Goal: Task Accomplishment & Management: Manage account settings

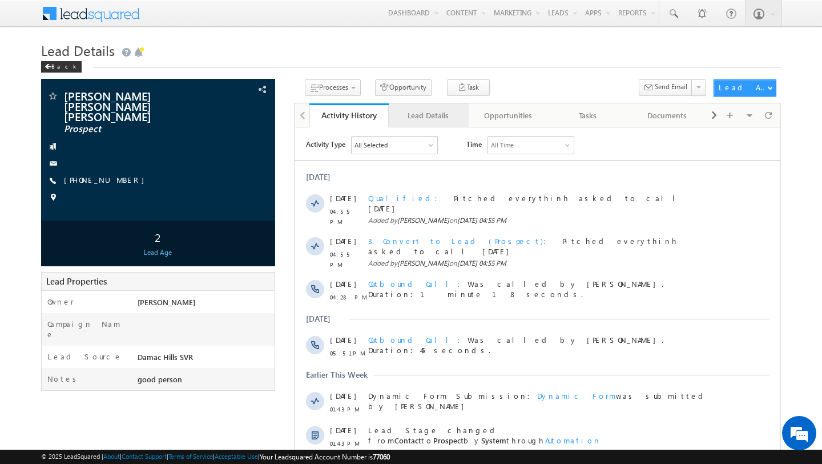
click at [410, 122] on div "Lead Details" at bounding box center [428, 116] width 61 height 14
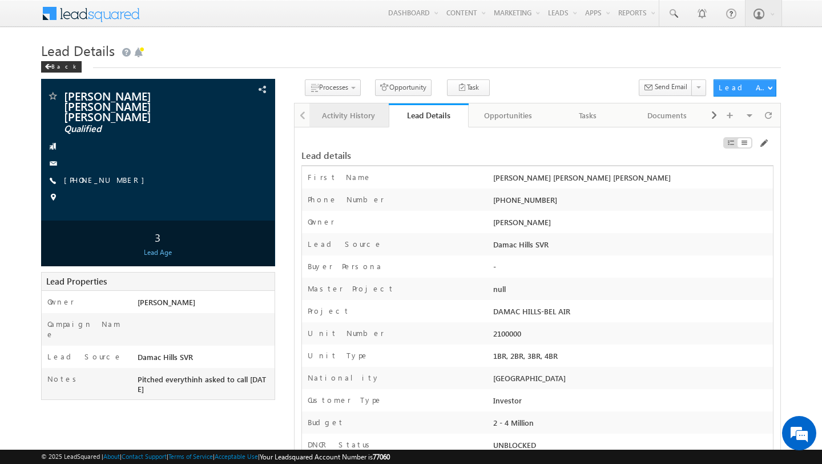
click at [359, 121] on div "Activity History" at bounding box center [349, 116] width 61 height 14
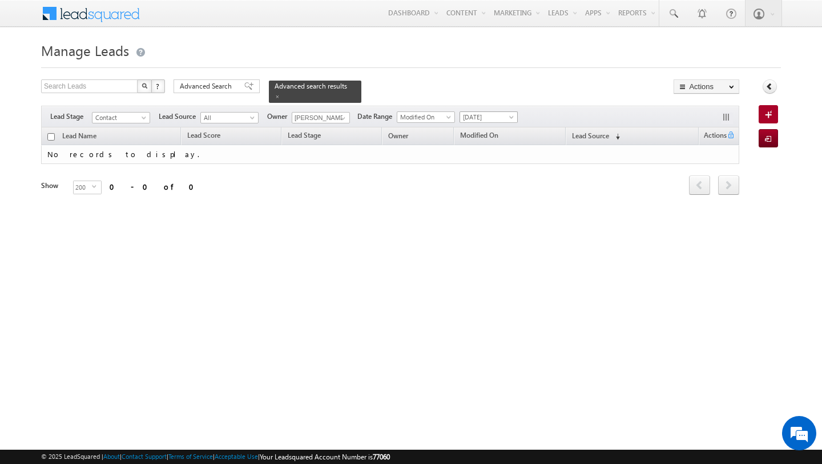
click at [492, 121] on span "[DATE]" at bounding box center [487, 117] width 54 height 10
click at [487, 132] on link "All Time" at bounding box center [485, 129] width 58 height 10
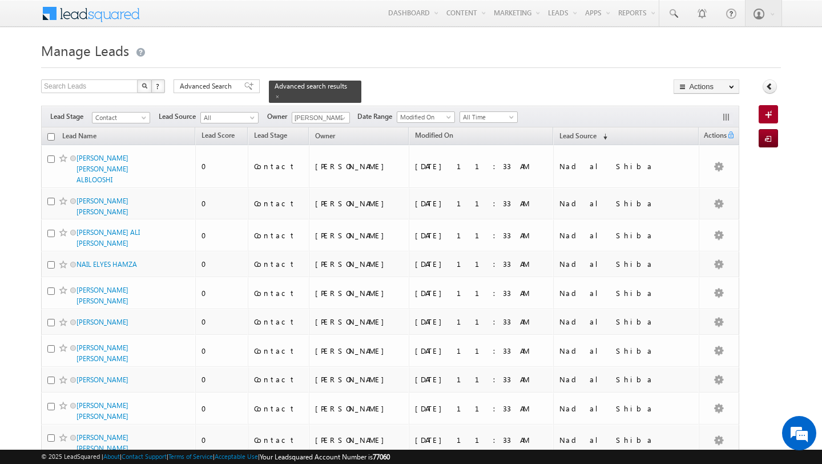
click at [51, 135] on input "checkbox" at bounding box center [50, 136] width 7 height 7
checkbox input "true"
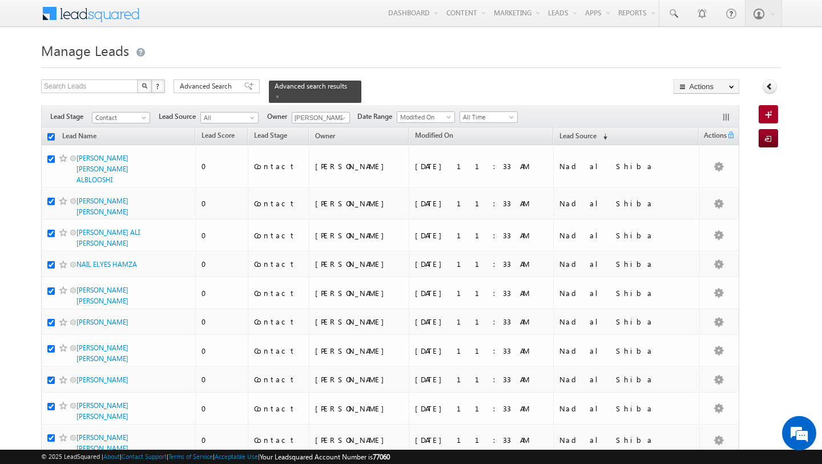
checkbox input "true"
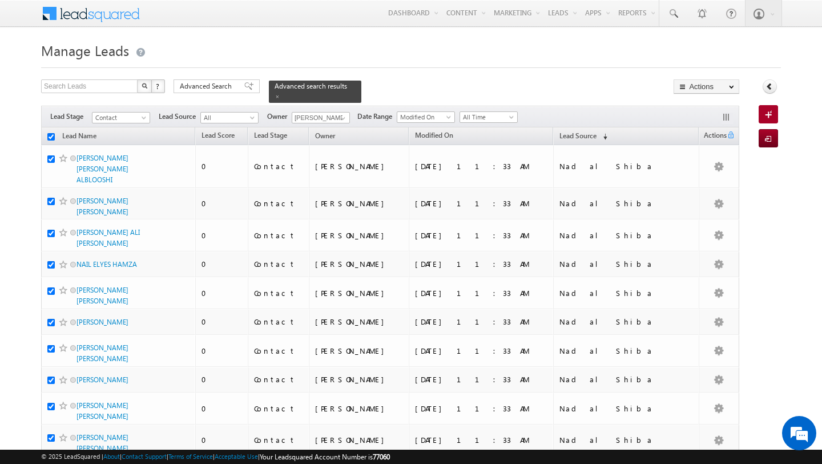
checkbox input "true"
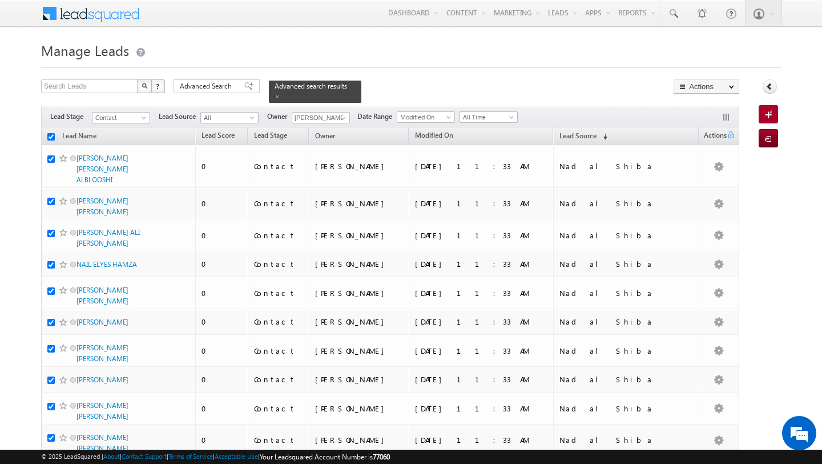
checkbox input "true"
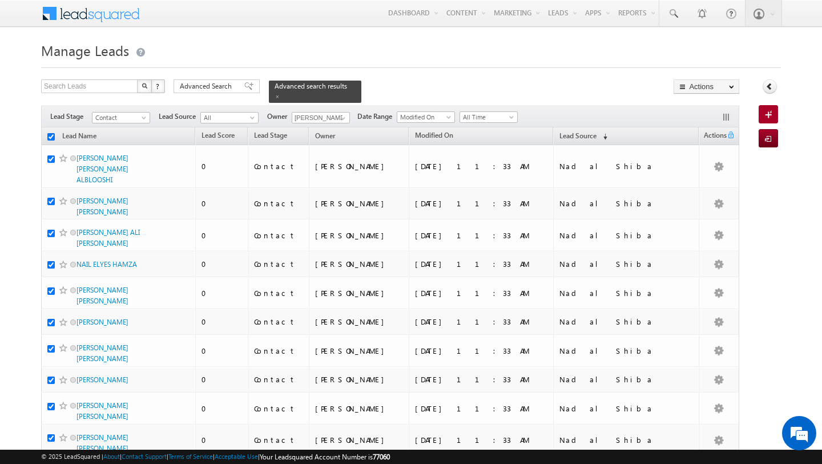
checkbox input "true"
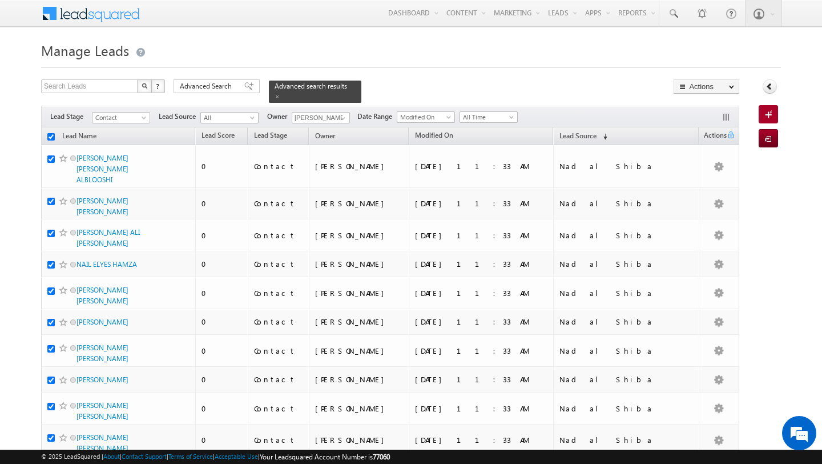
checkbox input "true"
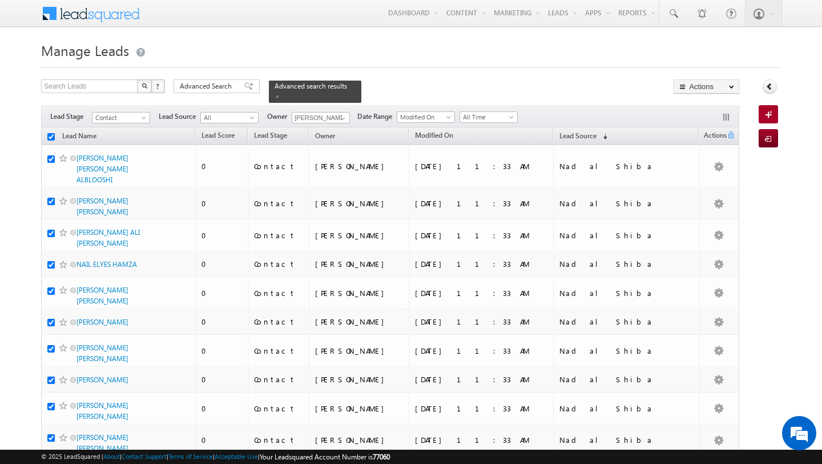
checkbox input "true"
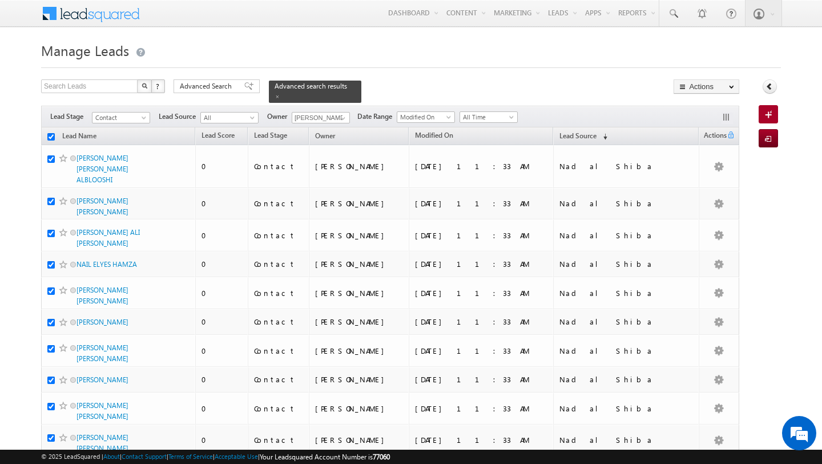
checkbox input "true"
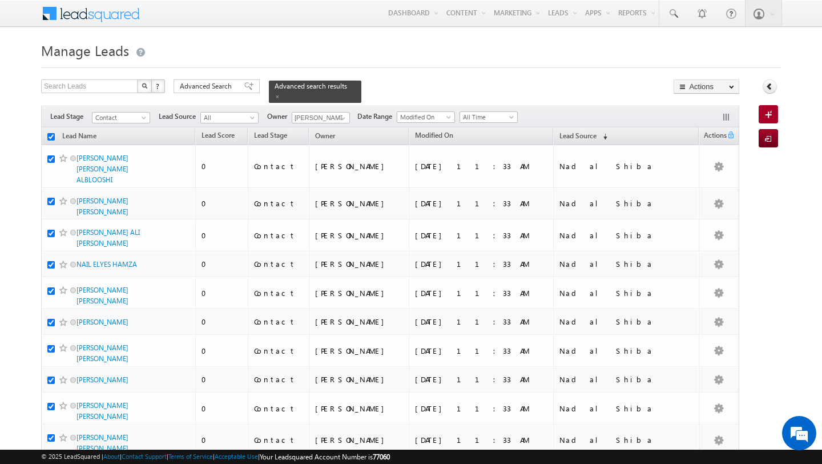
checkbox input "true"
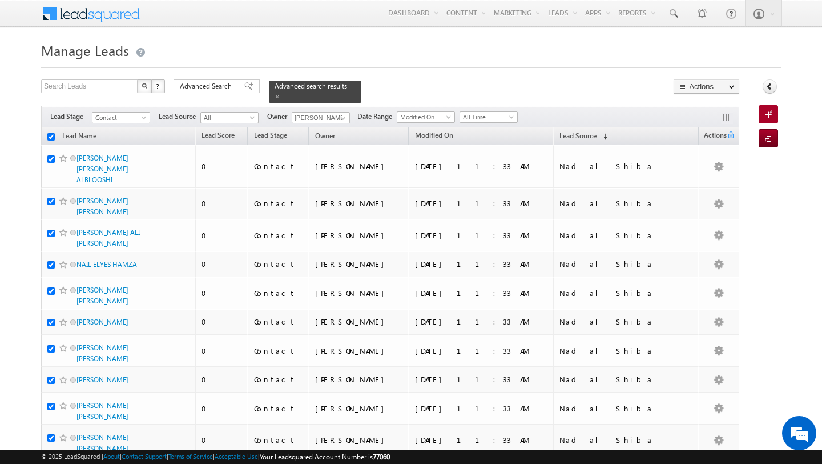
checkbox input "true"
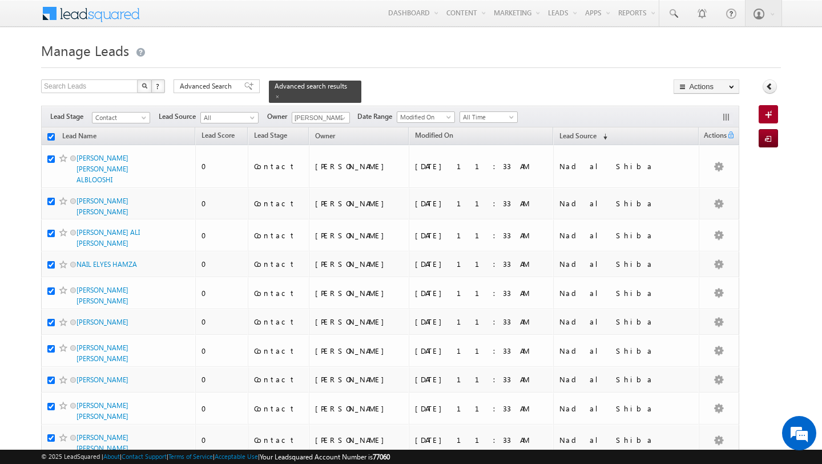
checkbox input "true"
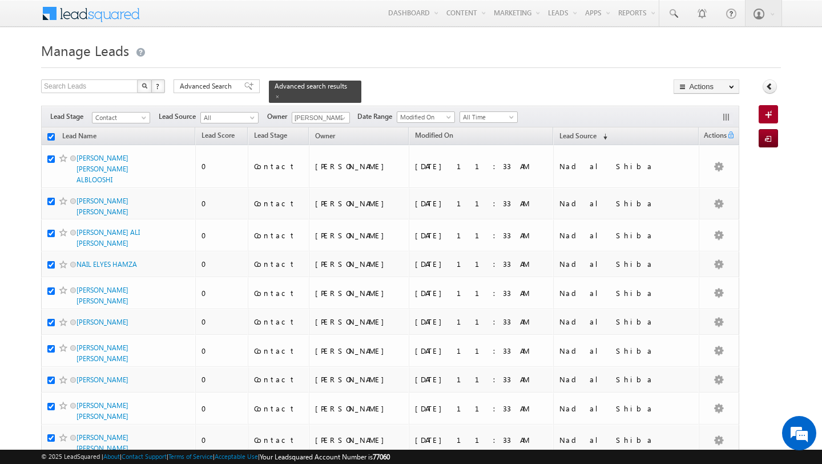
checkbox input "true"
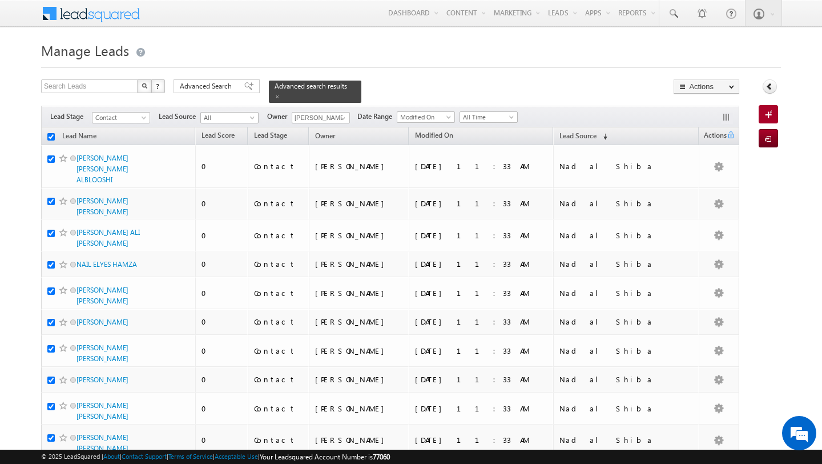
checkbox input "true"
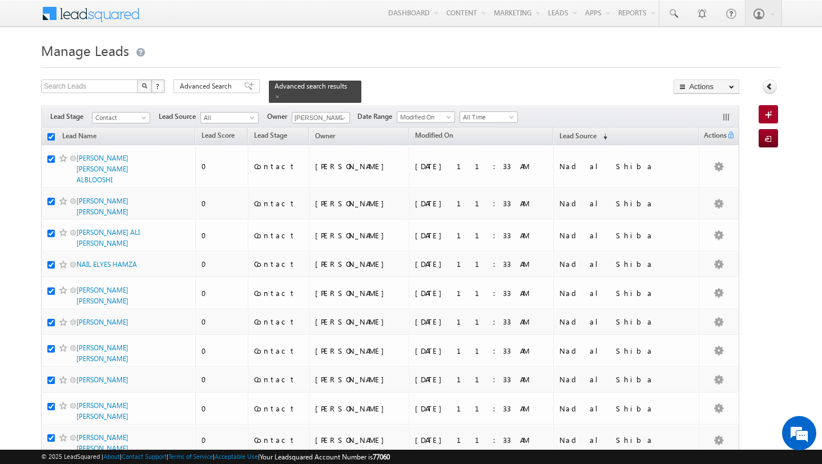
checkbox input "true"
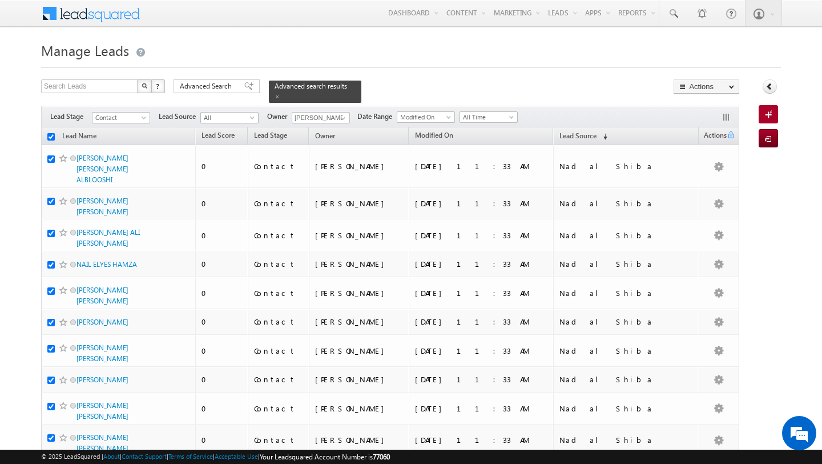
checkbox input "true"
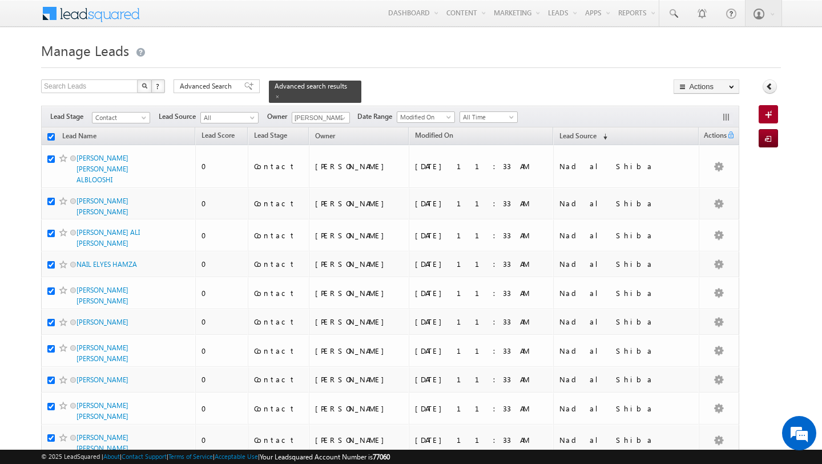
checkbox input "true"
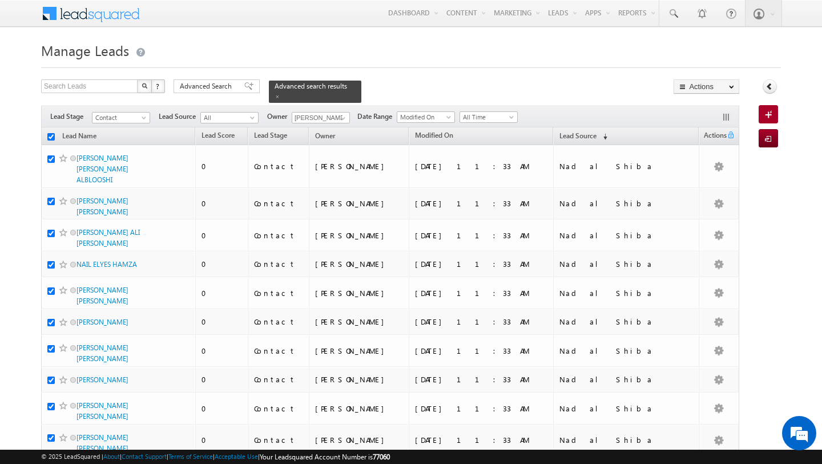
checkbox input "true"
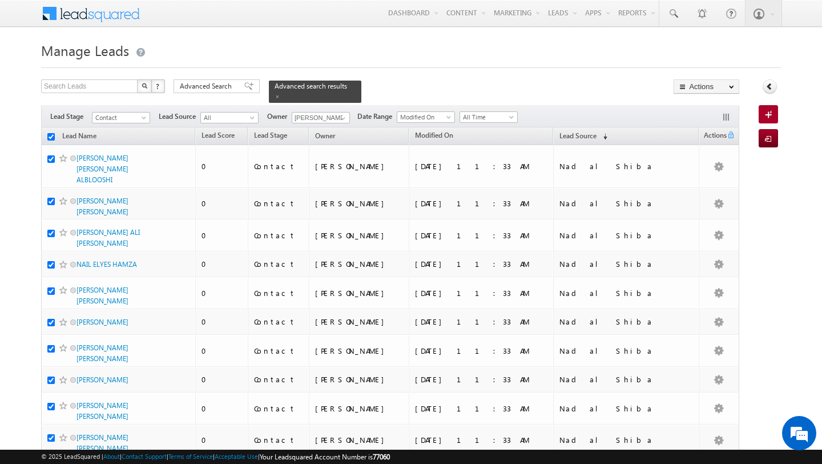
checkbox input "true"
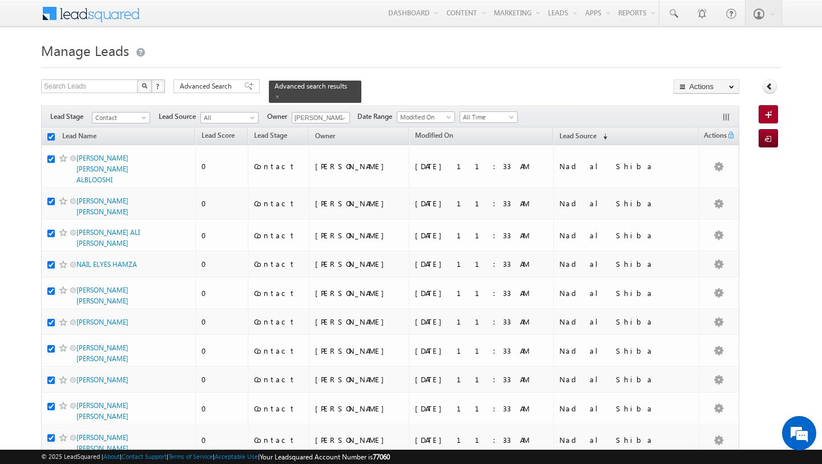
checkbox input "true"
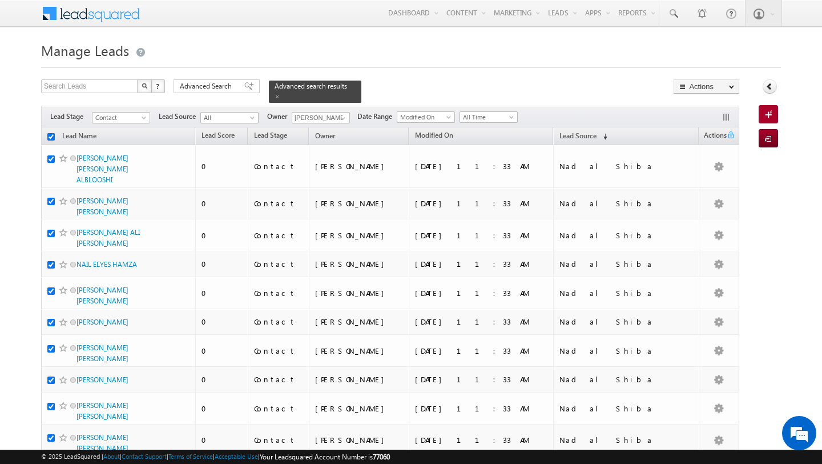
checkbox input "true"
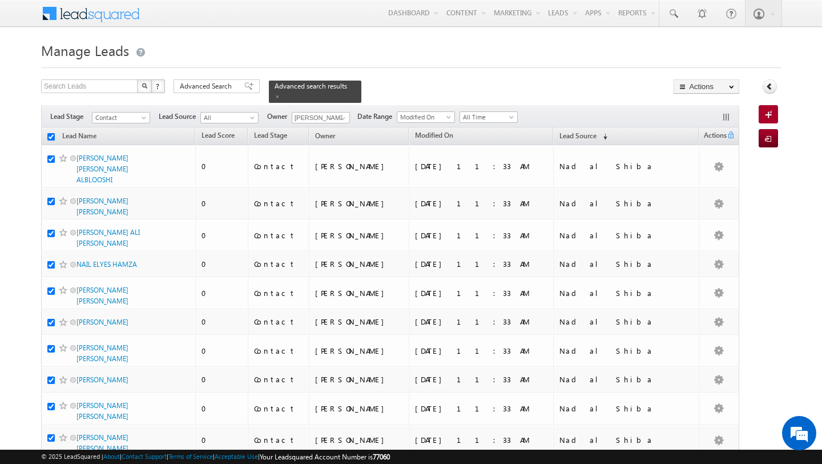
checkbox input "true"
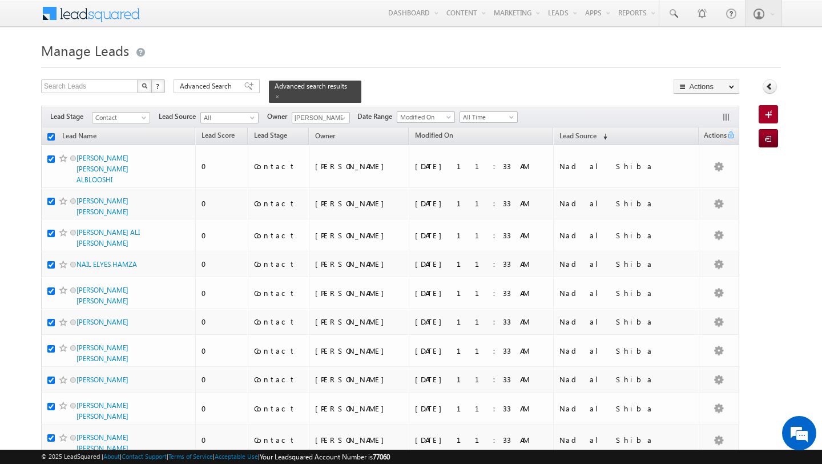
checkbox input "true"
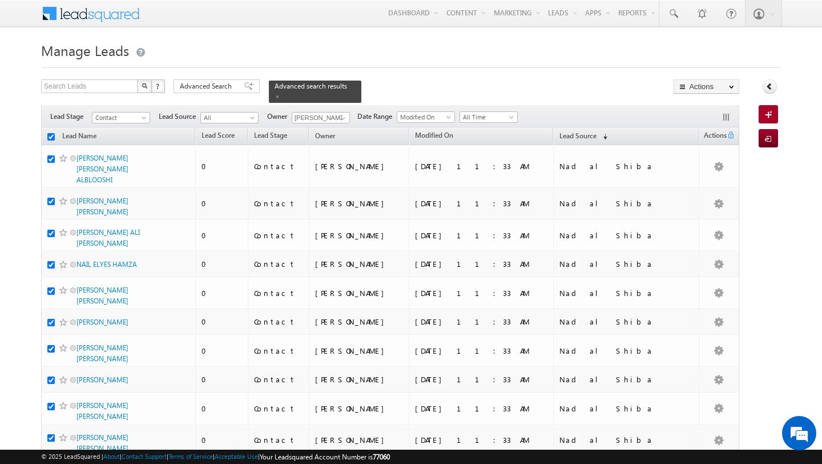
checkbox input "true"
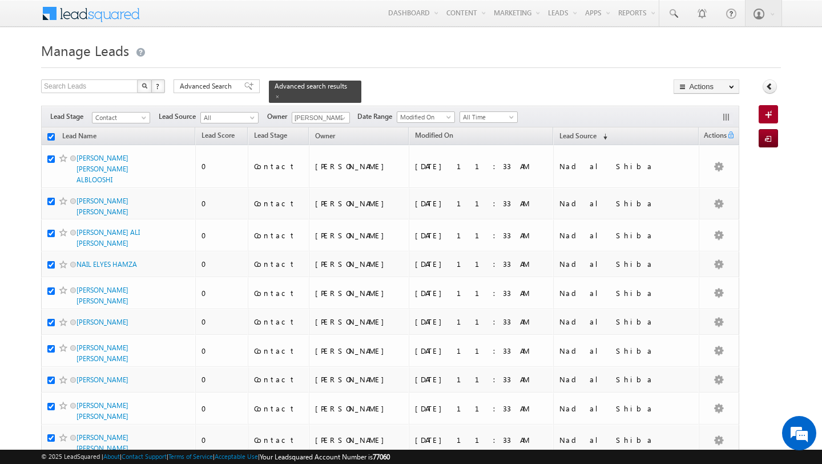
checkbox input "true"
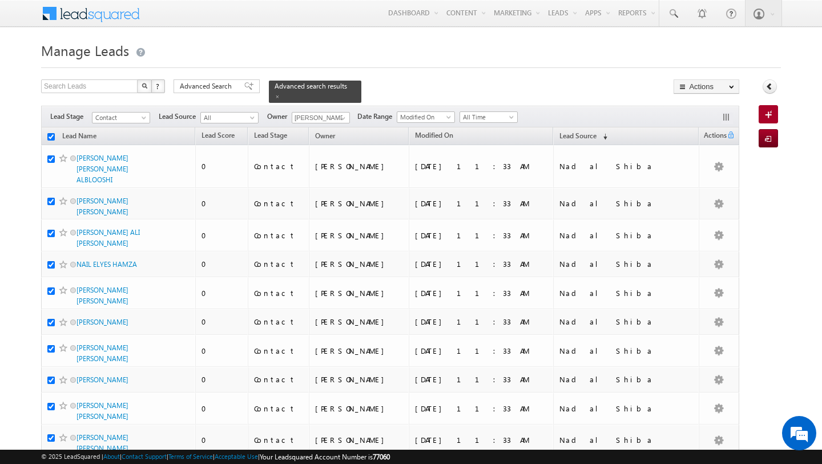
checkbox input "true"
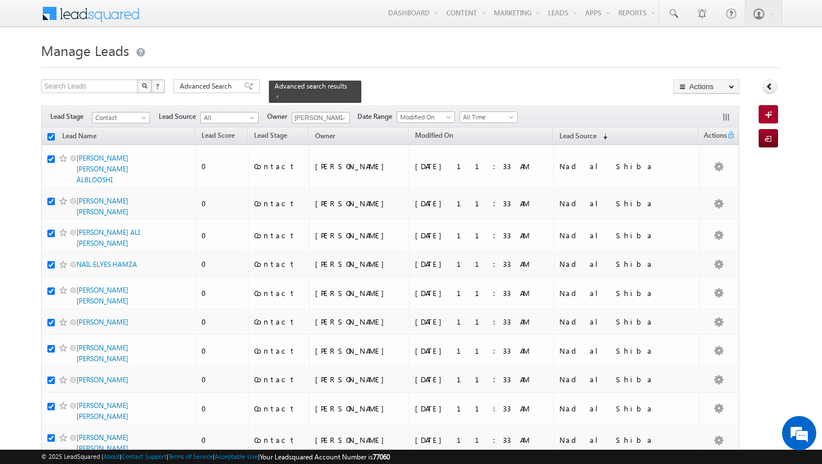
checkbox input "true"
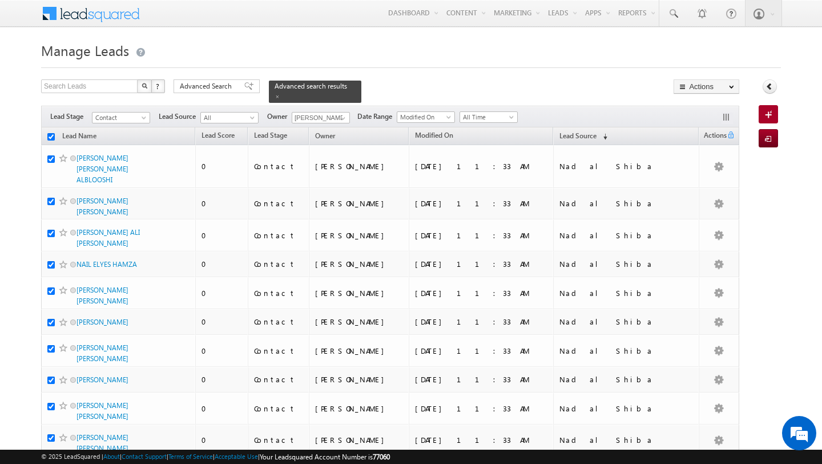
checkbox input "true"
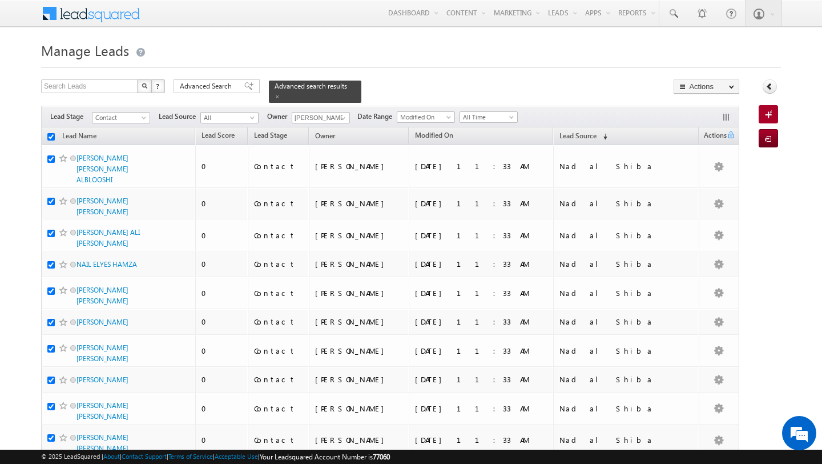
checkbox input "true"
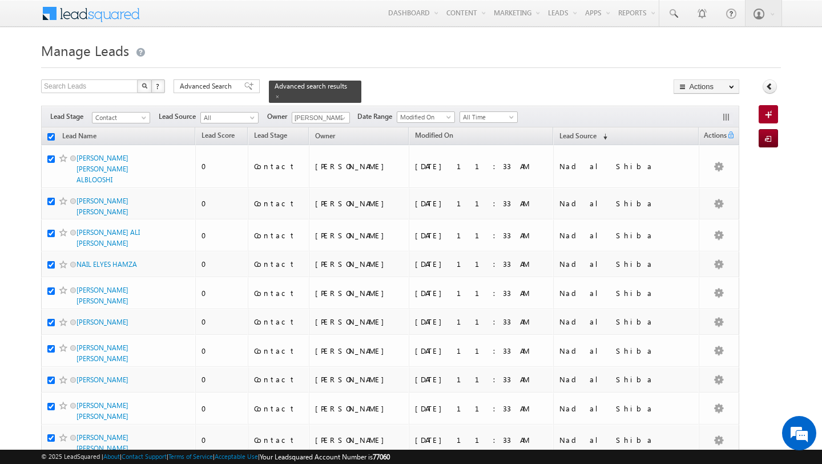
checkbox input "true"
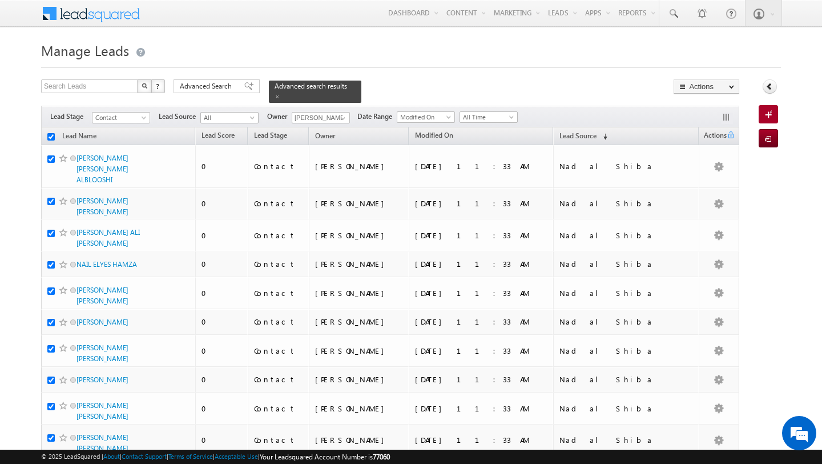
checkbox input "true"
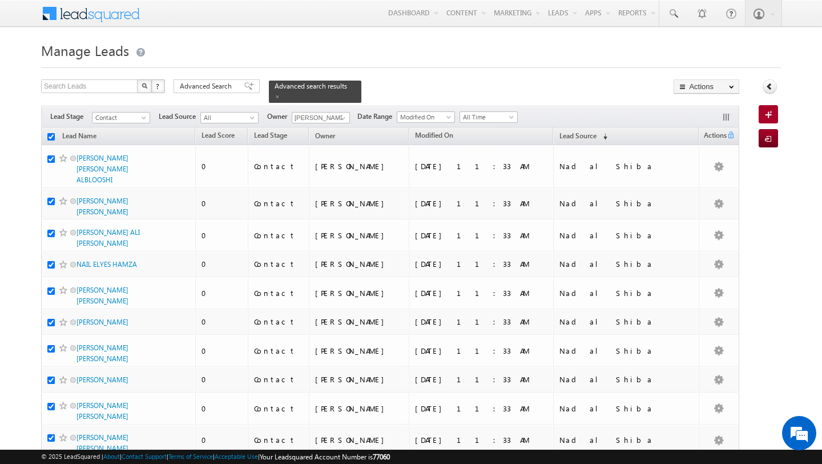
checkbox input "true"
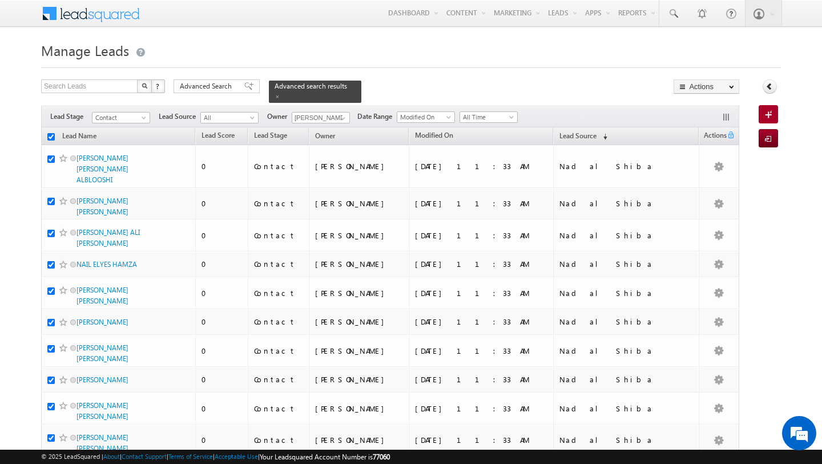
checkbox input "true"
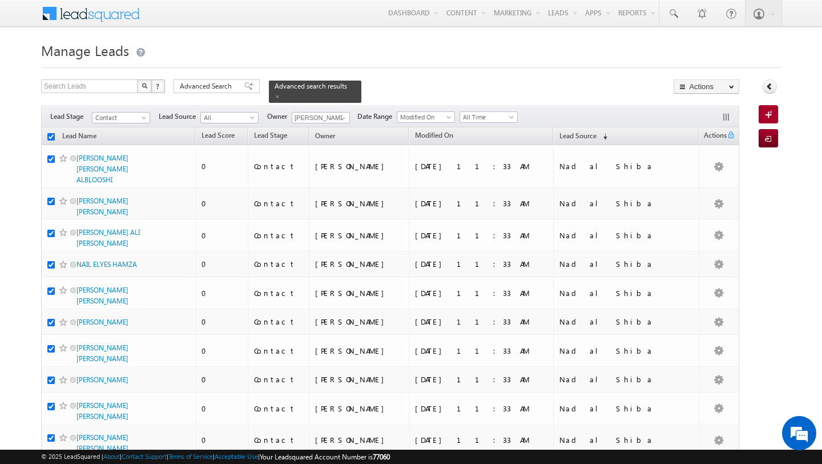
checkbox input "true"
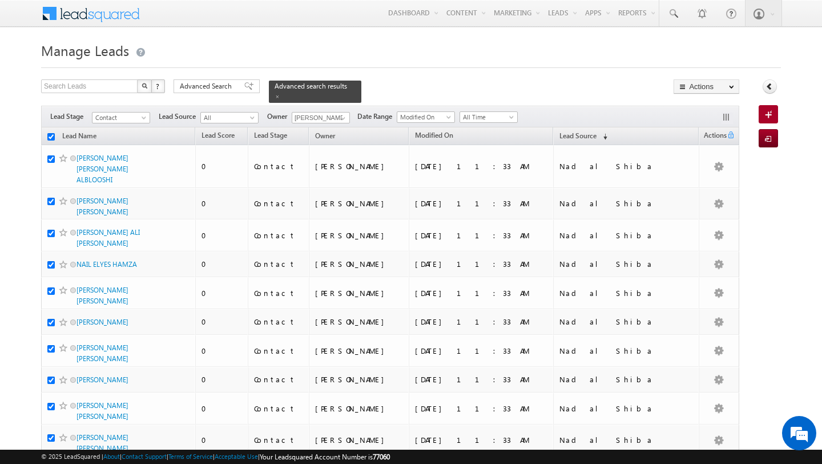
checkbox input "true"
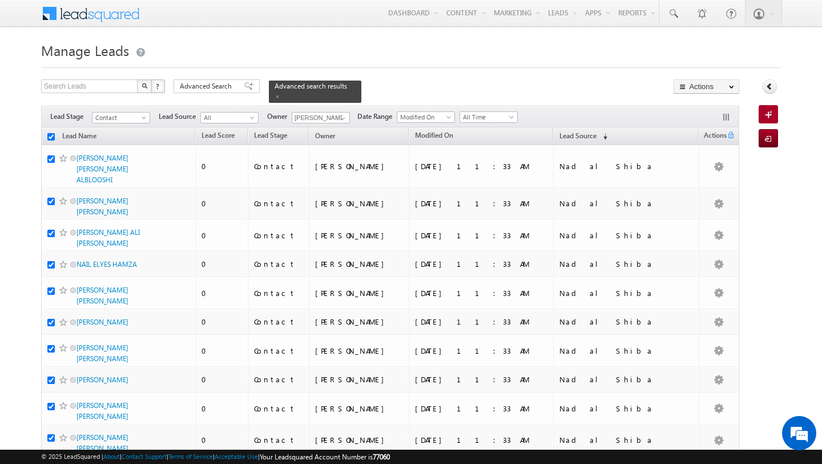
checkbox input "true"
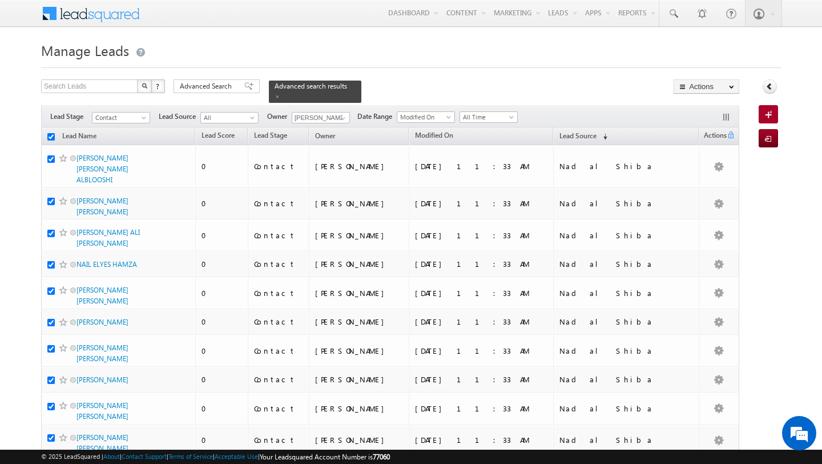
checkbox input "true"
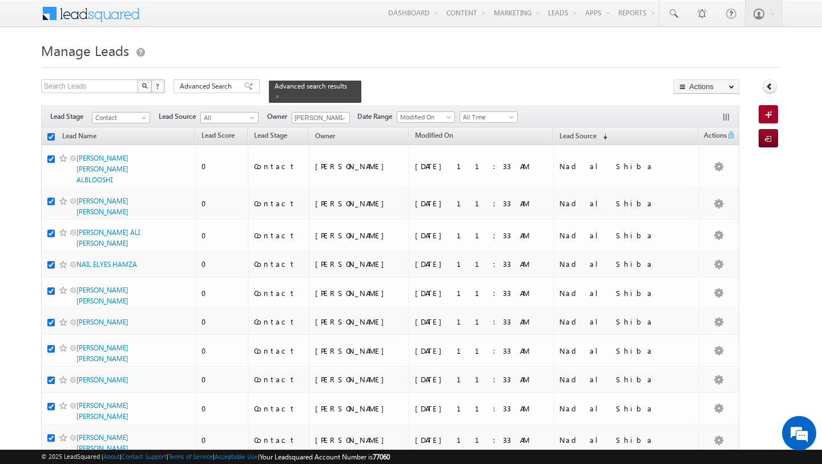
checkbox input "true"
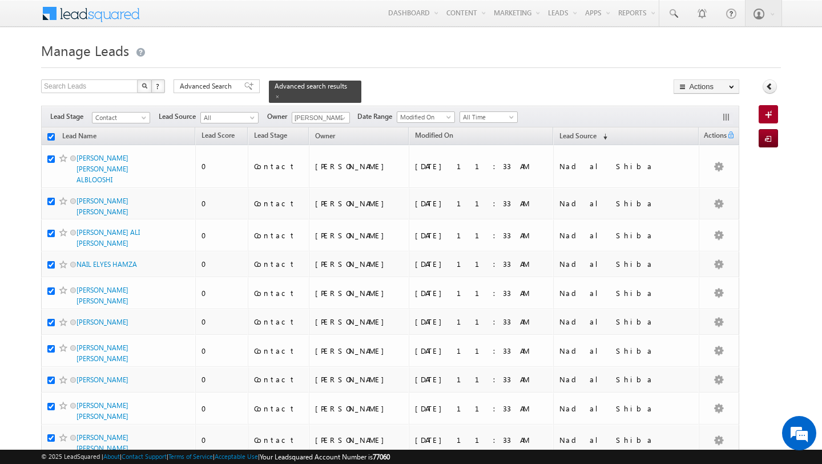
checkbox input "true"
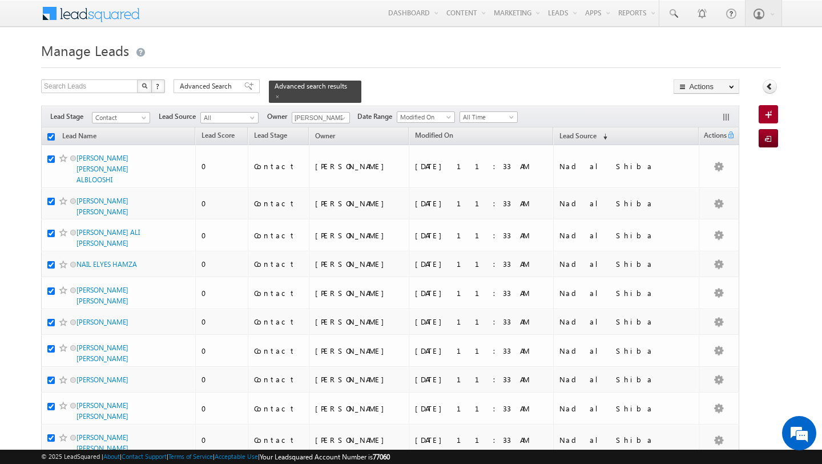
checkbox input "true"
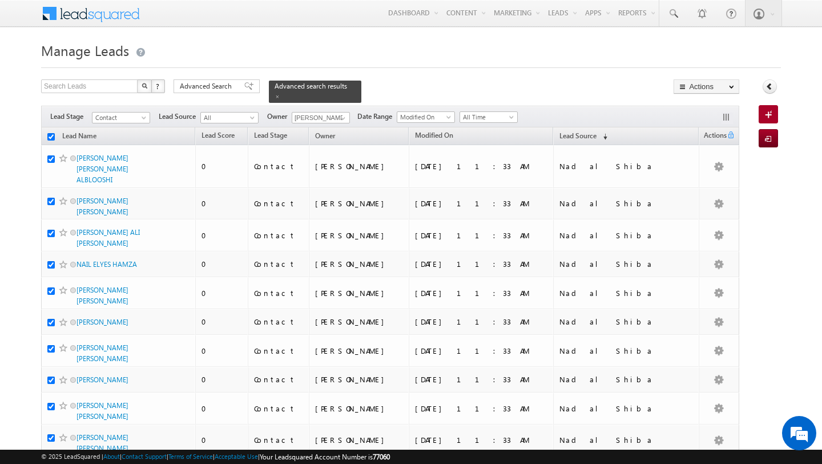
checkbox input "true"
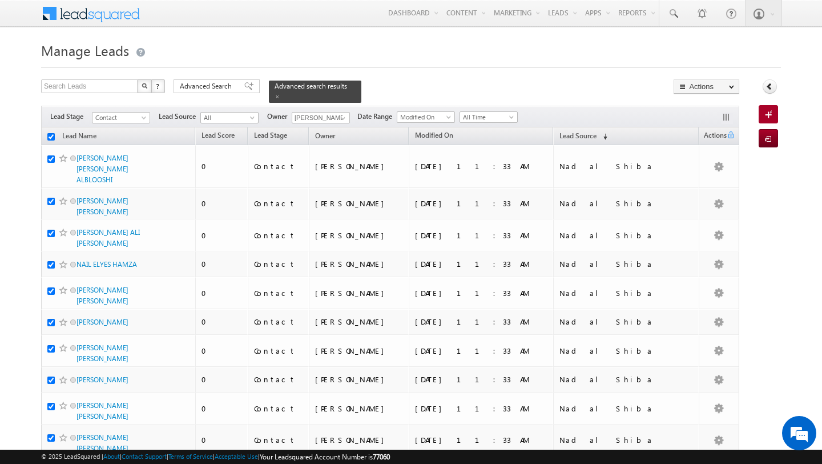
checkbox input "true"
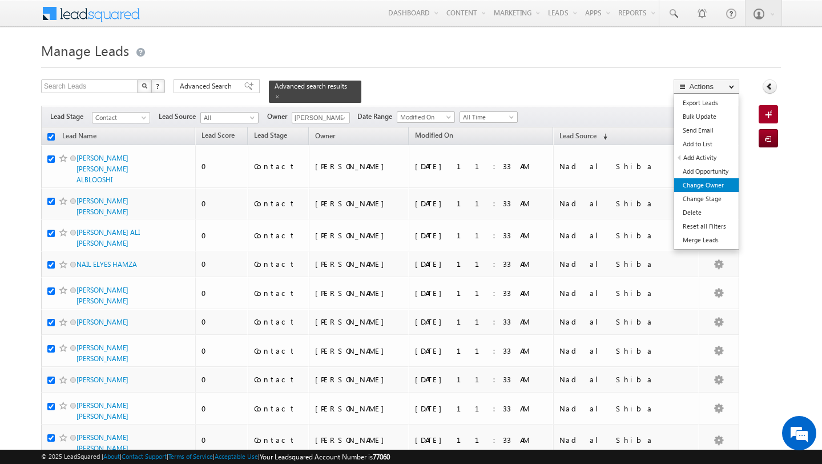
click at [714, 184] on link "Change Owner" at bounding box center [706, 185] width 65 height 14
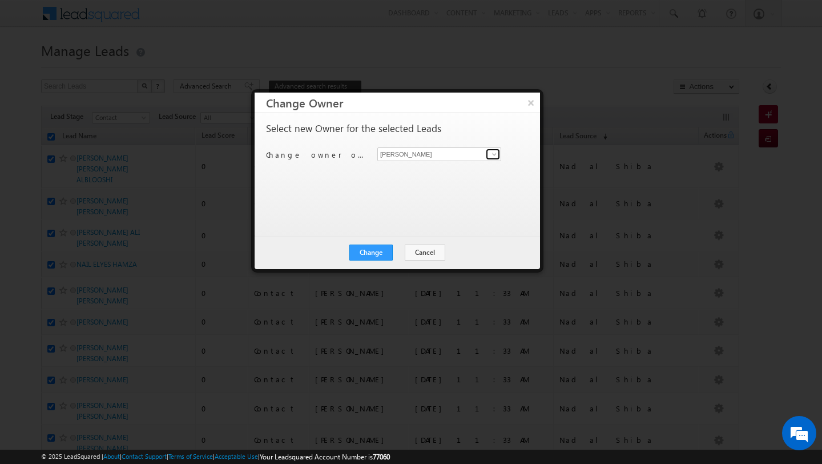
click at [492, 156] on span at bounding box center [494, 154] width 9 height 9
click at [461, 173] on span "[PERSON_NAME][EMAIL_ADDRESS][DOMAIN_NAME]" at bounding box center [433, 176] width 103 height 9
click at [360, 252] on button "Change" at bounding box center [371, 252] width 43 height 16
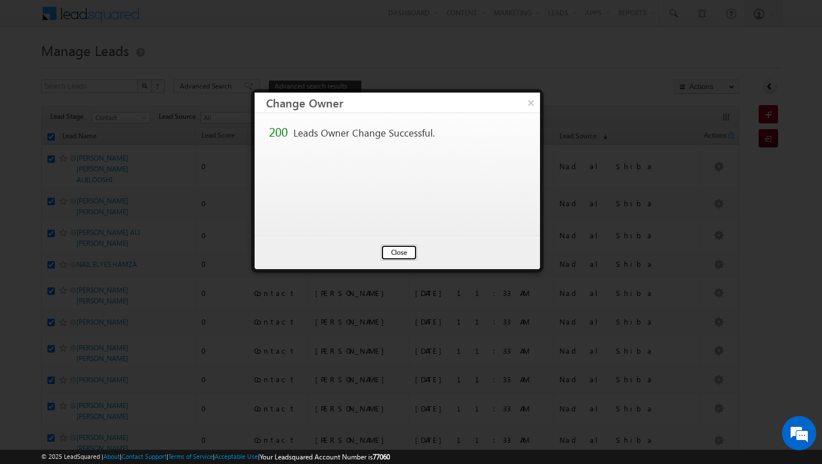
click at [395, 254] on button "Close" at bounding box center [399, 252] width 37 height 16
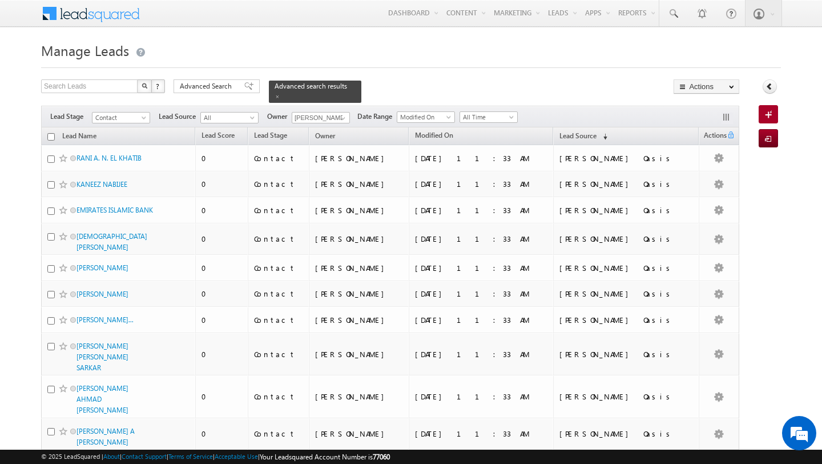
click at [51, 134] on input "checkbox" at bounding box center [50, 136] width 7 height 7
checkbox input "true"
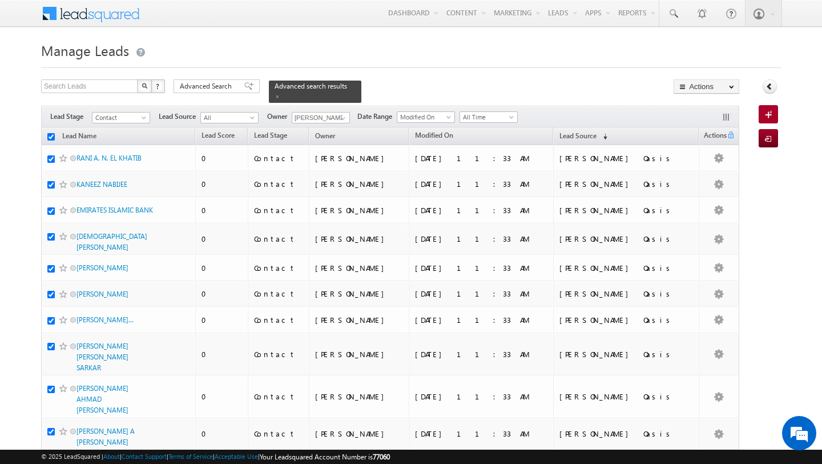
checkbox input "true"
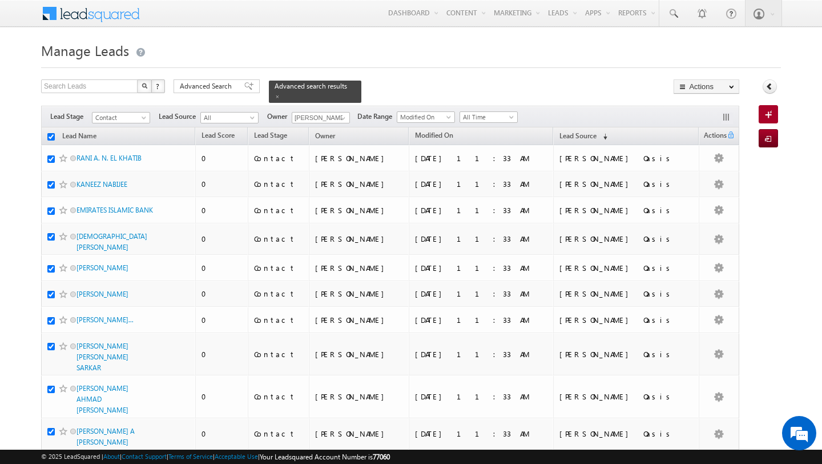
checkbox input "true"
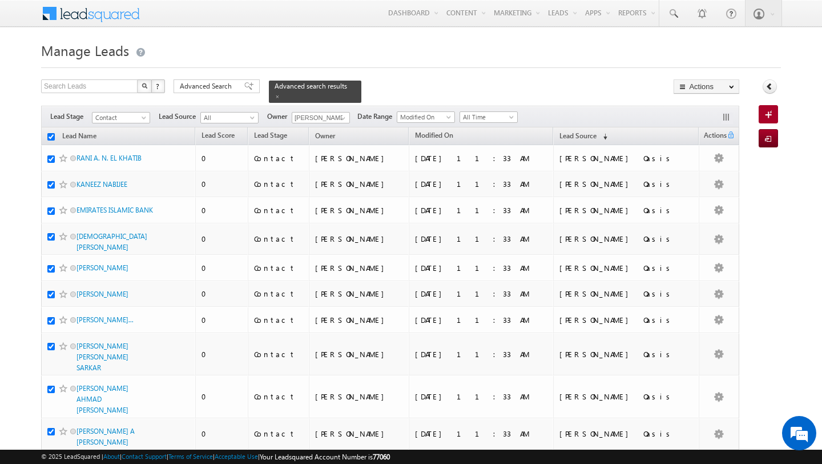
checkbox input "true"
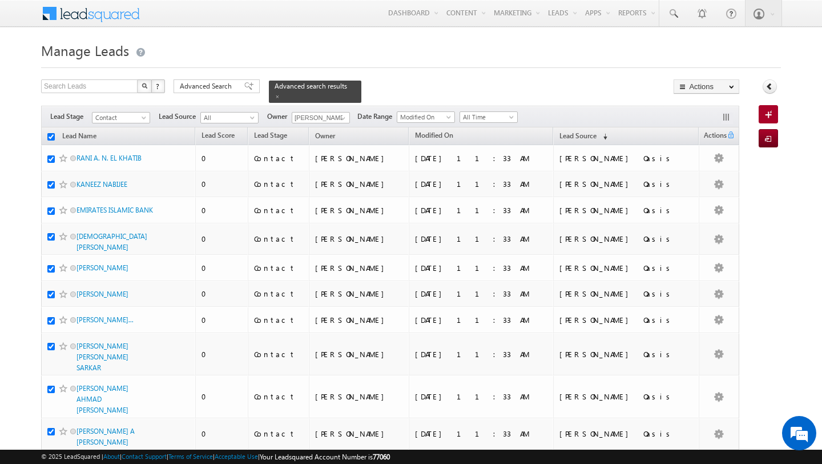
checkbox input "true"
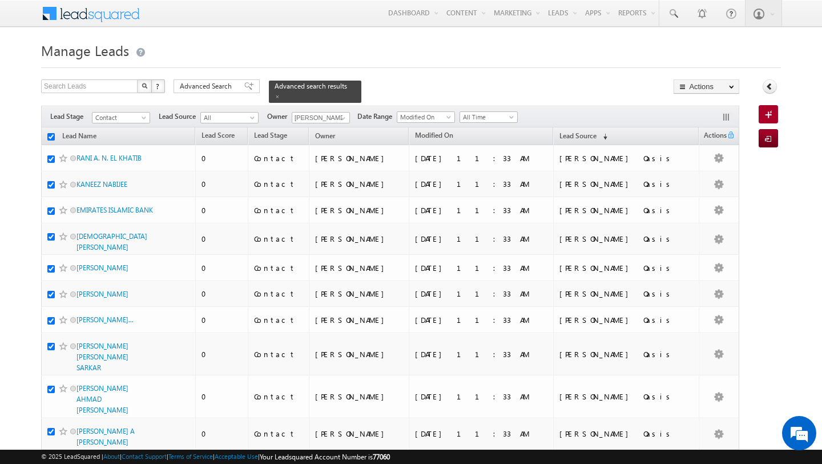
checkbox input "true"
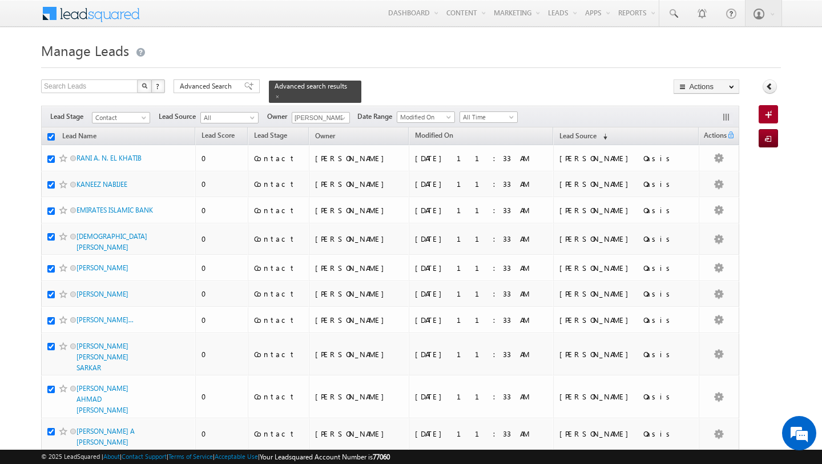
checkbox input "true"
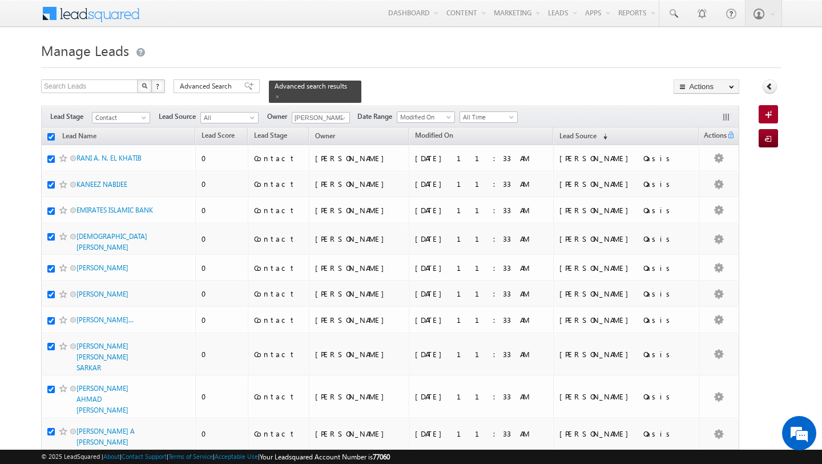
checkbox input "true"
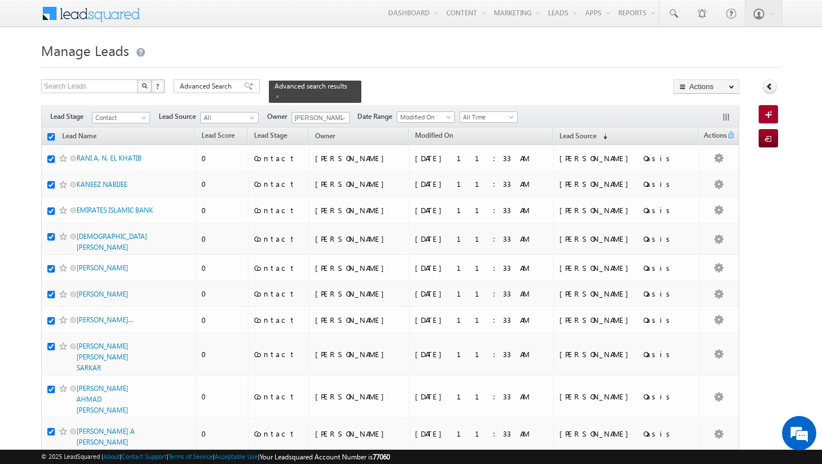
checkbox input "true"
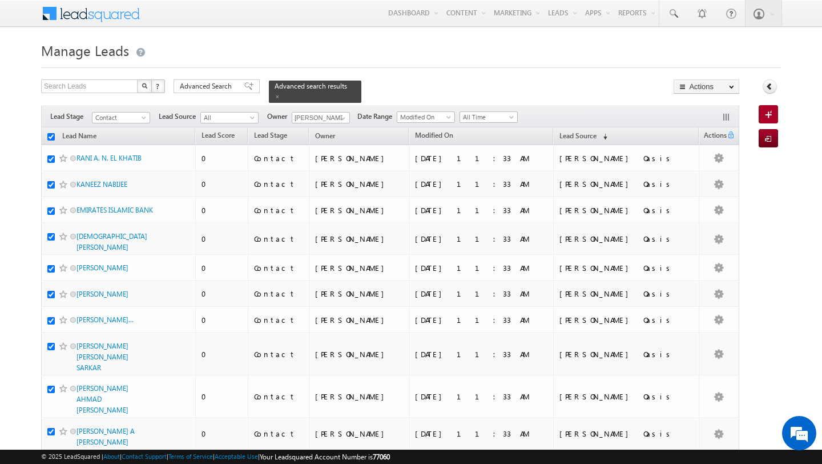
checkbox input "true"
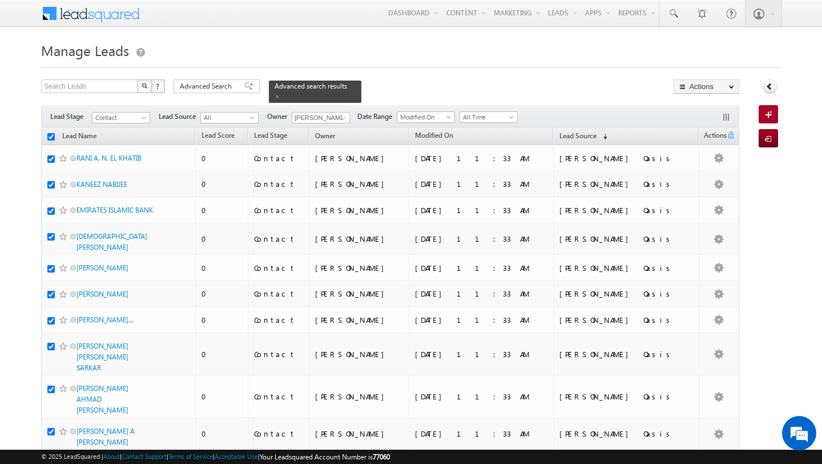
checkbox input "true"
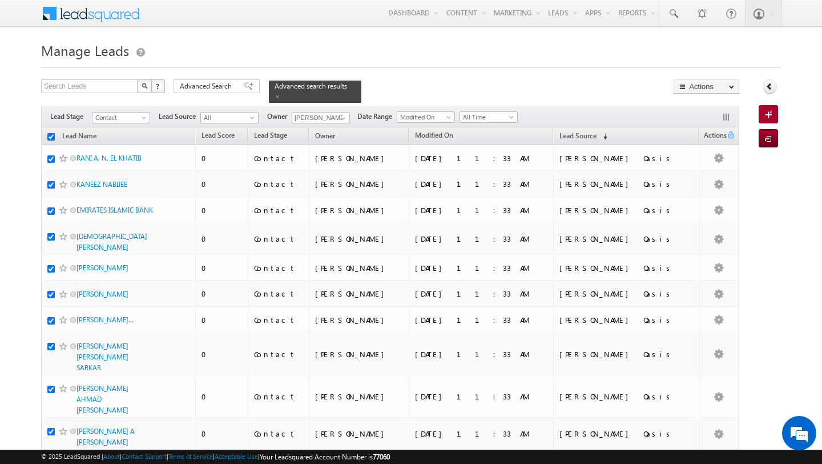
checkbox input "true"
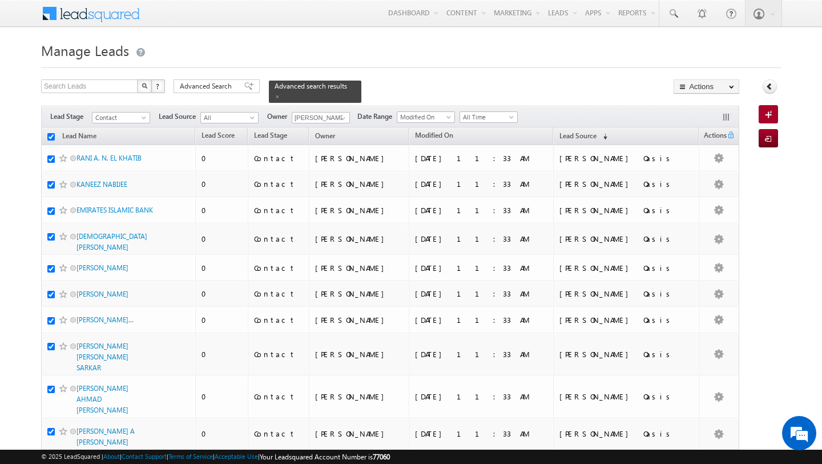
checkbox input "true"
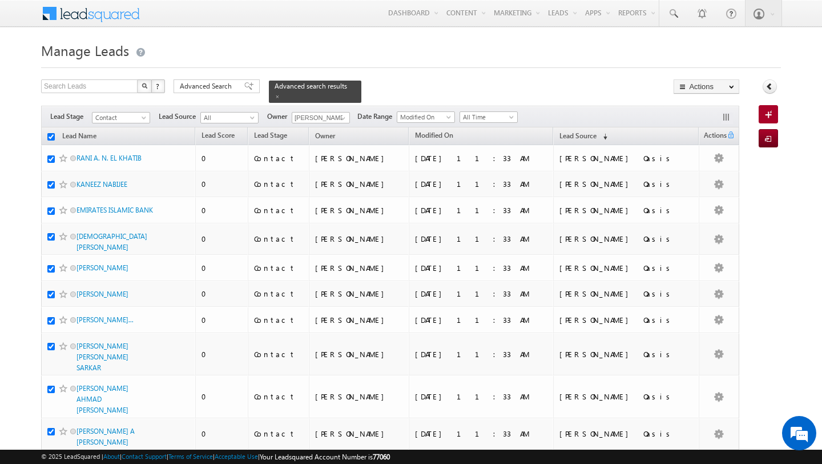
checkbox input "true"
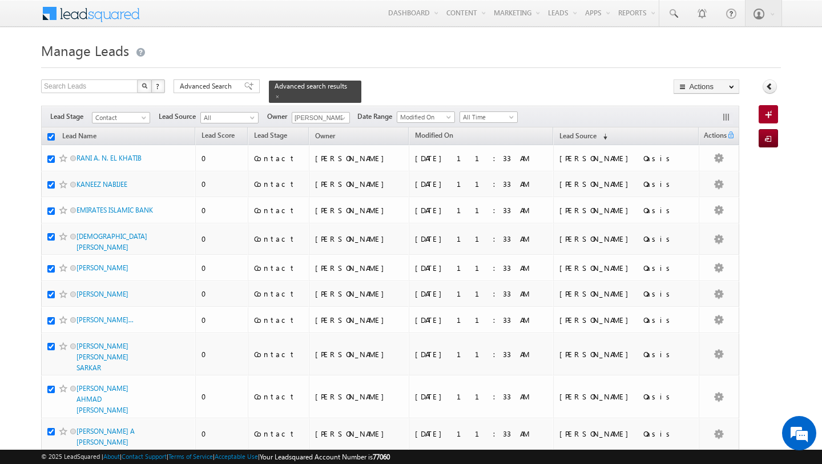
checkbox input "true"
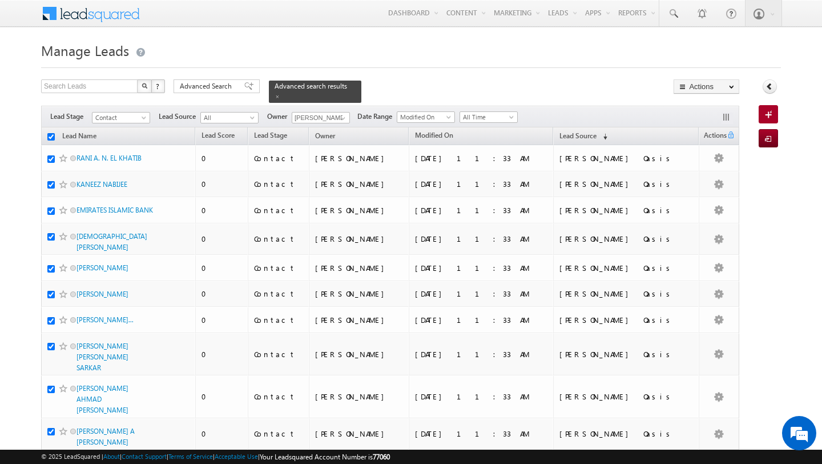
checkbox input "true"
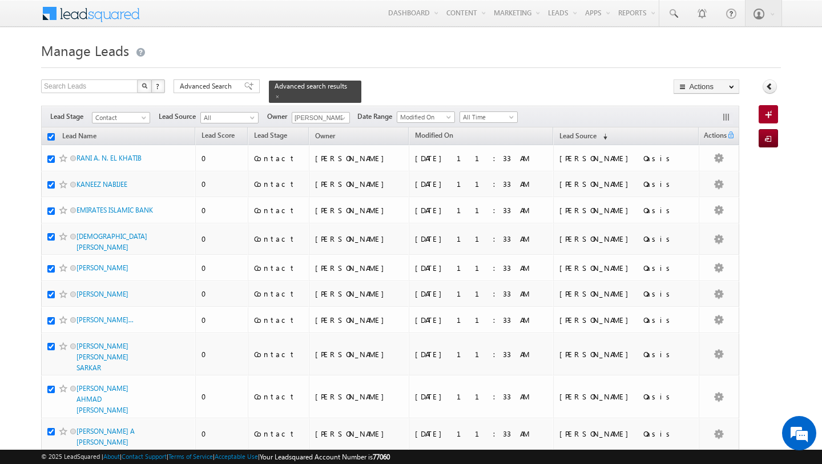
checkbox input "true"
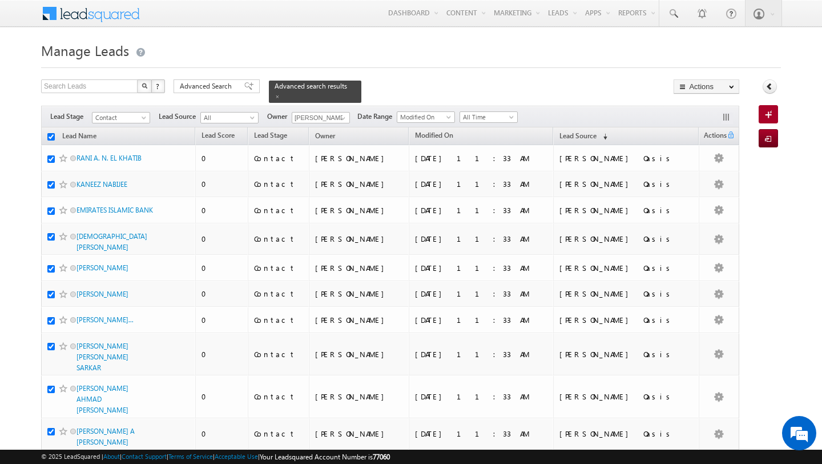
checkbox input "true"
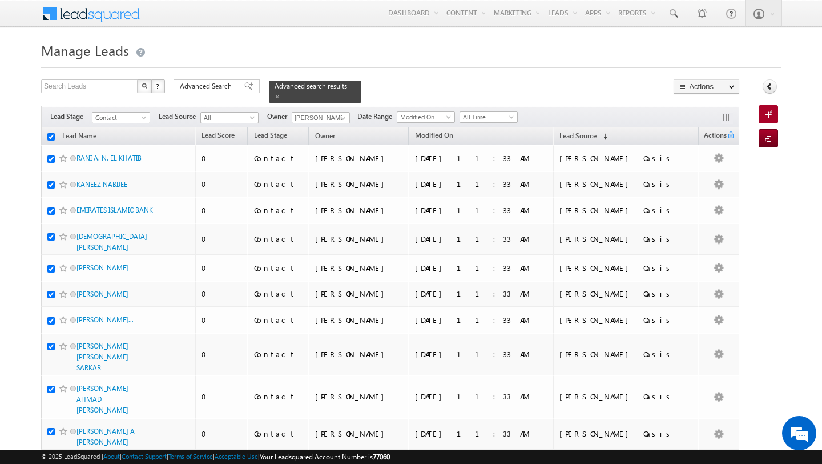
checkbox input "true"
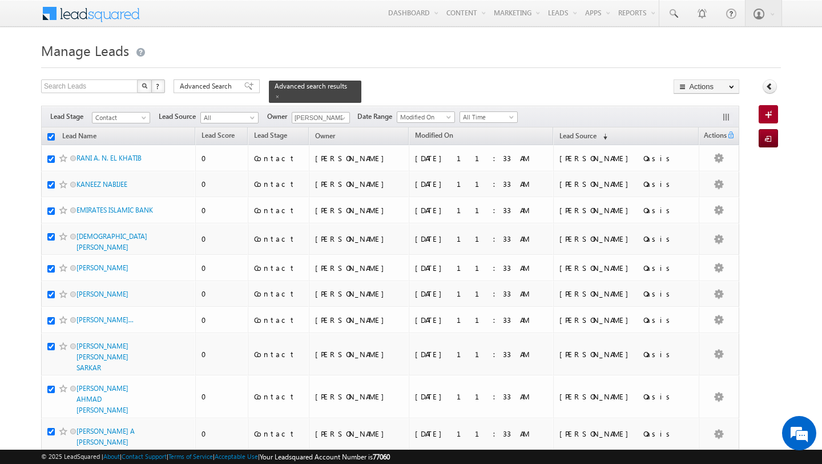
checkbox input "true"
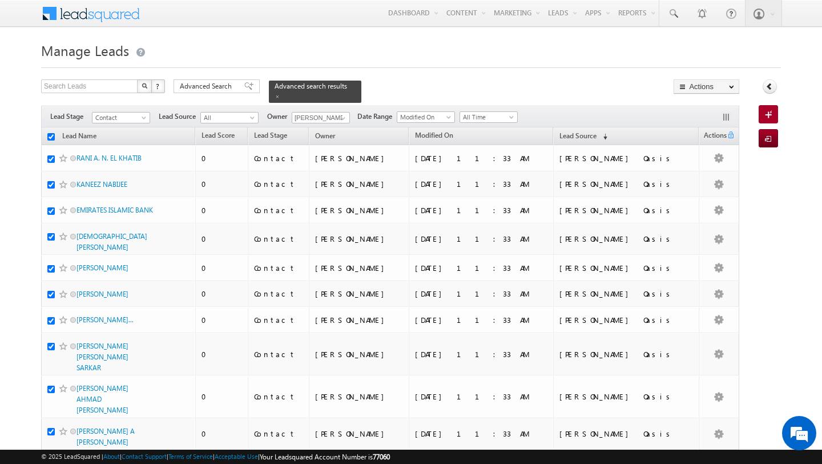
checkbox input "true"
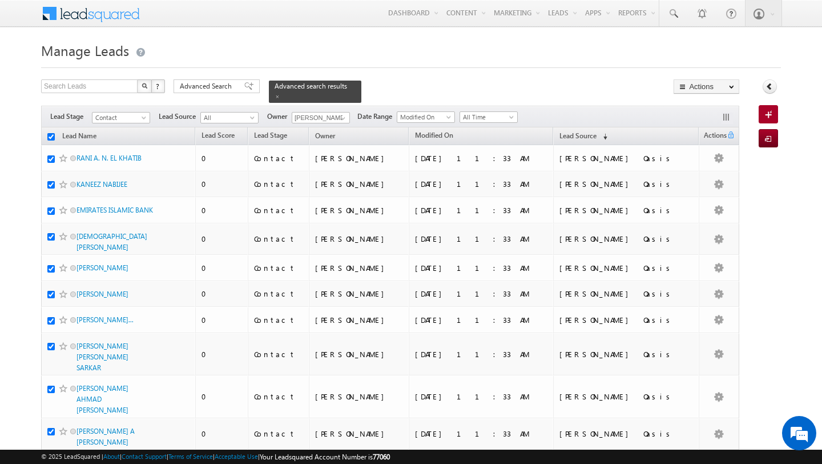
checkbox input "true"
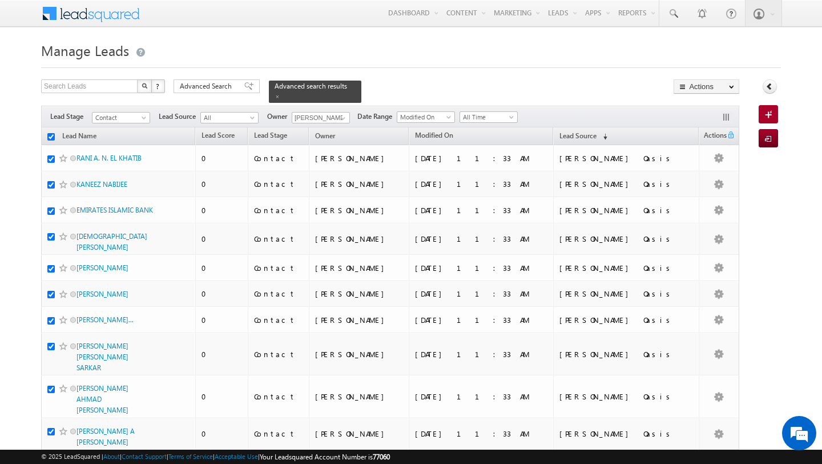
checkbox input "true"
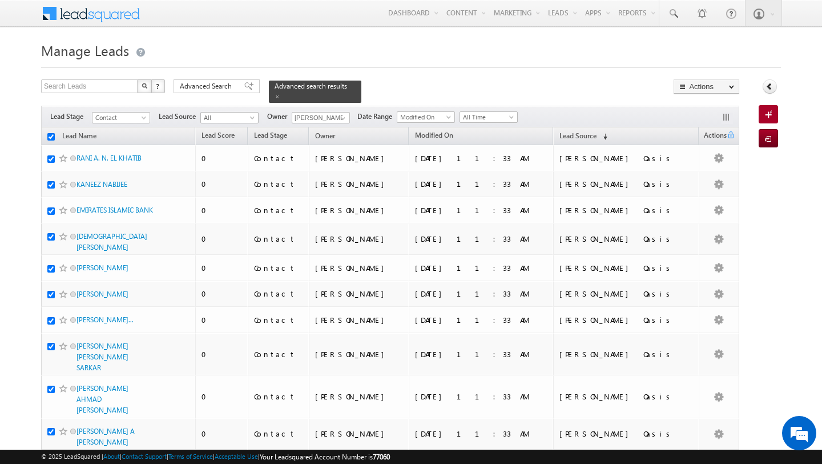
checkbox input "true"
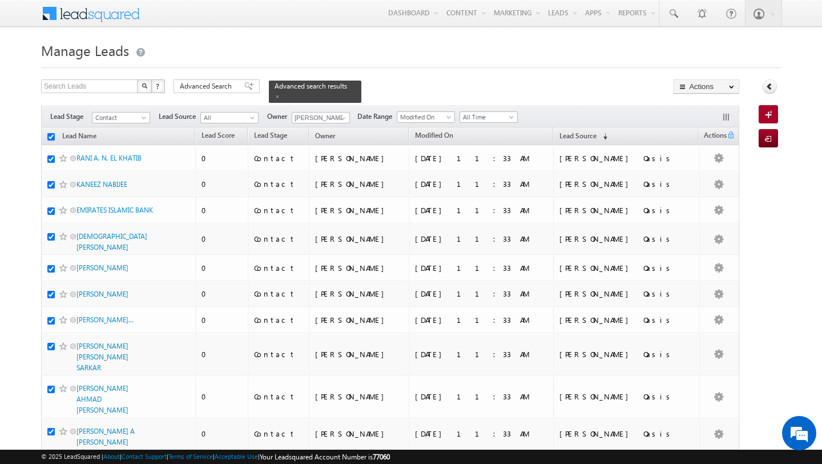
checkbox input "true"
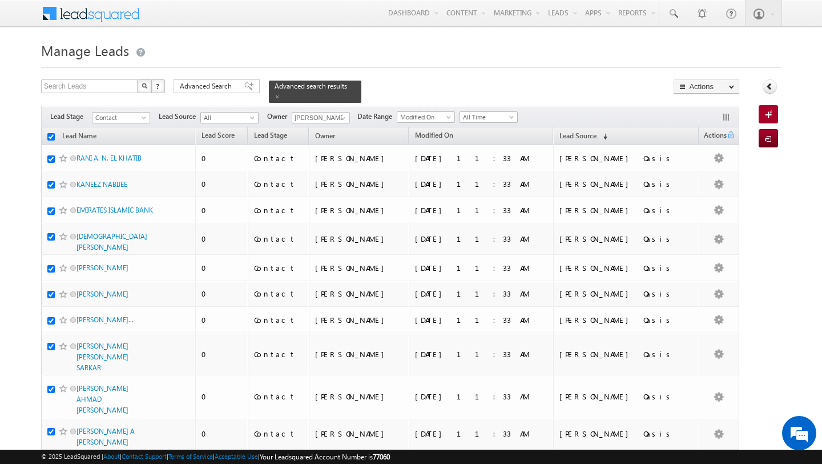
checkbox input "true"
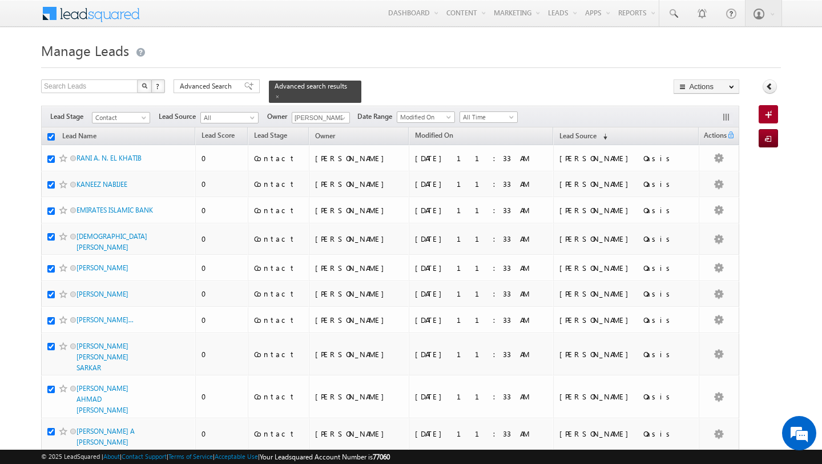
checkbox input "true"
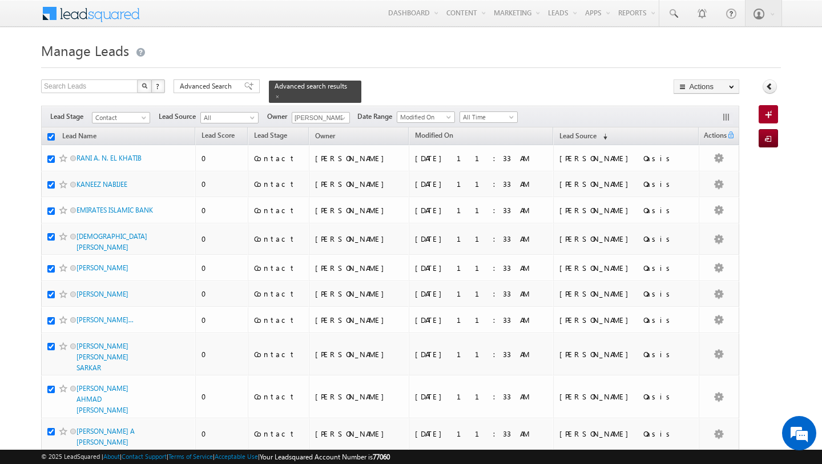
checkbox input "true"
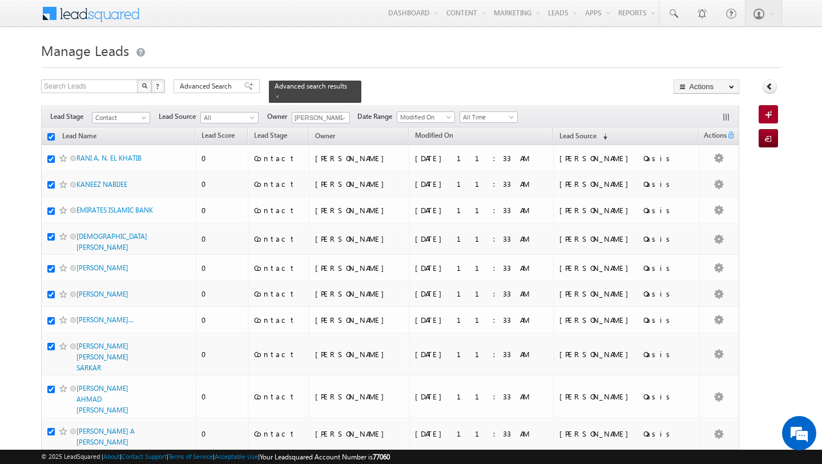
checkbox input "true"
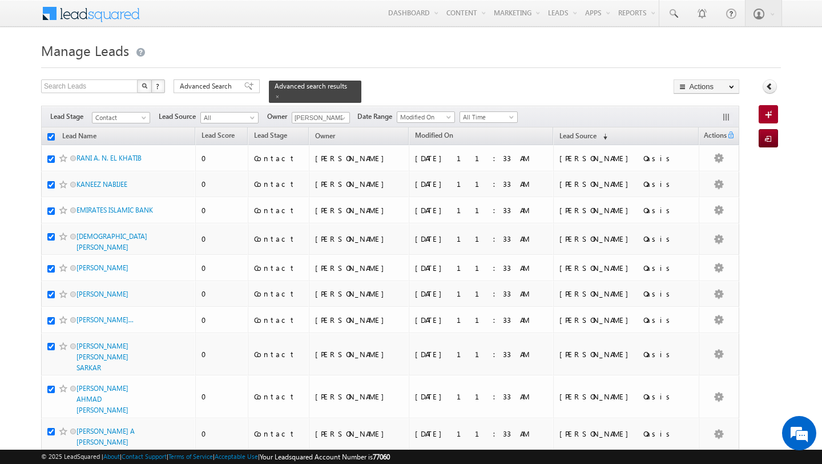
checkbox input "true"
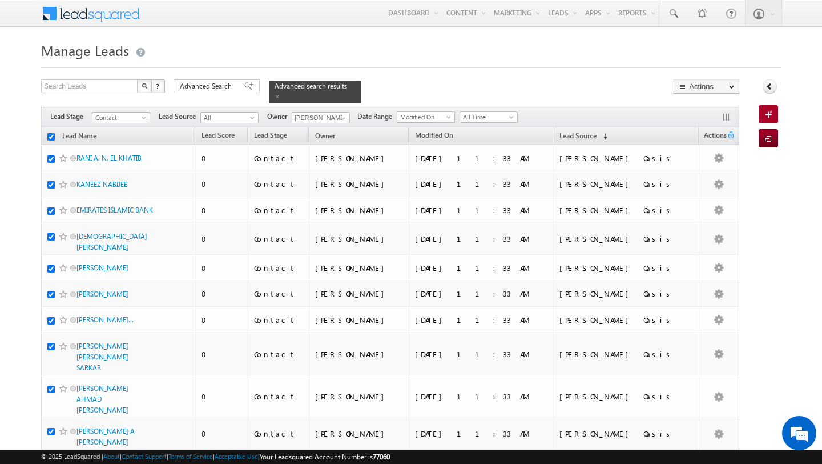
checkbox input "true"
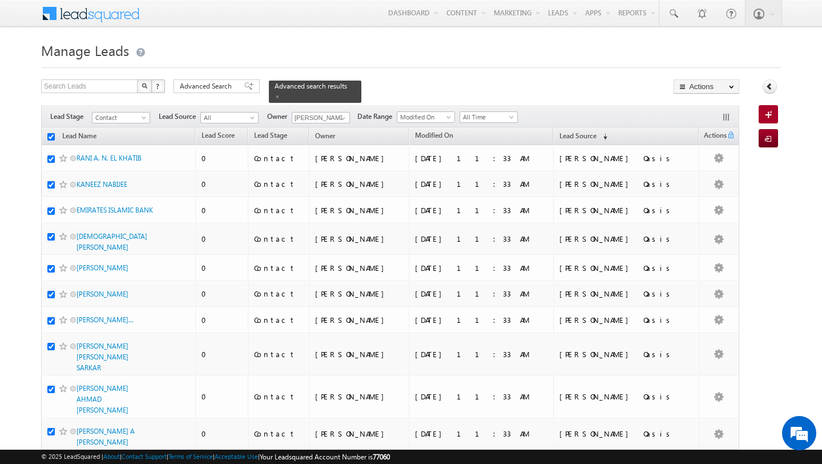
checkbox input "true"
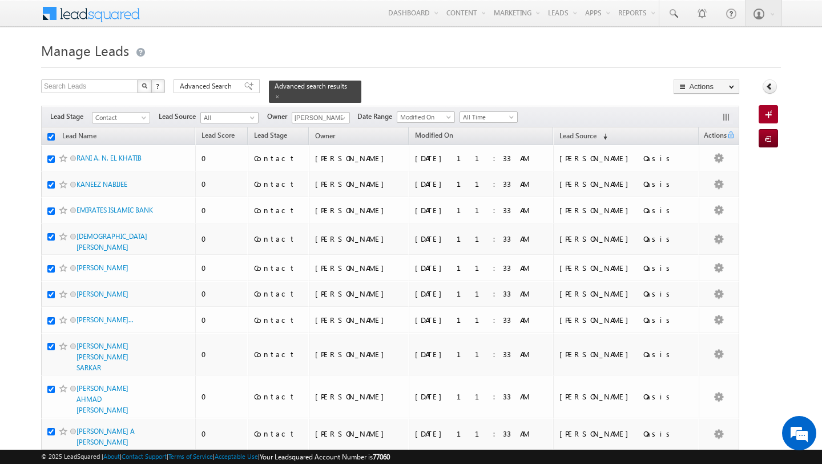
checkbox input "true"
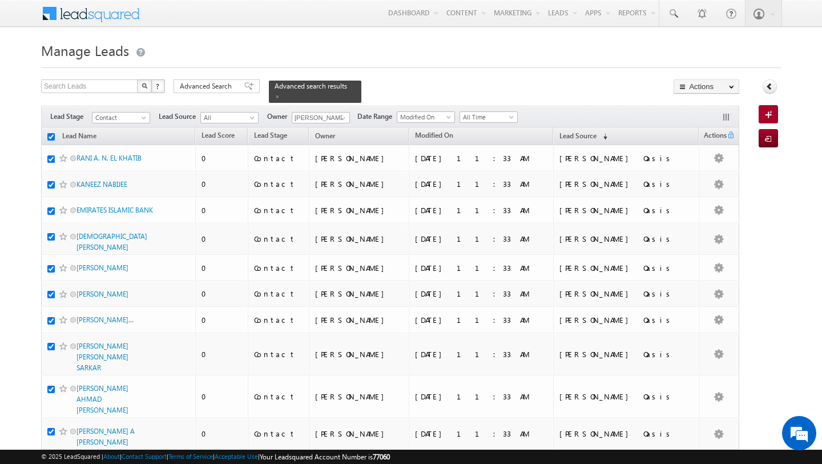
checkbox input "true"
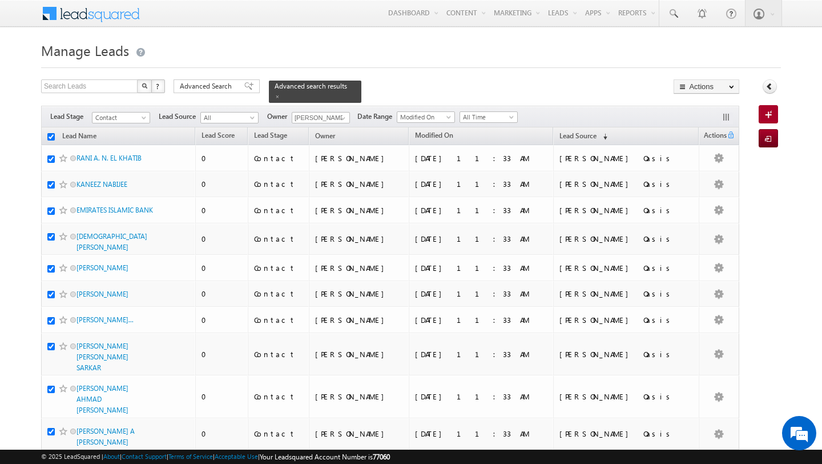
checkbox input "true"
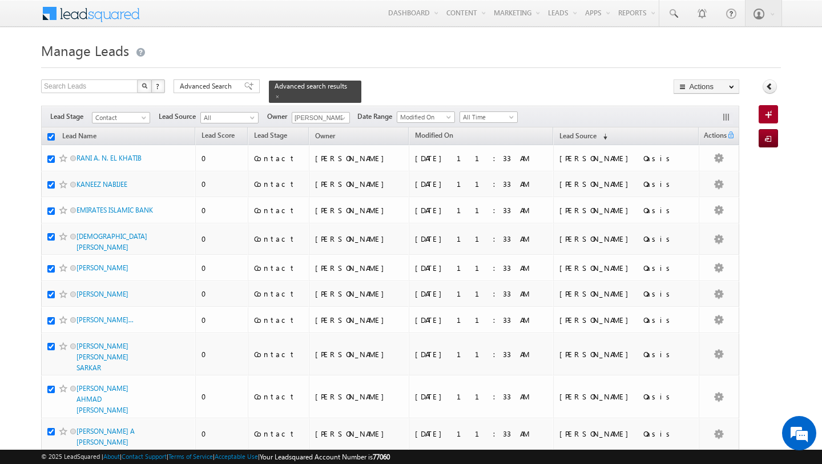
checkbox input "true"
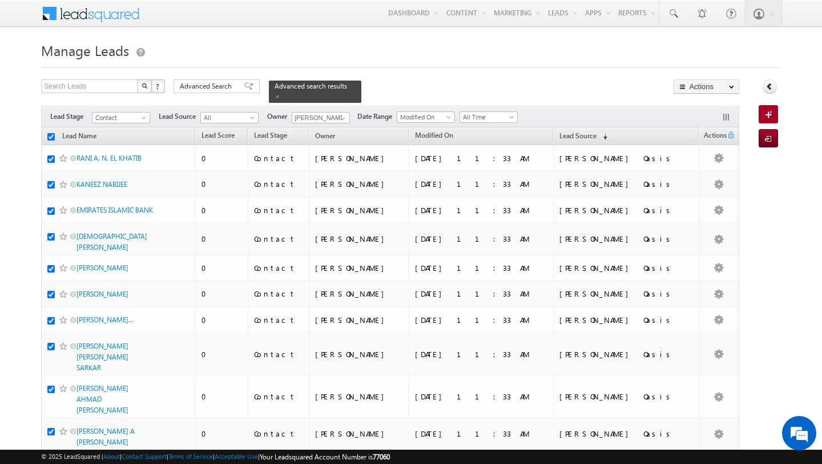
checkbox input "true"
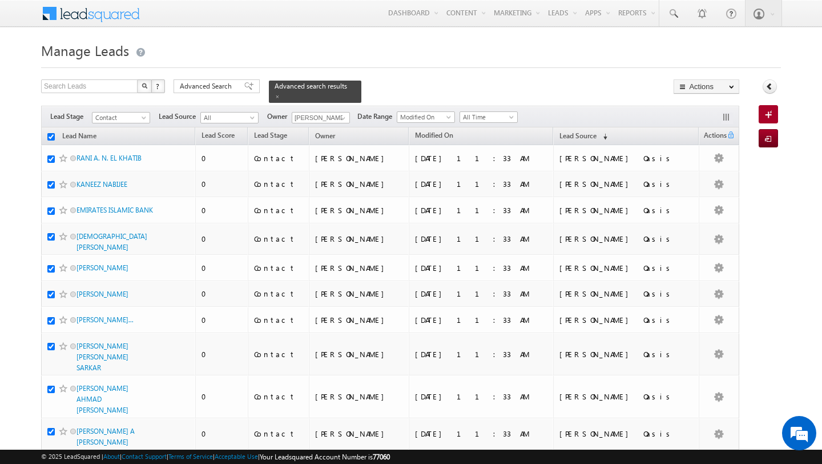
checkbox input "true"
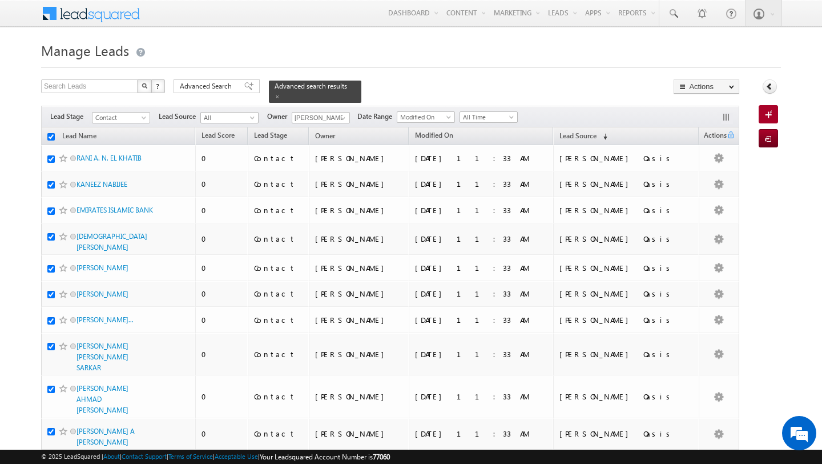
checkbox input "true"
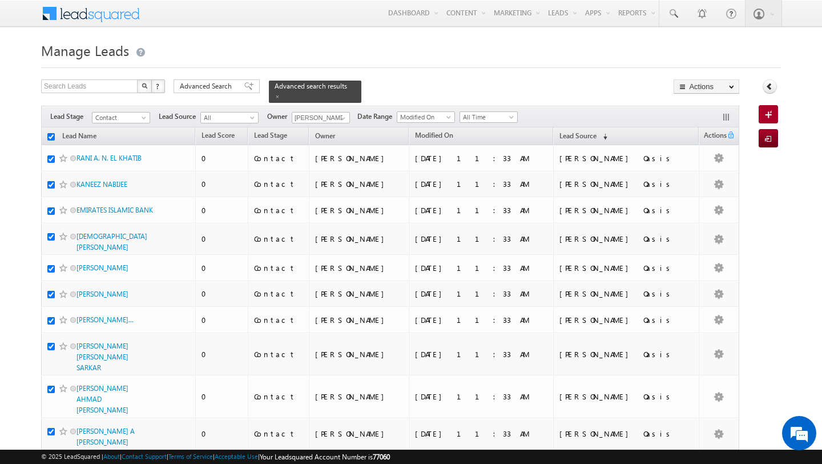
checkbox input "true"
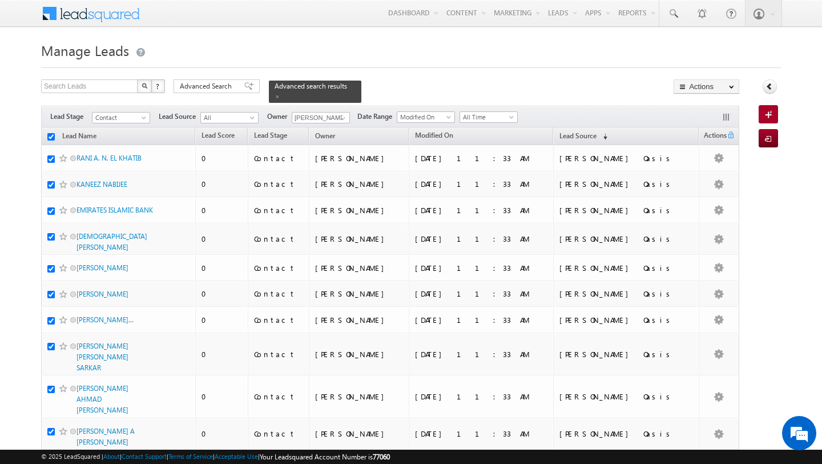
checkbox input "true"
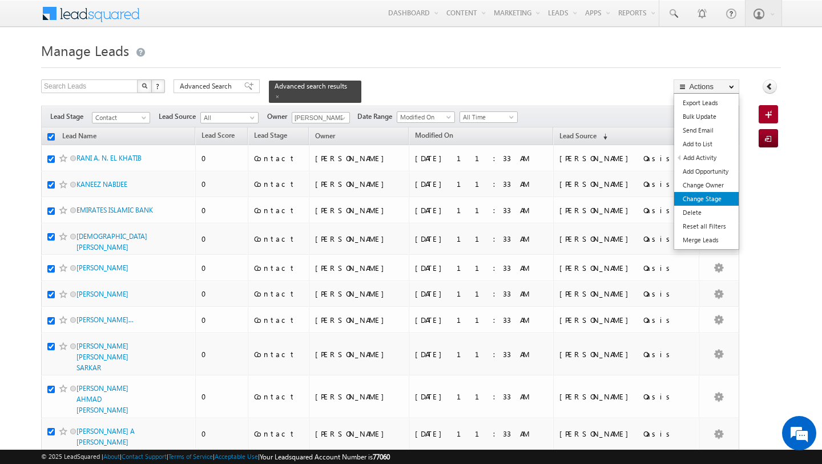
click at [714, 196] on link "Change Stage" at bounding box center [706, 199] width 65 height 14
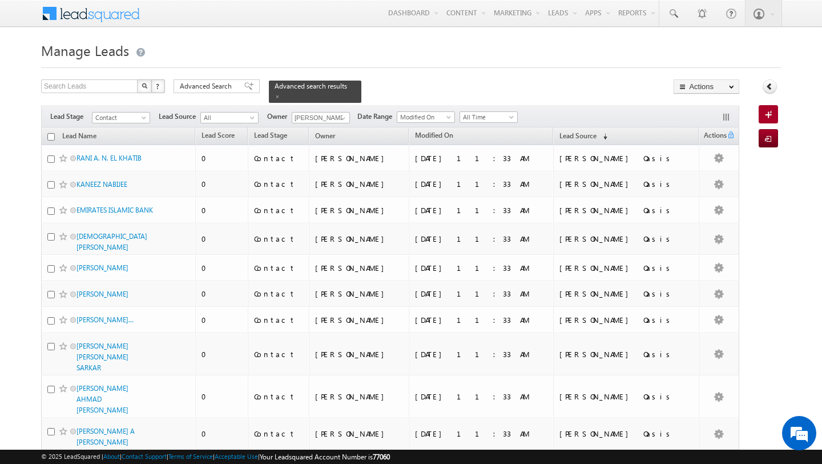
click at [50, 136] on input "checkbox" at bounding box center [50, 136] width 7 height 7
checkbox input "true"
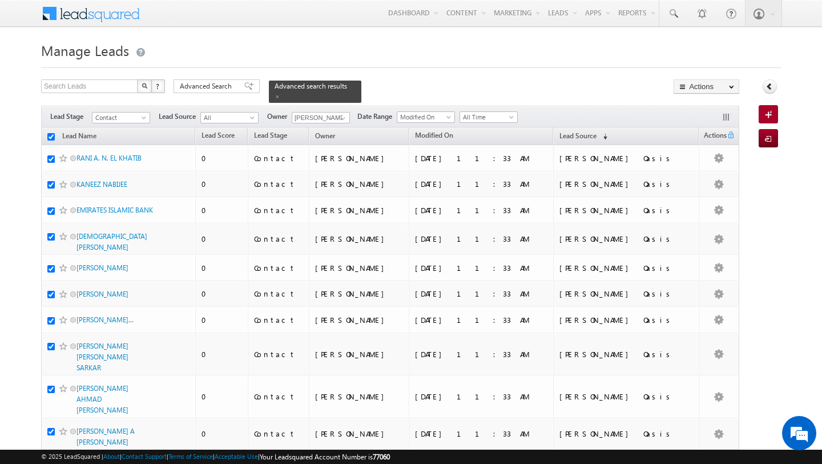
checkbox input "true"
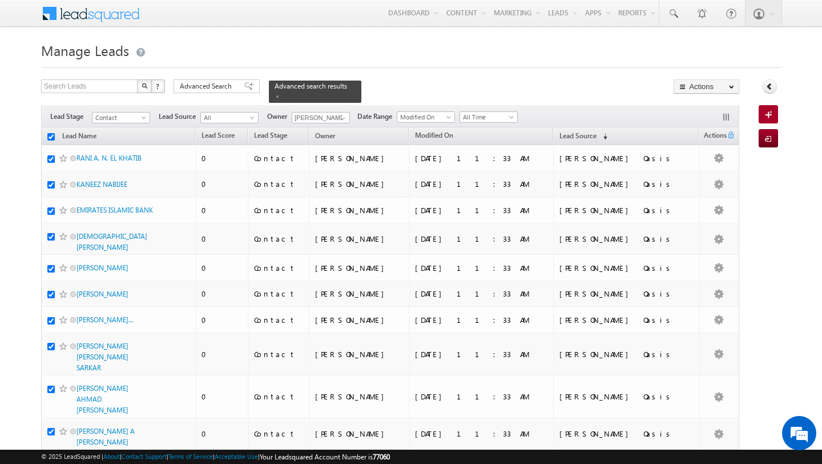
checkbox input "true"
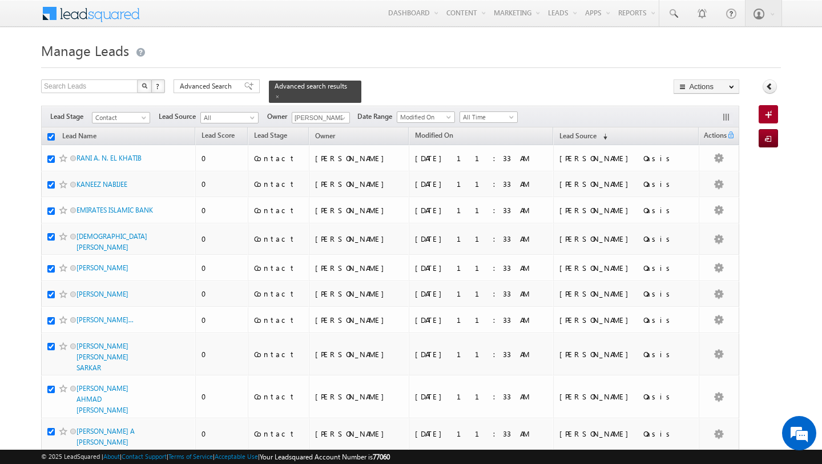
checkbox input "true"
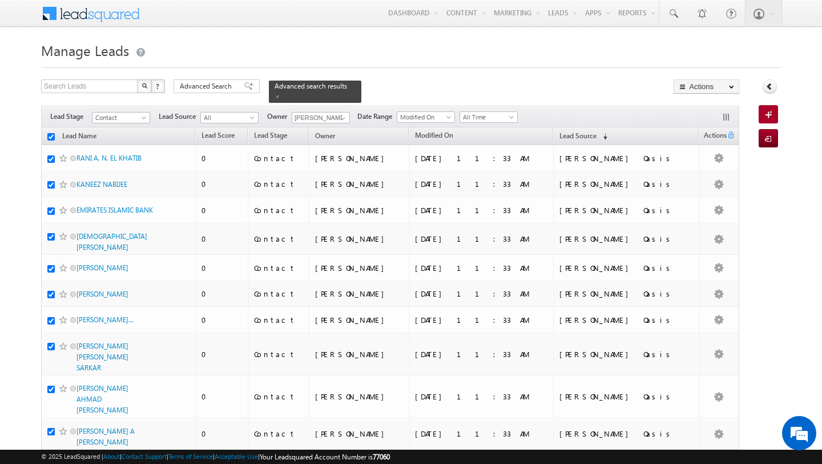
checkbox input "true"
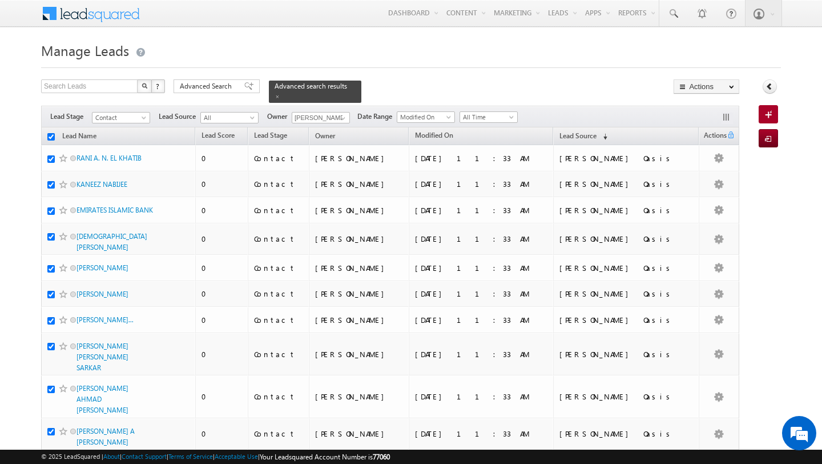
checkbox input "true"
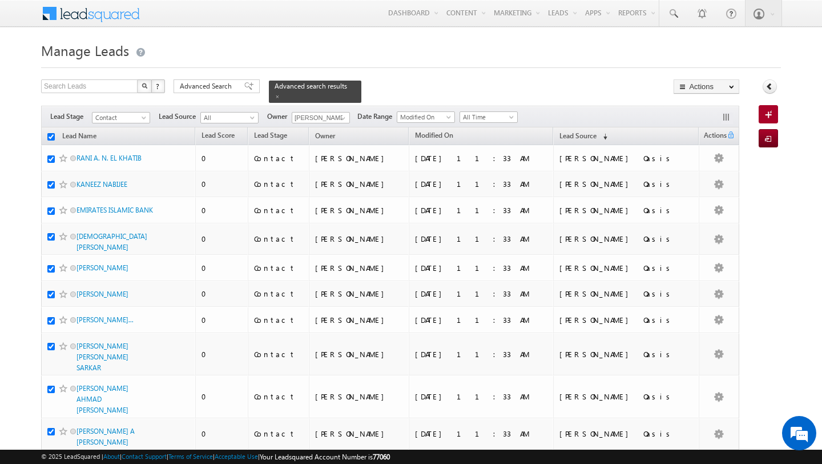
checkbox input "true"
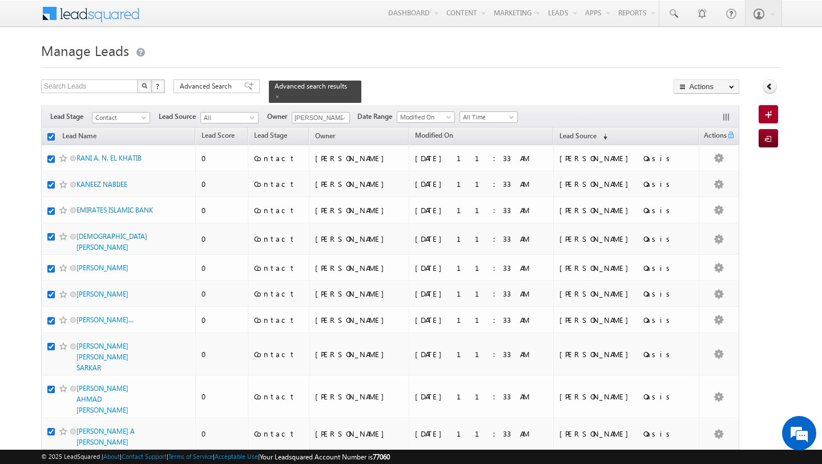
checkbox input "true"
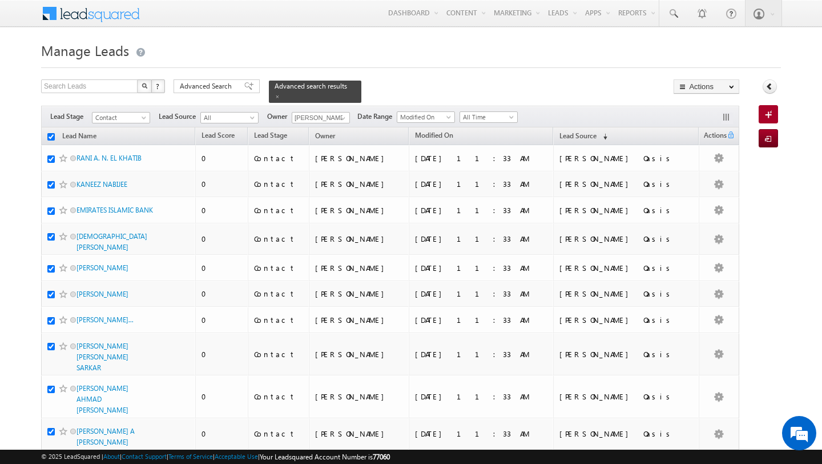
checkbox input "true"
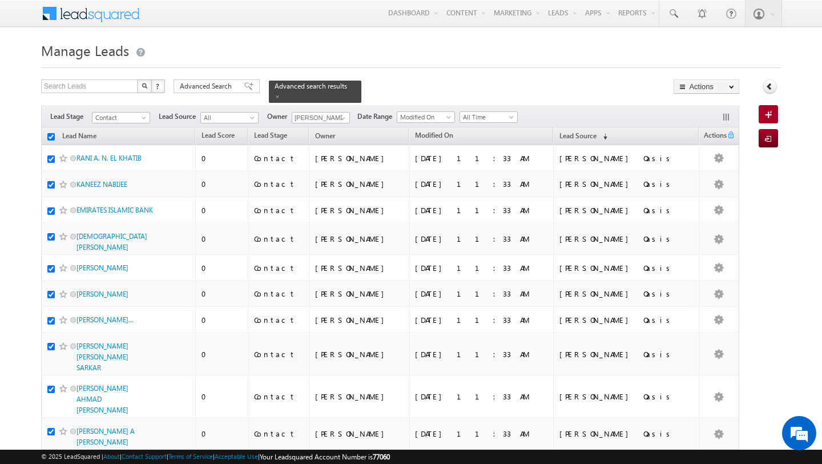
checkbox input "true"
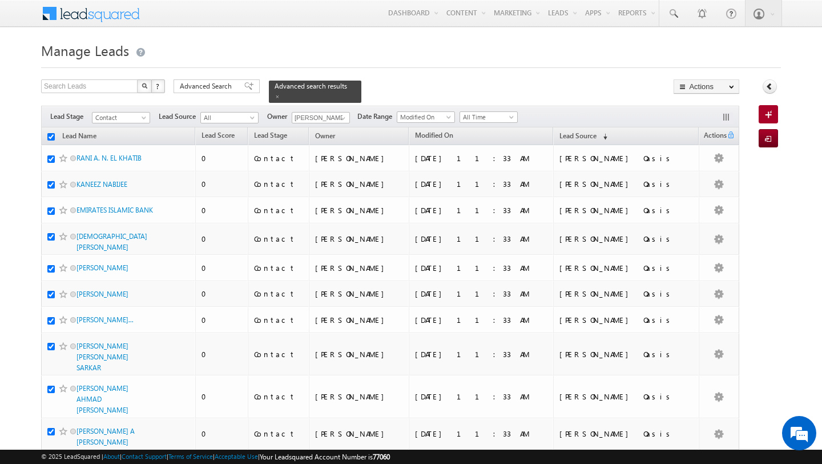
checkbox input "true"
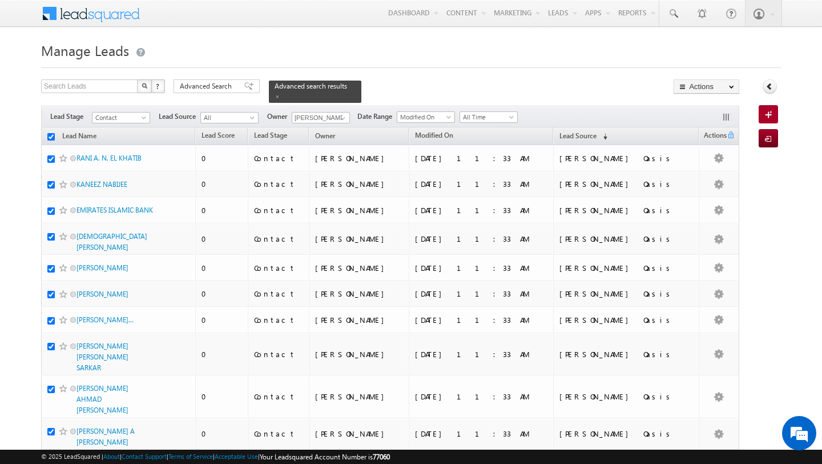
checkbox input "true"
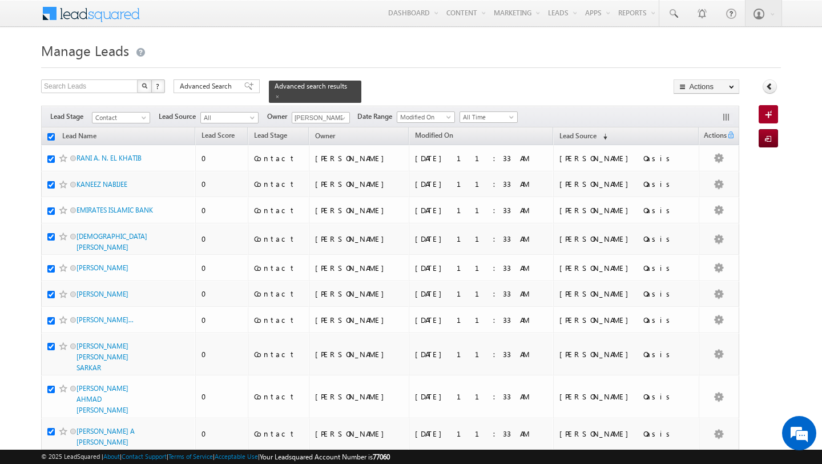
checkbox input "true"
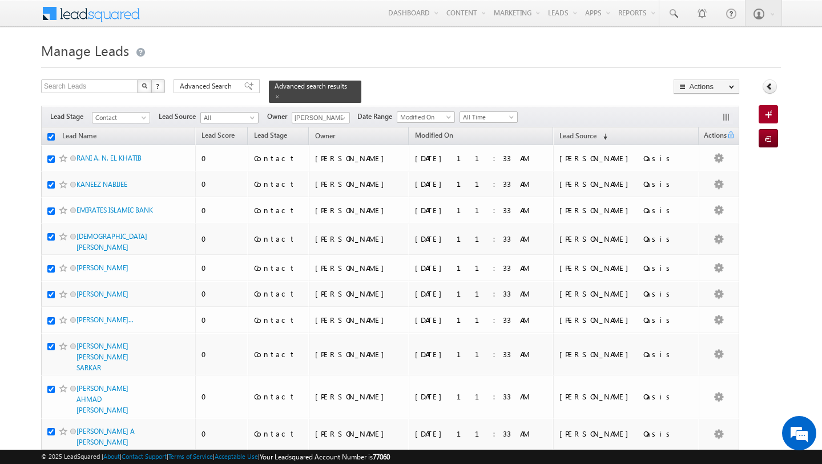
checkbox input "true"
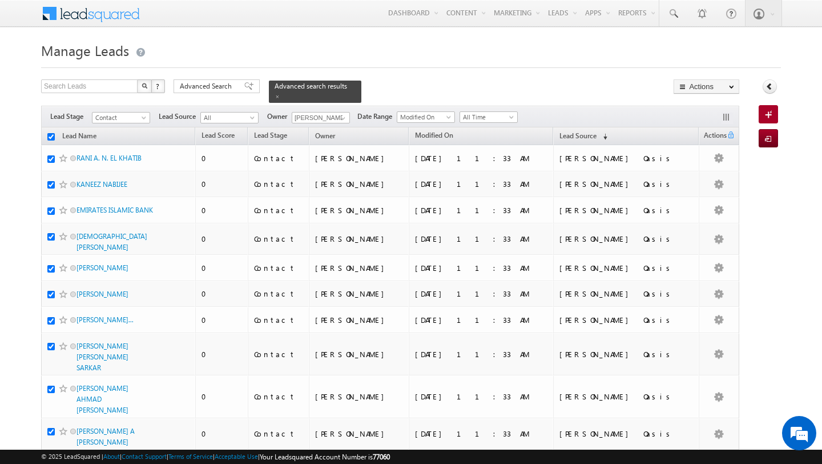
checkbox input "true"
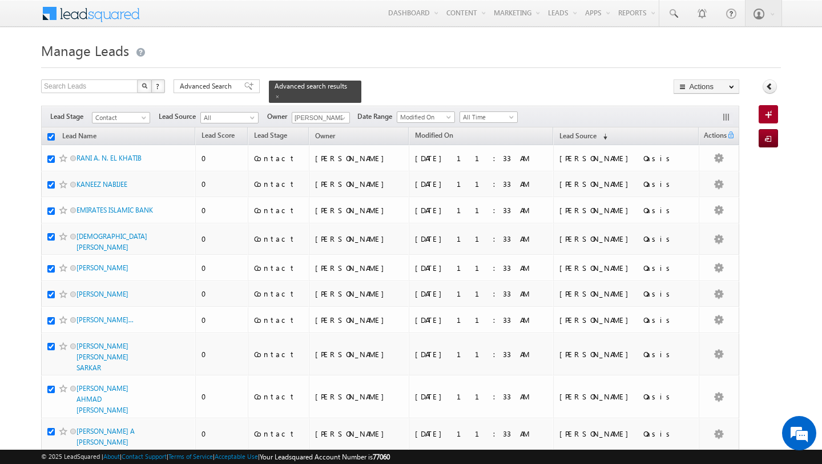
checkbox input "true"
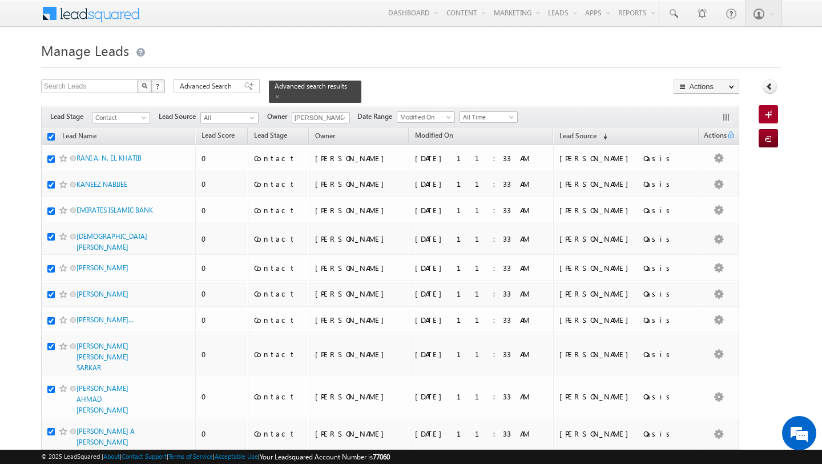
checkbox input "true"
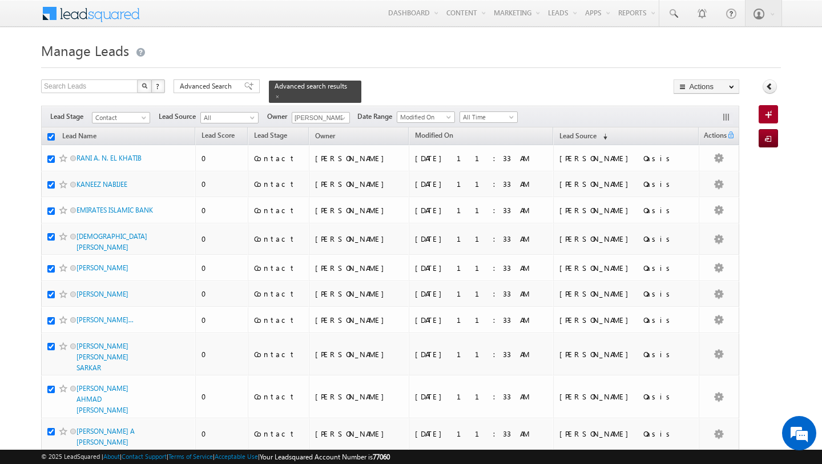
checkbox input "true"
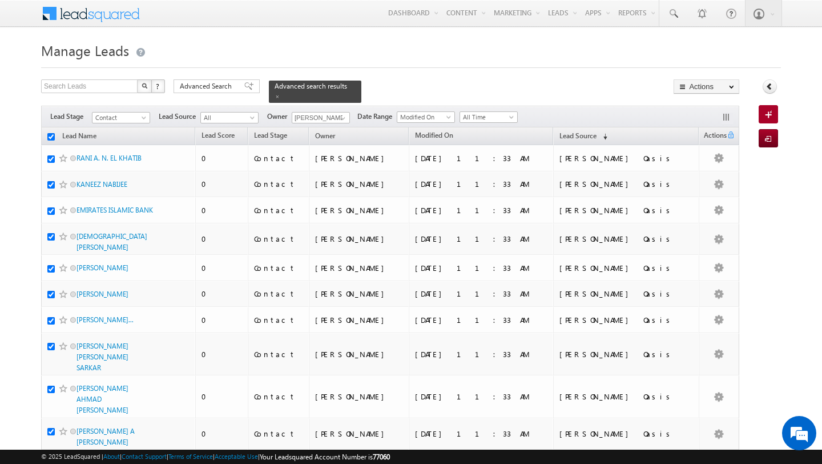
checkbox input "true"
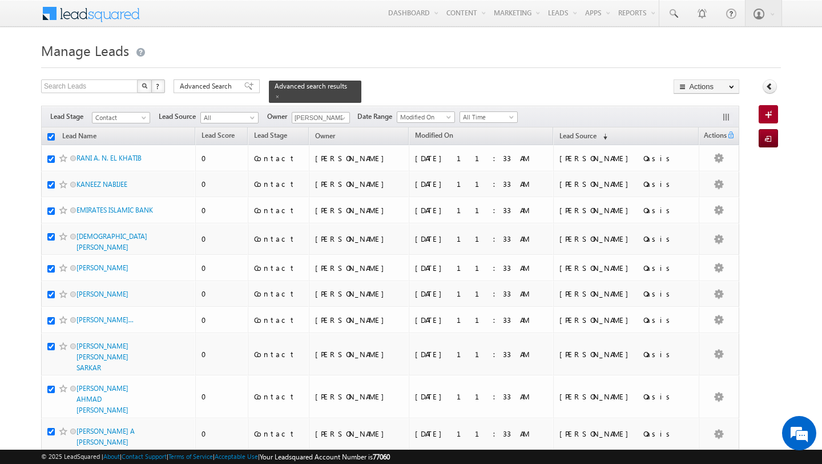
checkbox input "true"
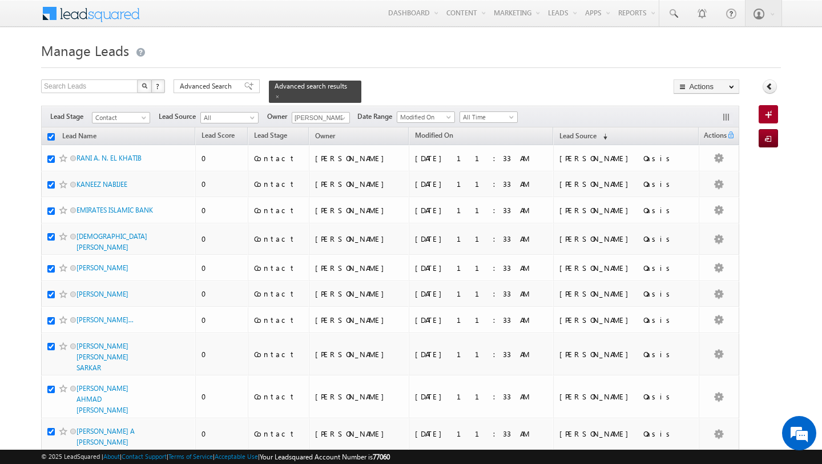
checkbox input "true"
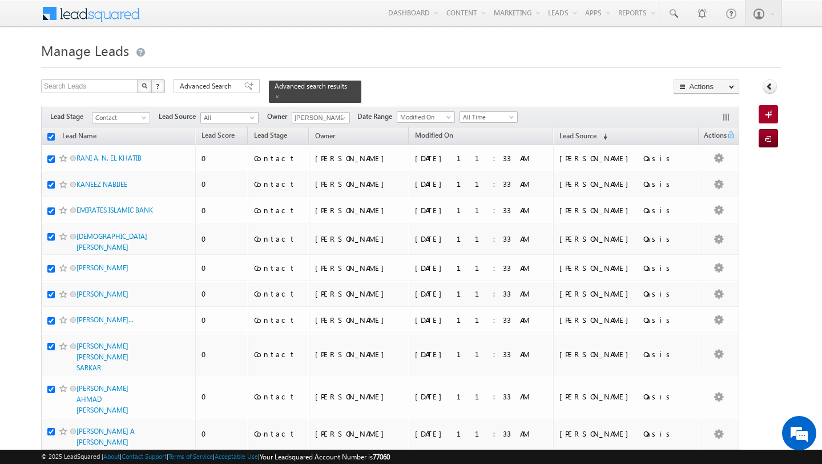
checkbox input "true"
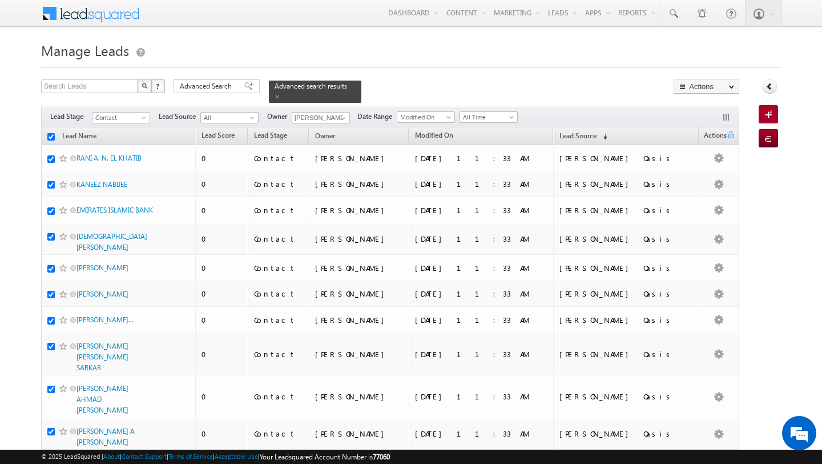
checkbox input "true"
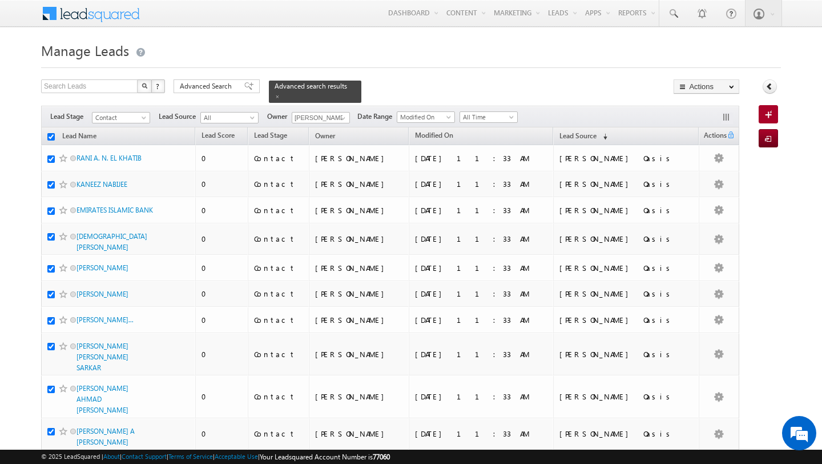
checkbox input "true"
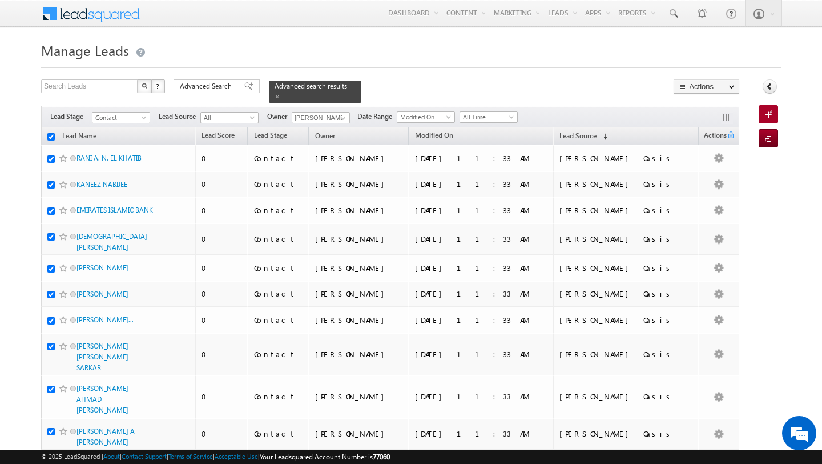
checkbox input "true"
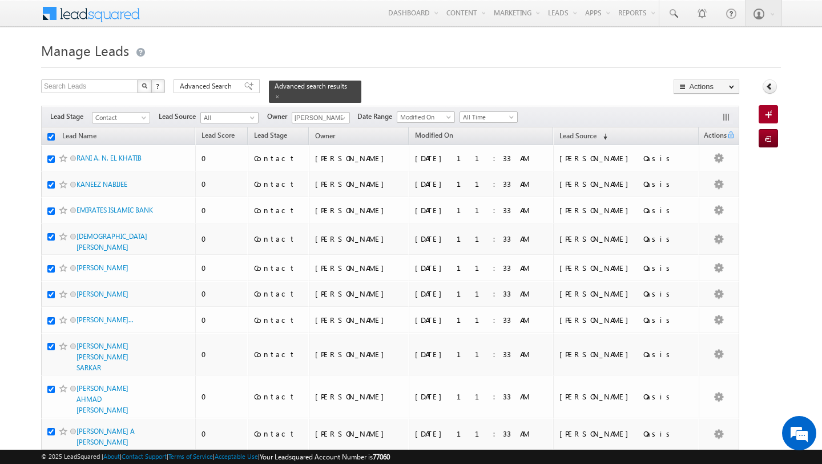
checkbox input "true"
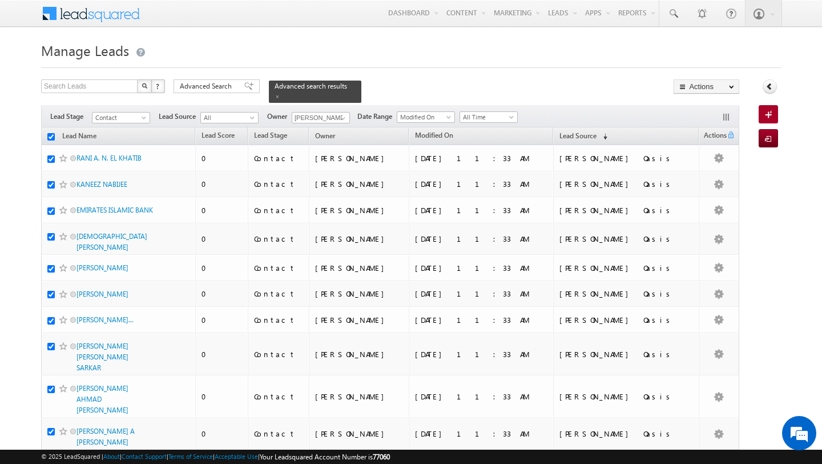
checkbox input "true"
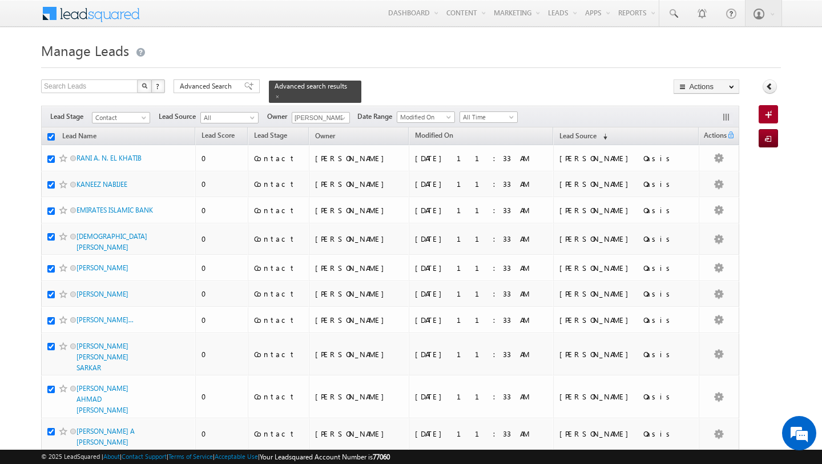
checkbox input "true"
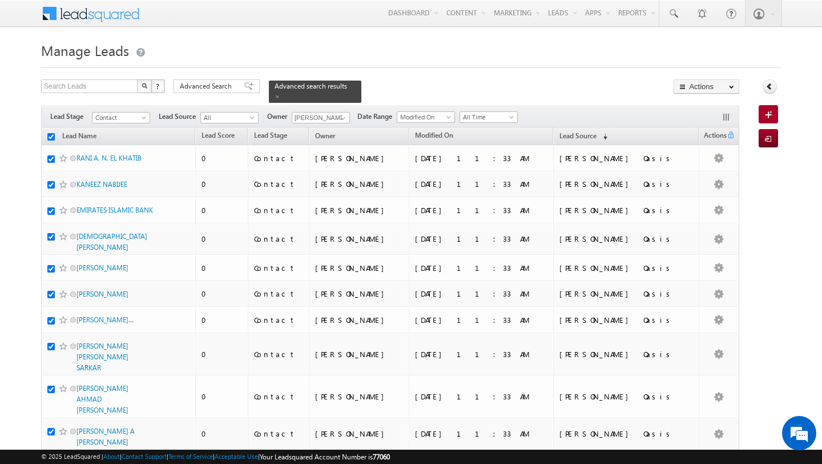
checkbox input "true"
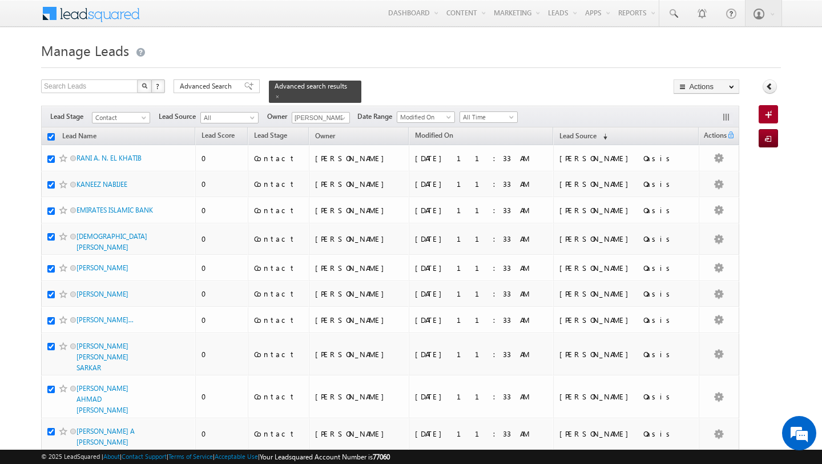
checkbox input "true"
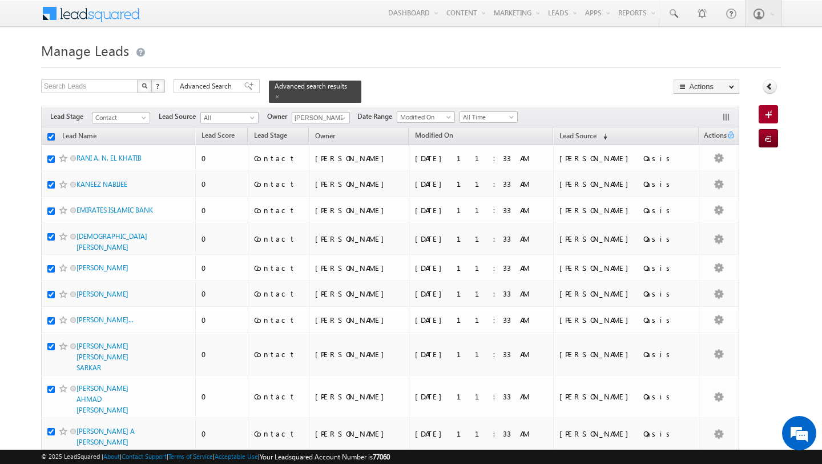
checkbox input "true"
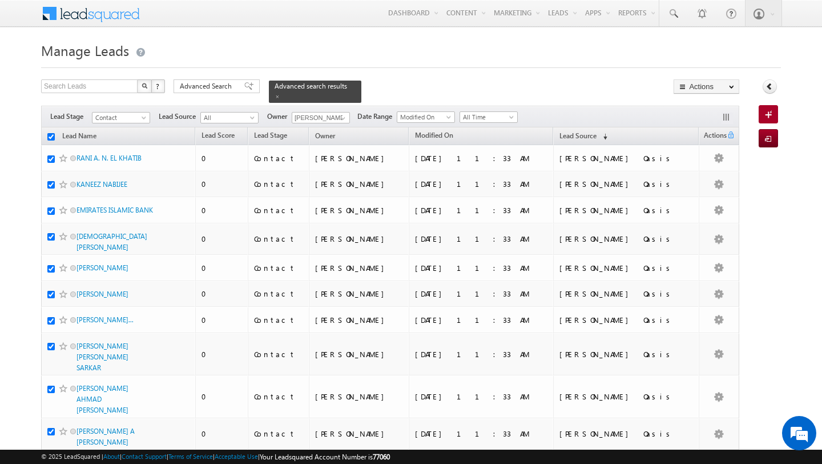
checkbox input "true"
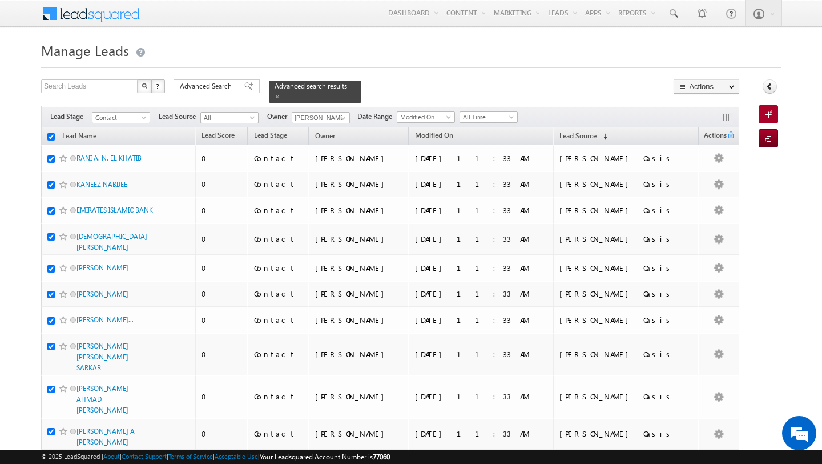
checkbox input "true"
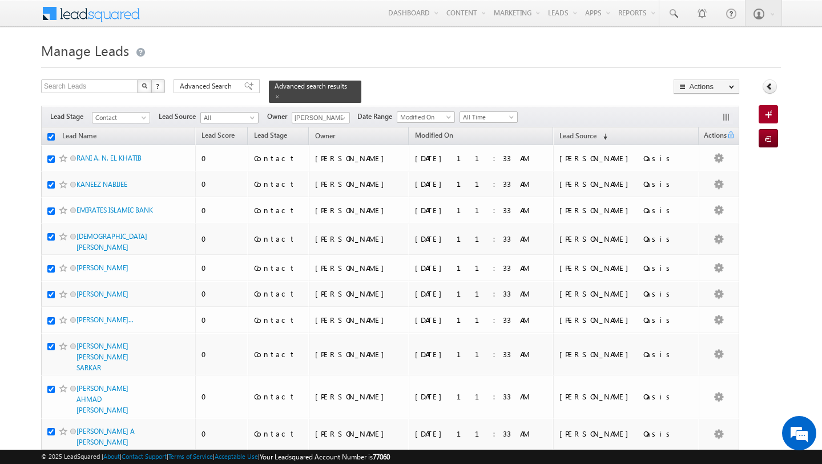
checkbox input "true"
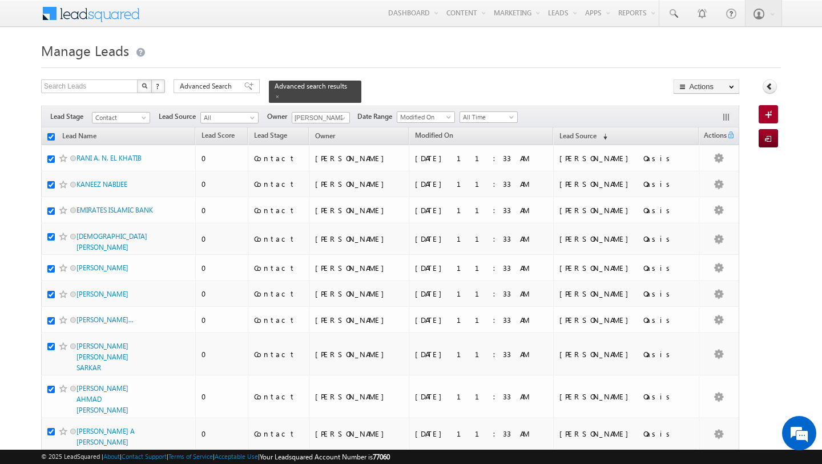
checkbox input "true"
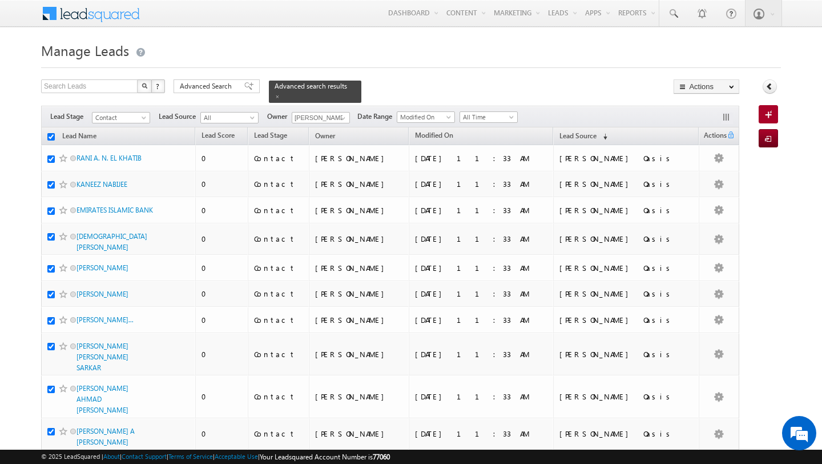
checkbox input "true"
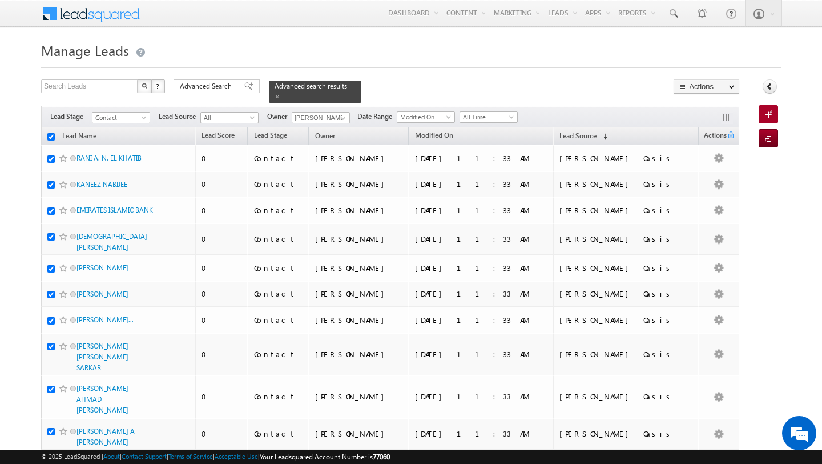
checkbox input "true"
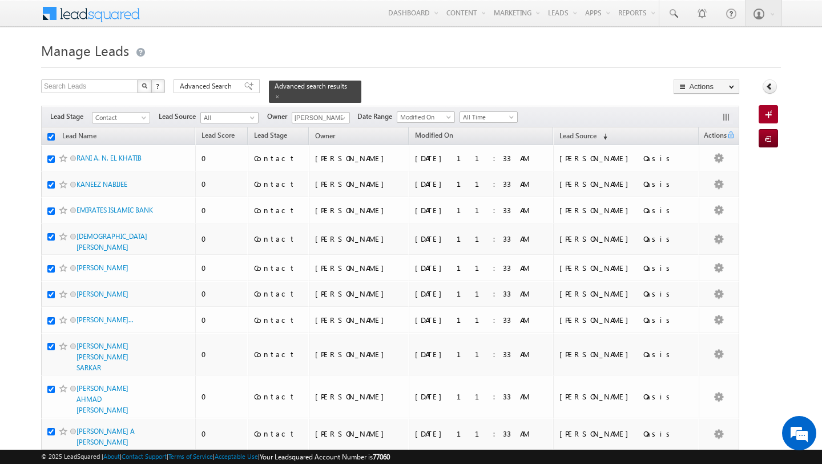
checkbox input "true"
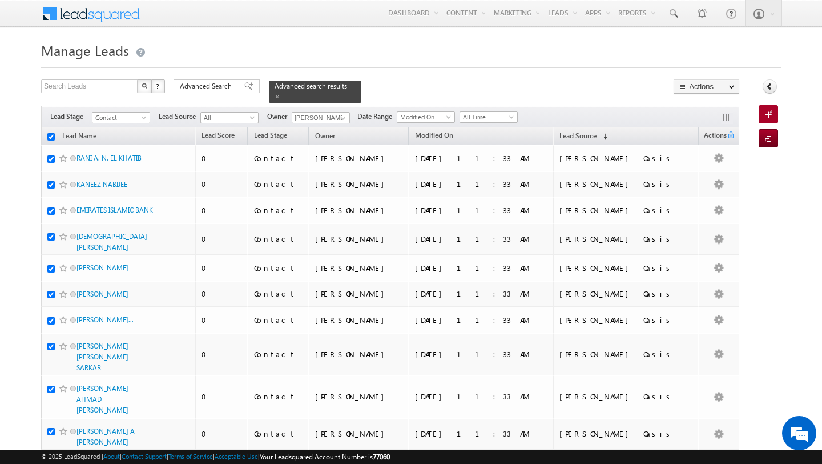
checkbox input "true"
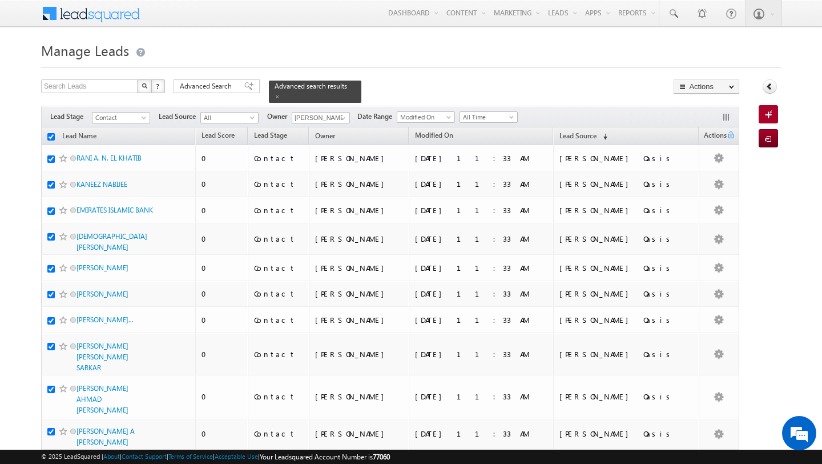
checkbox input "true"
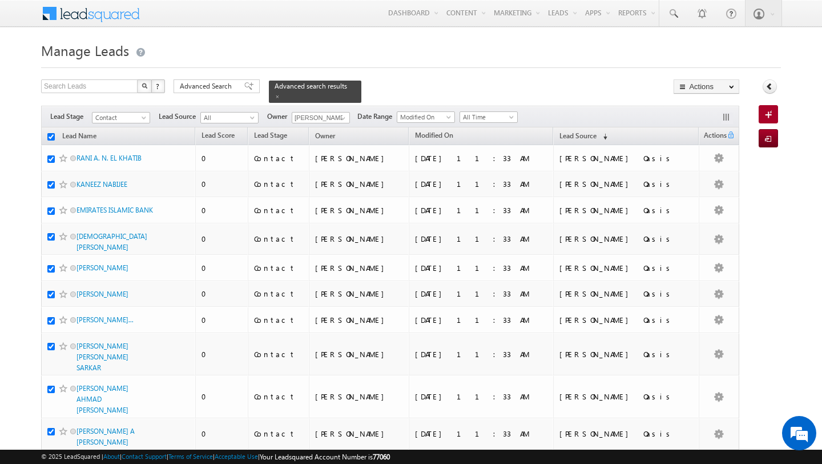
checkbox input "true"
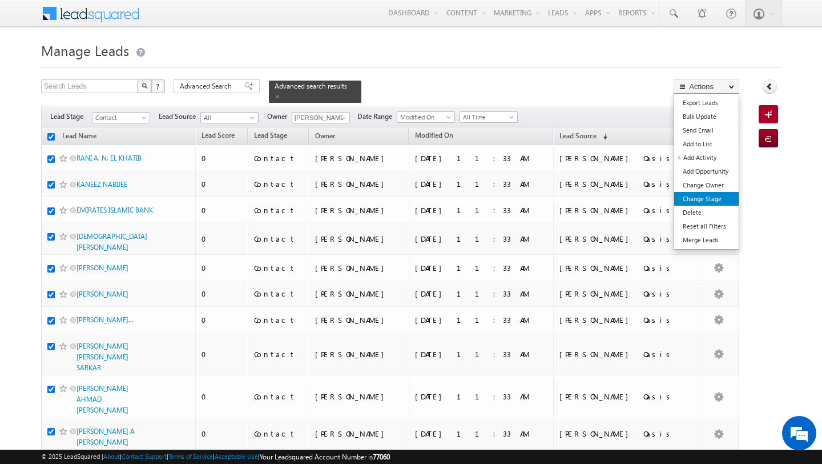
click at [717, 196] on link "Change Stage" at bounding box center [706, 199] width 65 height 14
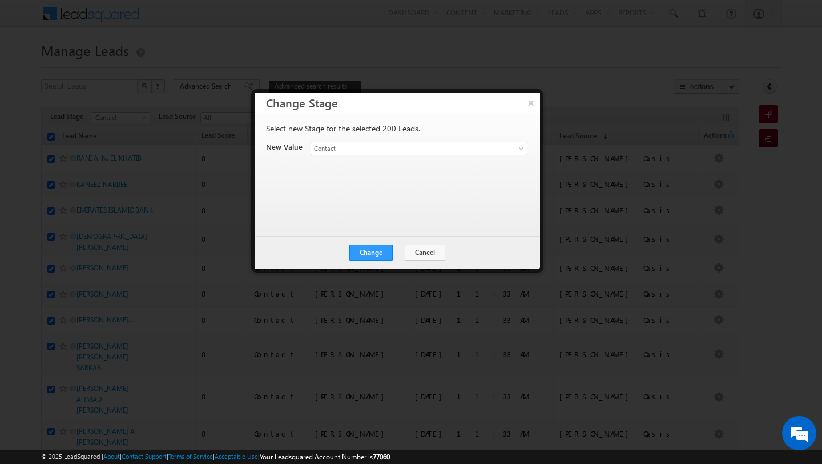
click at [413, 152] on span "Contact" at bounding box center [405, 148] width 189 height 10
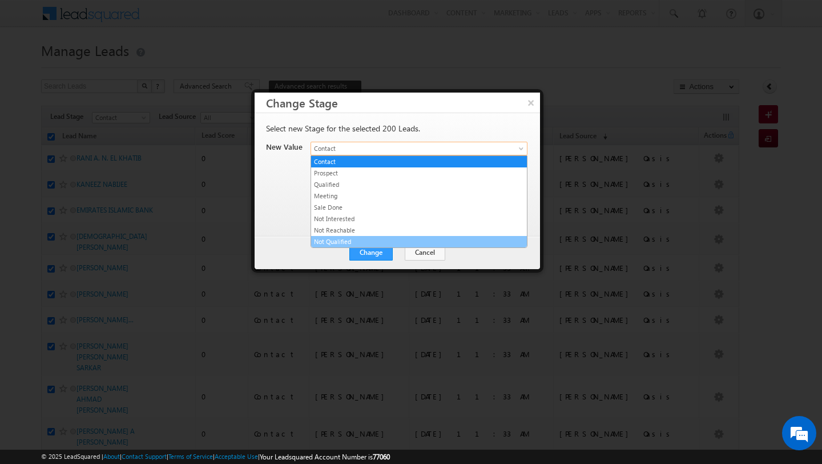
click at [406, 240] on link "Not Qualified" at bounding box center [419, 241] width 216 height 10
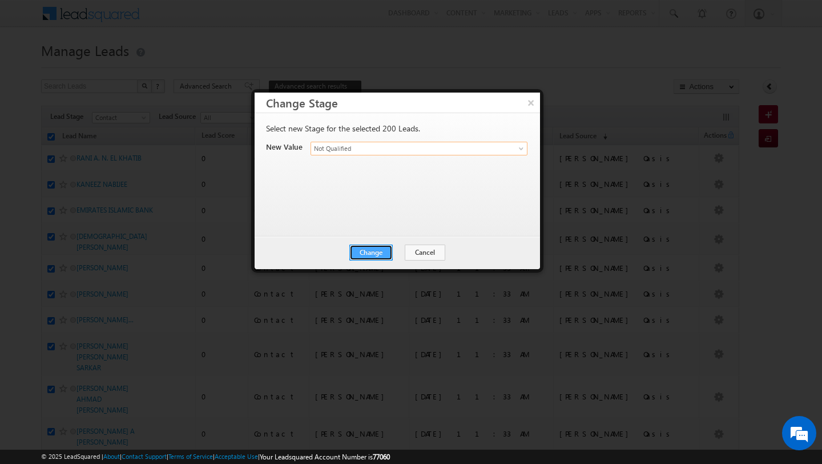
click at [375, 255] on button "Change" at bounding box center [371, 252] width 43 height 16
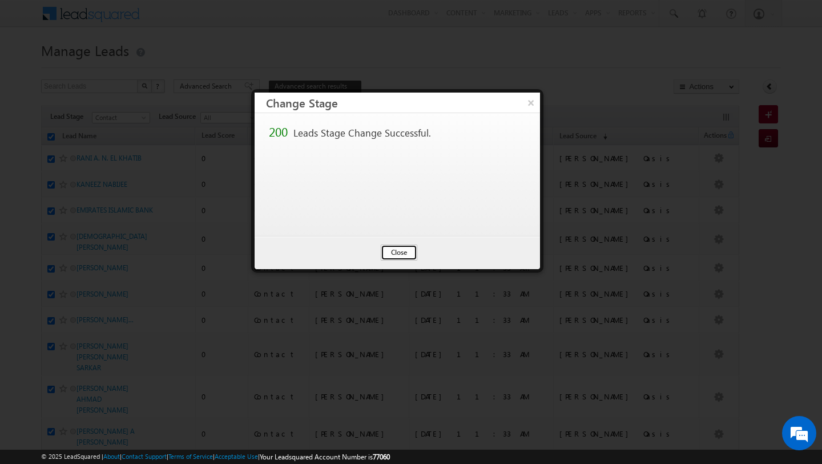
click at [392, 259] on button "Close" at bounding box center [399, 252] width 37 height 16
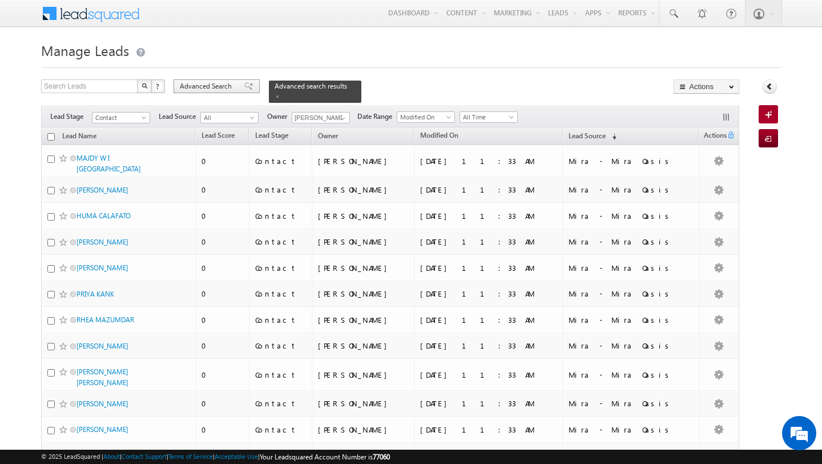
click at [216, 81] on div "Advanced Search" at bounding box center [217, 86] width 86 height 14
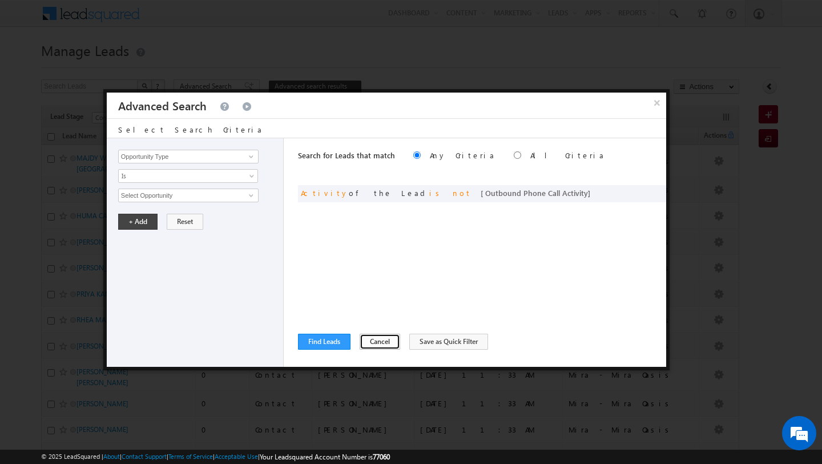
click at [370, 339] on button "Cancel" at bounding box center [380, 342] width 41 height 16
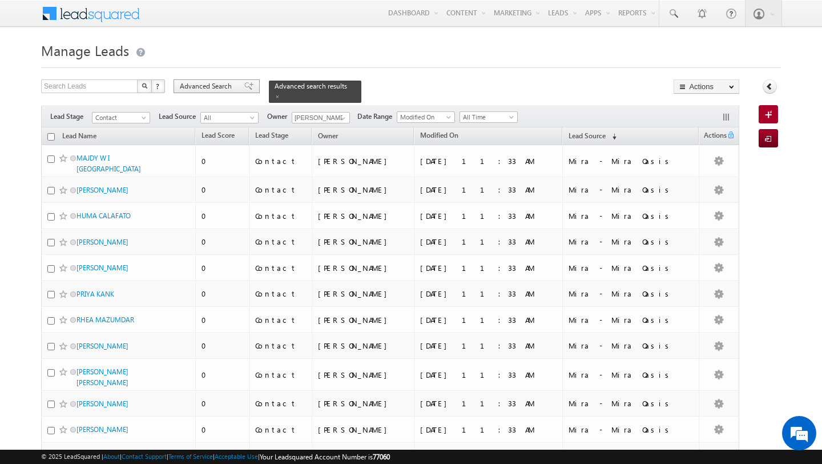
click at [222, 89] on span "Advanced Search" at bounding box center [207, 86] width 55 height 10
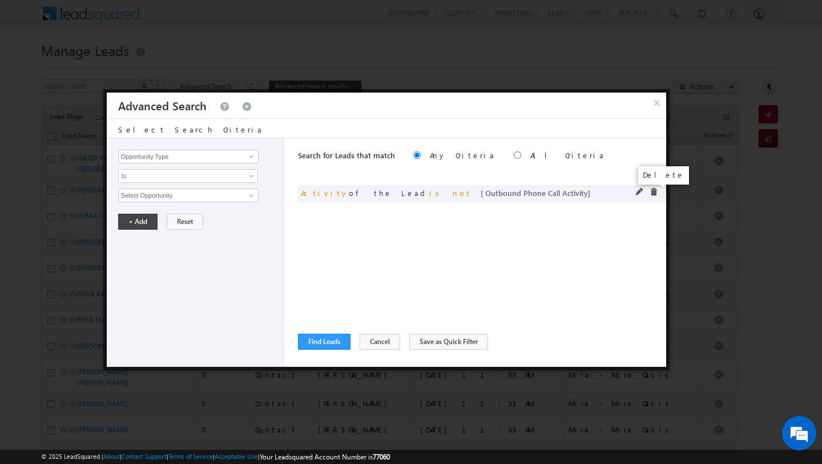
click at [657, 192] on span at bounding box center [654, 192] width 8 height 8
click at [228, 162] on input "Opportunity Type" at bounding box center [188, 157] width 140 height 14
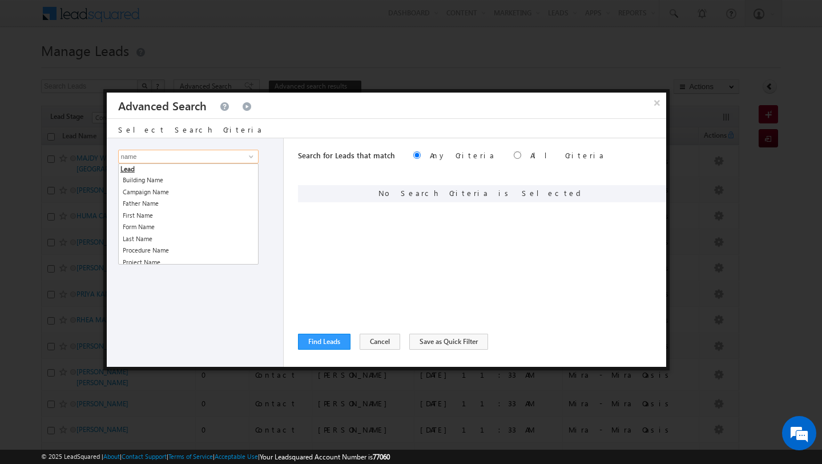
click at [197, 160] on input "name" at bounding box center [188, 157] width 140 height 14
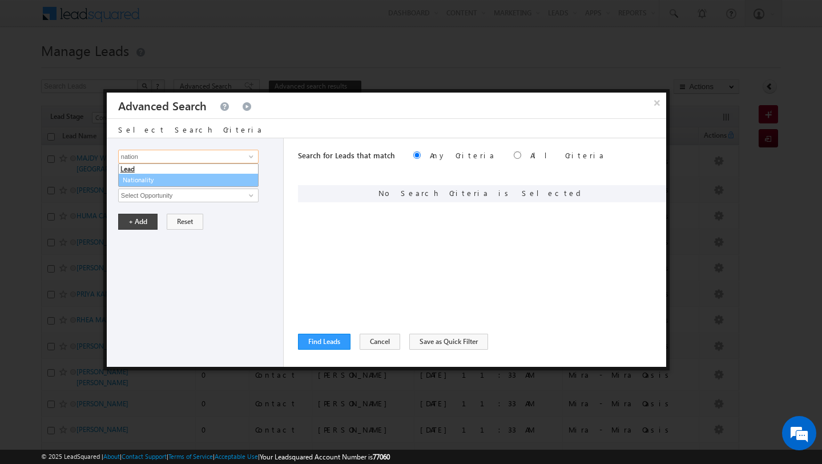
click at [175, 183] on link "Nationality" at bounding box center [188, 180] width 140 height 13
type input "Nationality"
click at [162, 194] on input "text" at bounding box center [188, 195] width 140 height 14
type input "[DEMOGRAPHIC_DATA]"
click at [137, 217] on button "+ Add" at bounding box center [137, 222] width 39 height 16
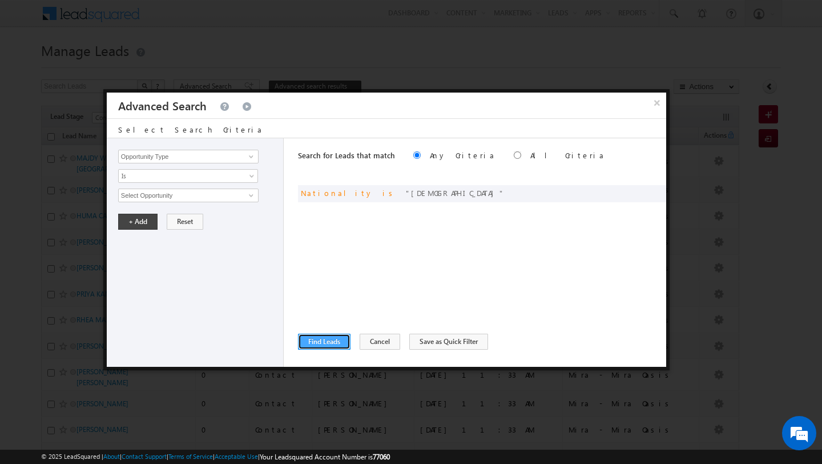
click at [332, 345] on button "Find Leads" at bounding box center [324, 342] width 53 height 16
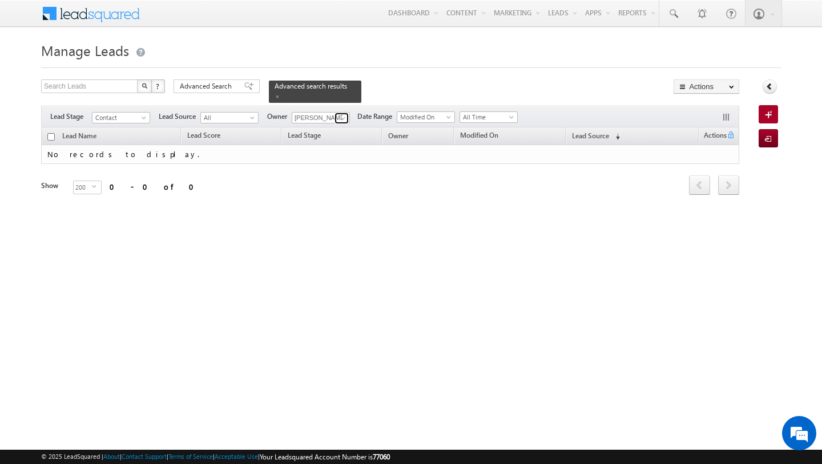
click at [342, 119] on span at bounding box center [343, 118] width 9 height 9
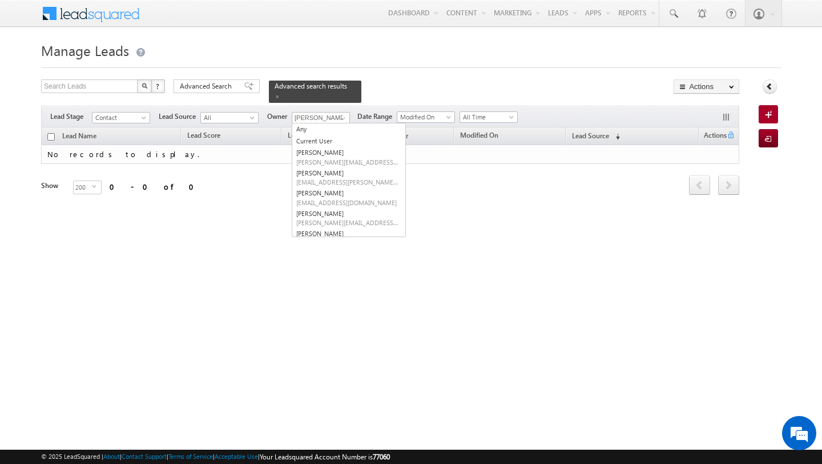
click at [363, 72] on form "Manage Leads Search Leads X ? 0 results found Advanced Search Advanced Search" at bounding box center [411, 132] width 740 height 188
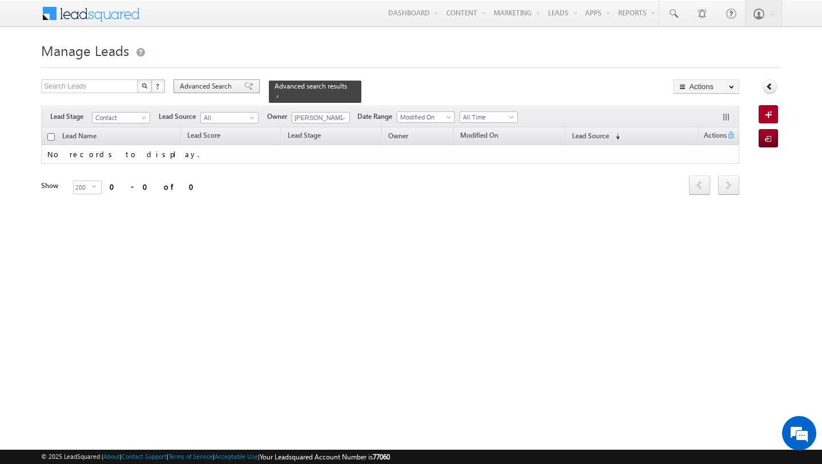
click at [187, 88] on span "Advanced Search" at bounding box center [207, 86] width 55 height 10
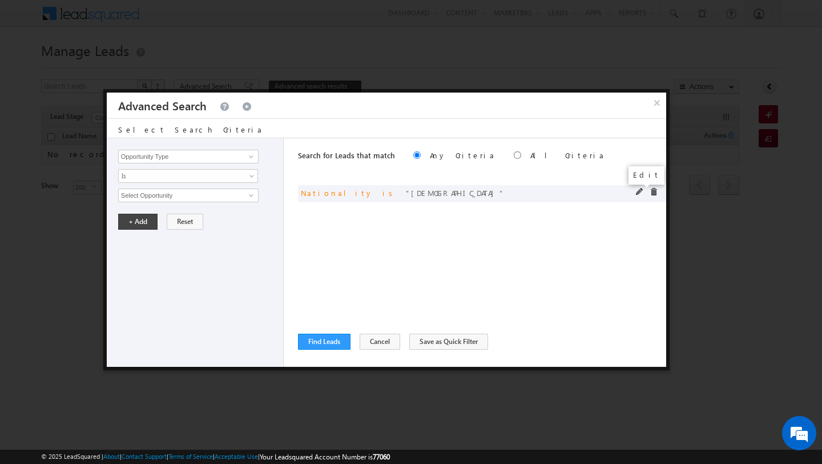
click at [642, 194] on span at bounding box center [640, 192] width 8 height 8
click at [156, 198] on input "[DEMOGRAPHIC_DATA]" at bounding box center [188, 195] width 140 height 14
type input "india"
click at [131, 224] on button "+ Add" at bounding box center [137, 222] width 39 height 16
click at [334, 348] on button "Find Leads" at bounding box center [324, 342] width 53 height 16
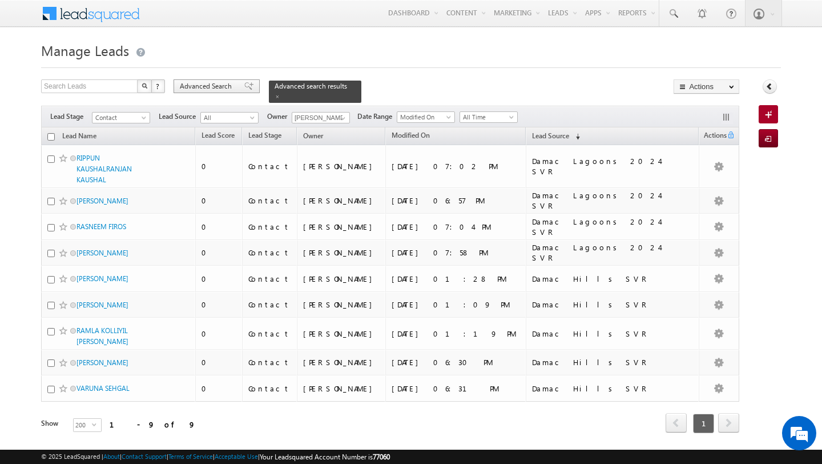
click at [206, 92] on div "Advanced Search" at bounding box center [217, 86] width 86 height 14
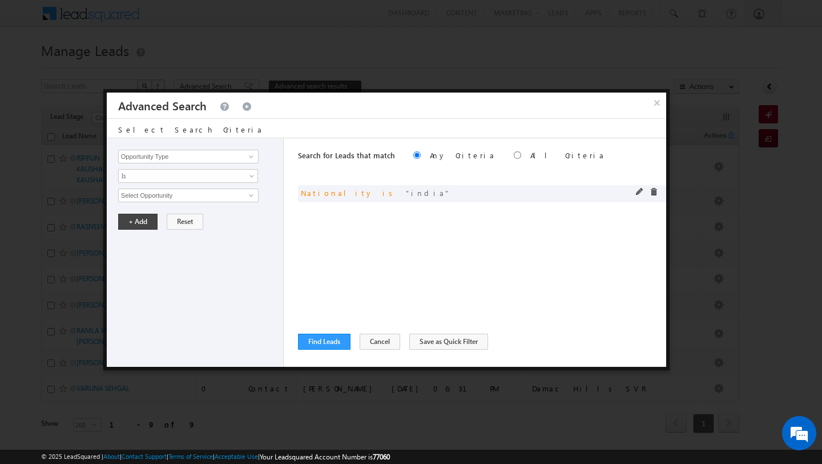
click at [639, 196] on div at bounding box center [649, 193] width 27 height 10
click at [639, 191] on span at bounding box center [640, 192] width 8 height 8
click at [152, 194] on input "india" at bounding box center [188, 195] width 140 height 14
type input "paki"
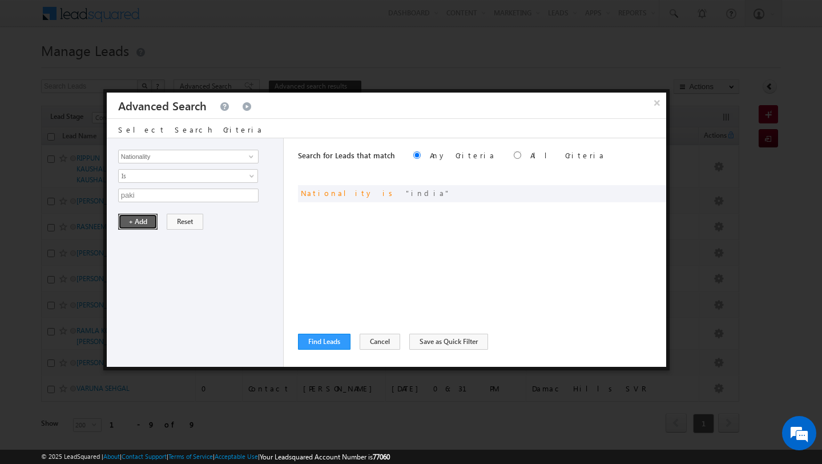
click at [120, 218] on button "+ Add" at bounding box center [137, 222] width 39 height 16
click at [315, 336] on button "Find Leads" at bounding box center [324, 342] width 53 height 16
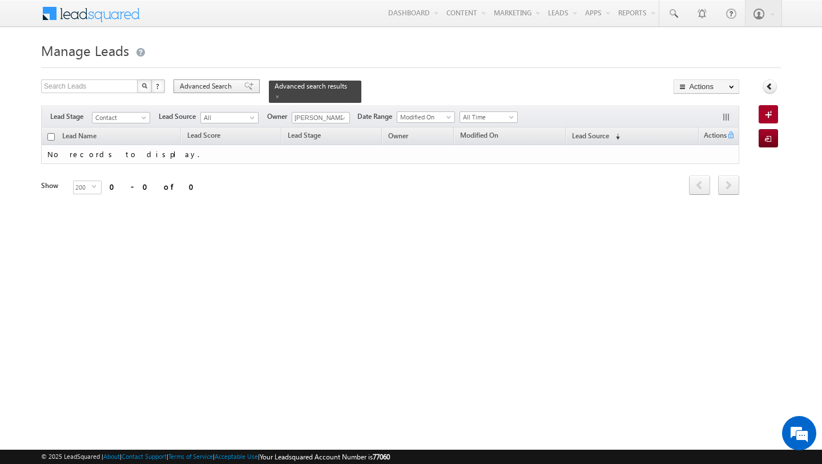
click at [216, 86] on span "Advanced Search" at bounding box center [207, 86] width 55 height 10
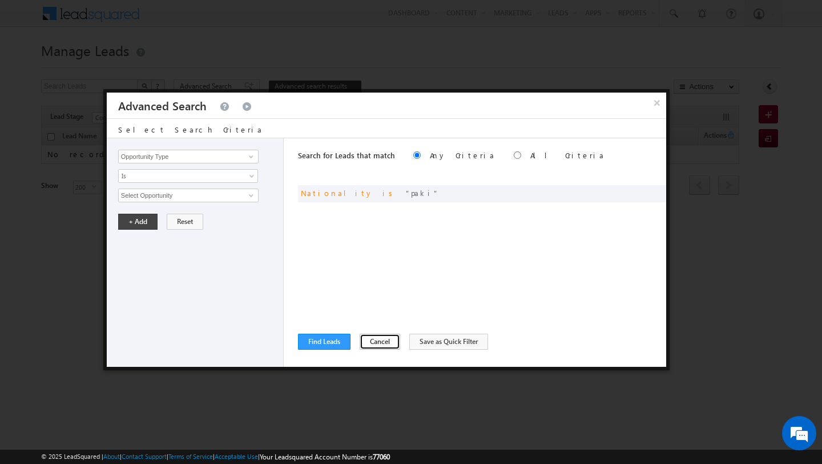
click at [377, 342] on button "Cancel" at bounding box center [380, 342] width 41 height 16
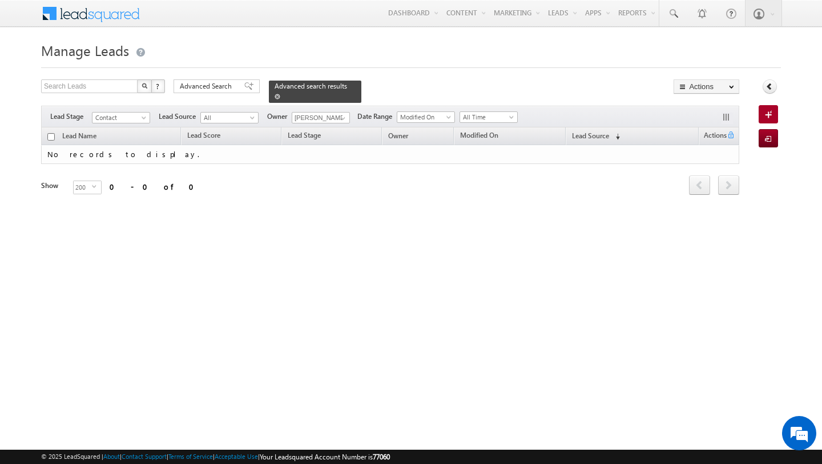
click at [275, 95] on span at bounding box center [278, 97] width 6 height 6
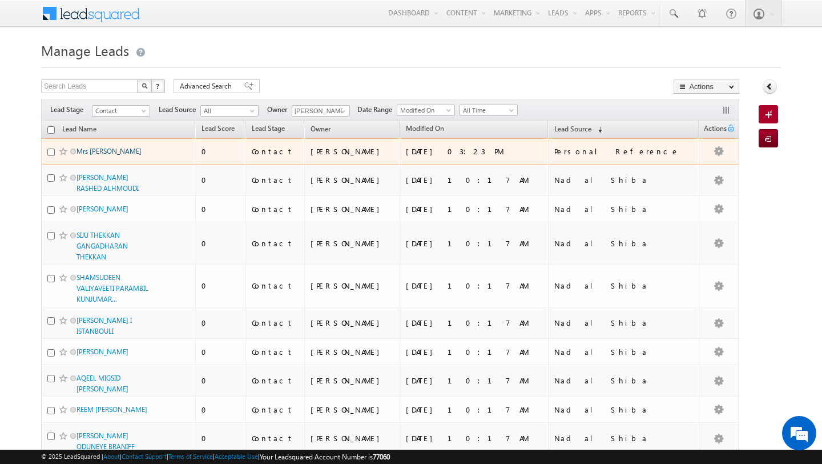
click at [85, 150] on link "Mrs [PERSON_NAME]" at bounding box center [109, 151] width 65 height 9
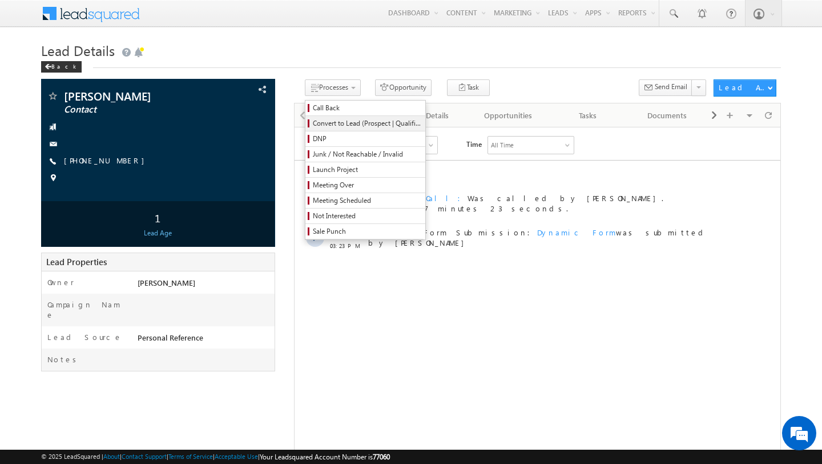
click at [327, 126] on span "Convert to Lead (Prospect | Qualified)" at bounding box center [367, 123] width 109 height 10
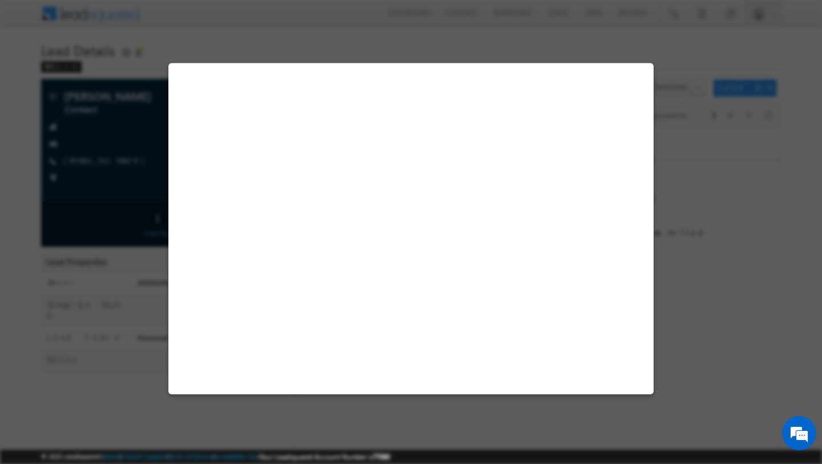
select select "Contact"
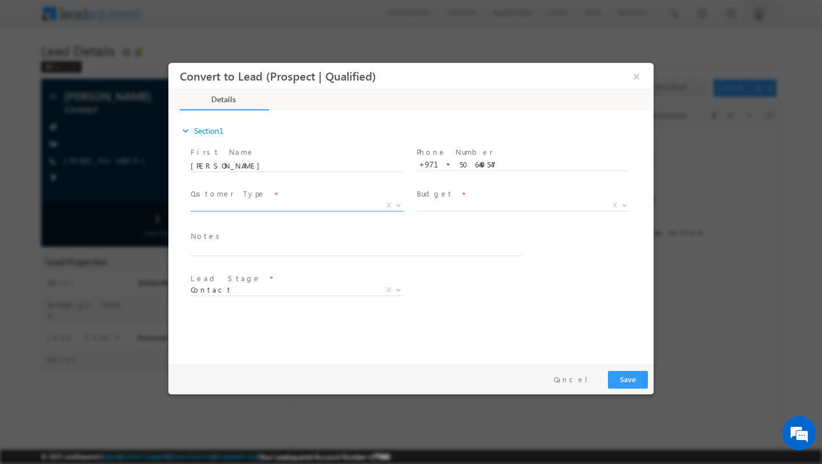
click at [315, 203] on span "X" at bounding box center [297, 205] width 213 height 11
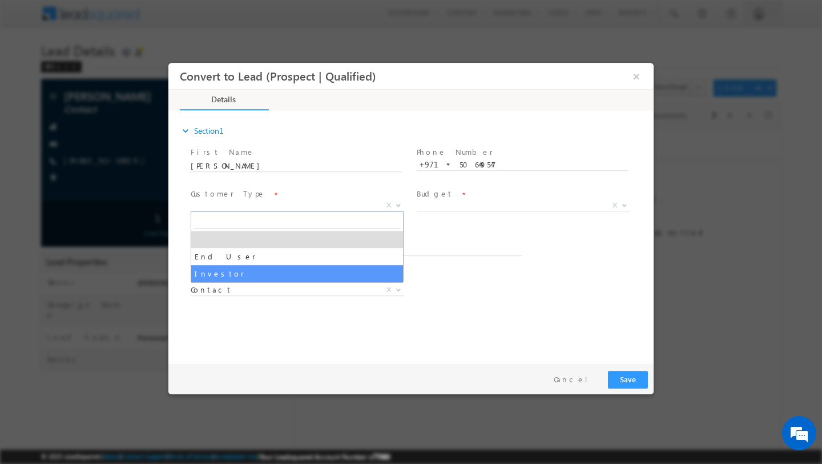
select select "Investor"
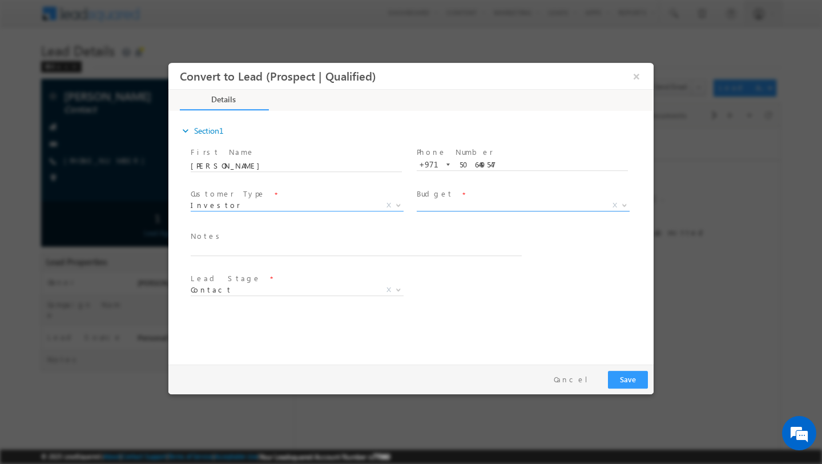
click at [493, 208] on span "X" at bounding box center [523, 205] width 213 height 11
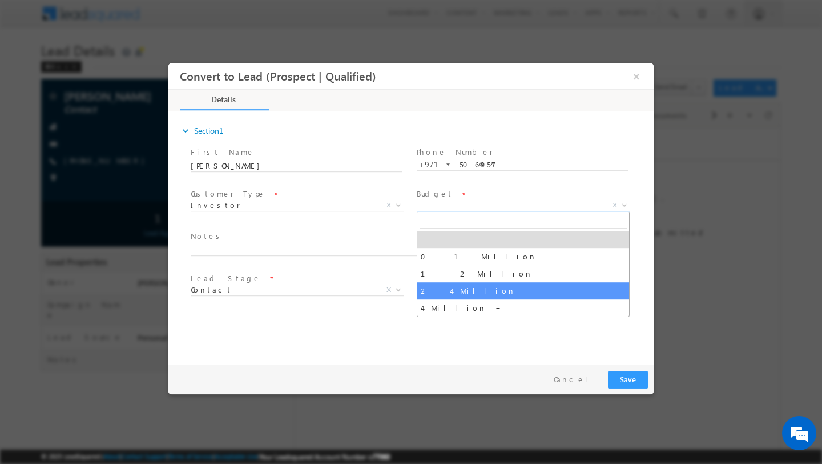
select select "2 - 4 Million"
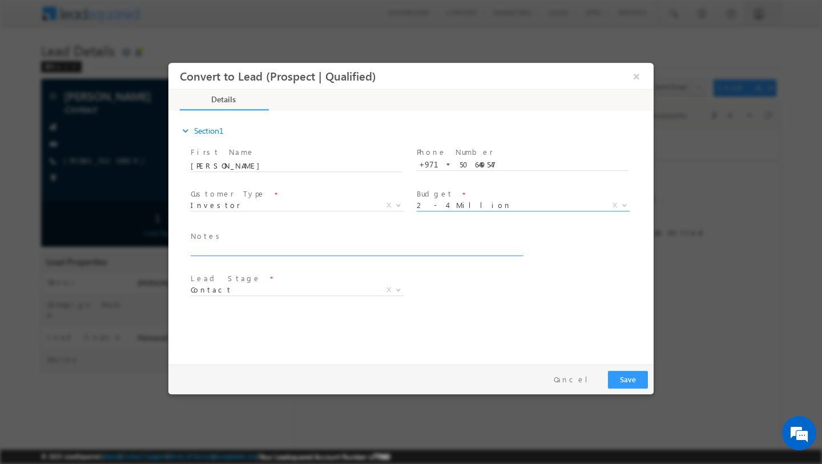
click at [308, 248] on textarea at bounding box center [356, 249] width 331 height 13
type textarea "Made understood all the points of investing . told to discuss and come back aga…"
click at [338, 314] on div "expand_more Section1 First Name *" at bounding box center [414, 236] width 480 height 247
click at [629, 385] on button "Save" at bounding box center [628, 380] width 40 height 18
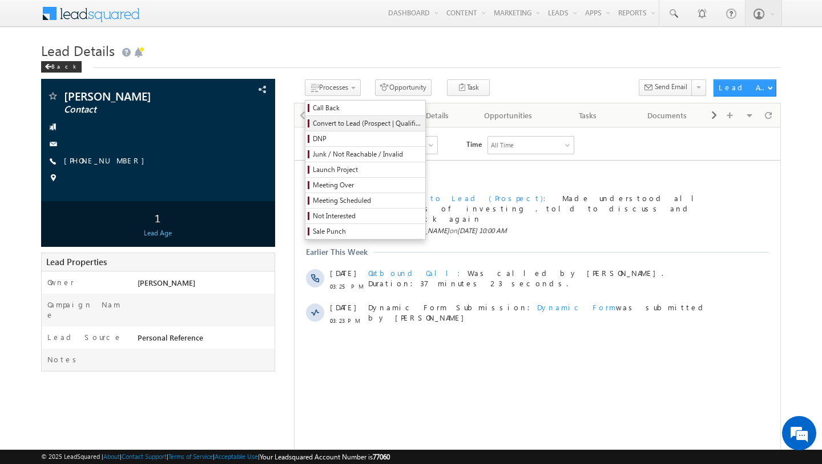
click at [332, 126] on span "Convert to Lead (Prospect | Qualified)" at bounding box center [367, 123] width 109 height 10
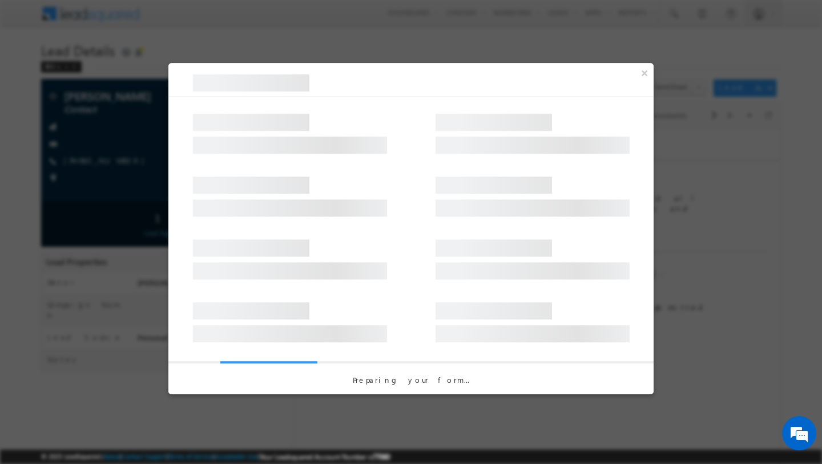
select select "Investor"
select select "2 - 4 Million"
select select "Prospect"
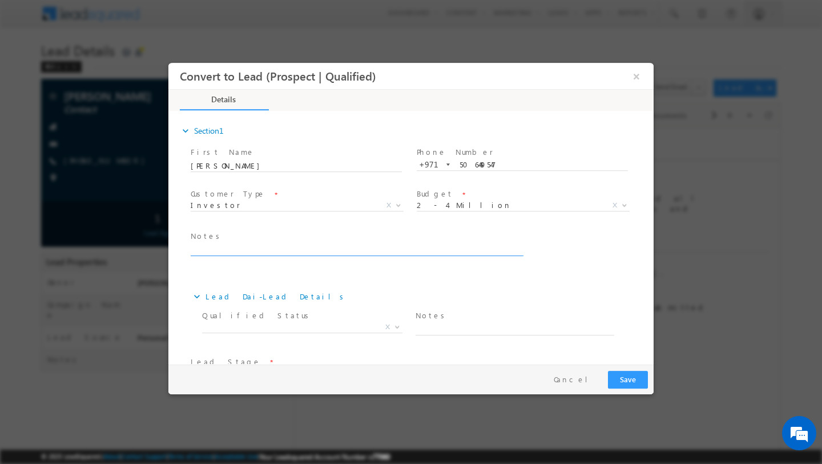
click at [287, 254] on textarea at bounding box center [356, 249] width 331 height 13
paste textarea "Made understood all the points of investing . told to discuss and come back aga…"
type textarea "Made understood all the points of investing . told to discuss and come back aga…"
click at [281, 326] on span "X" at bounding box center [302, 327] width 200 height 11
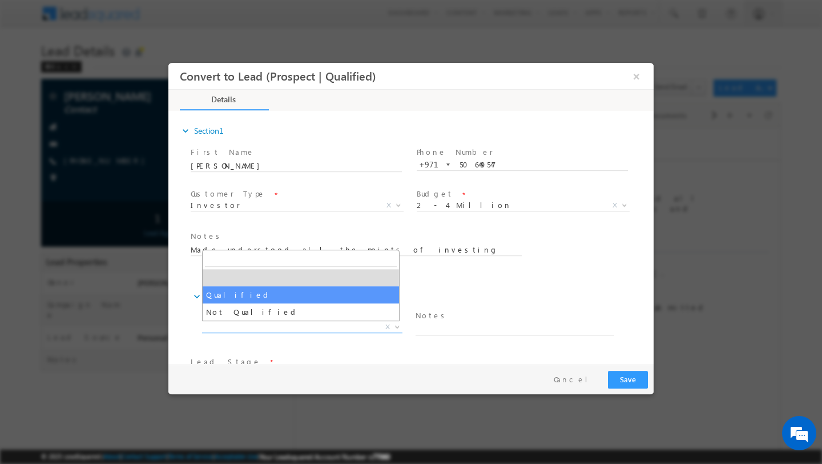
select select "Qualified"
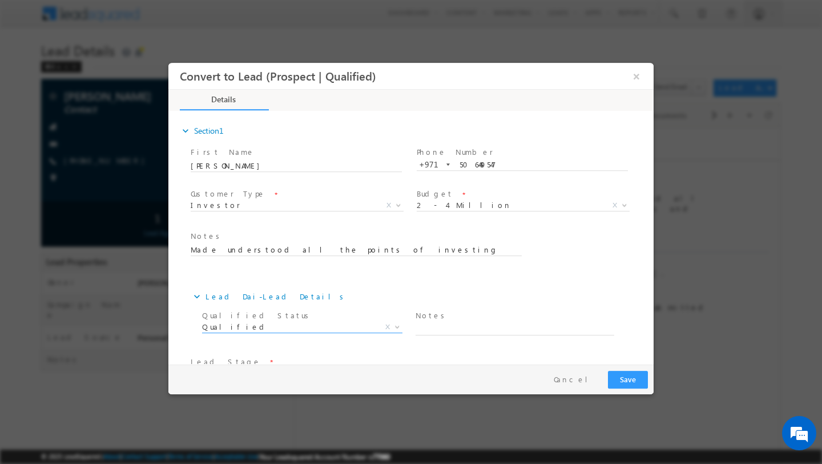
scroll to position [36, 0]
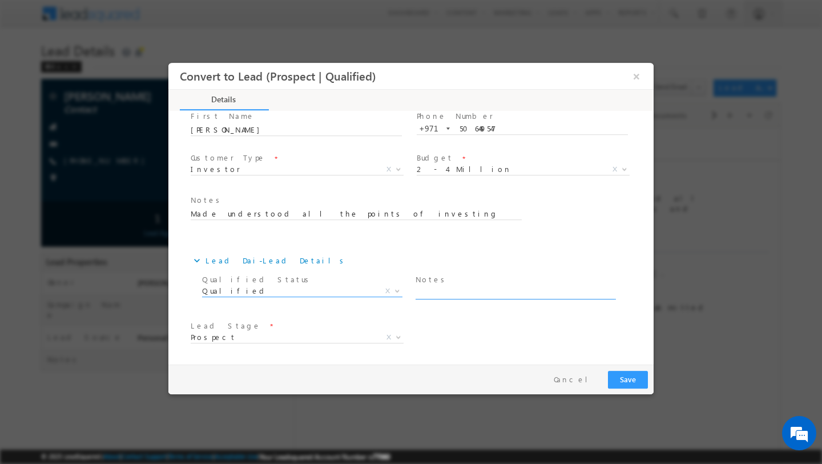
click at [468, 296] on textarea at bounding box center [515, 292] width 199 height 13
paste textarea "Made understood all the points of investing . told to discuss and come back aga…"
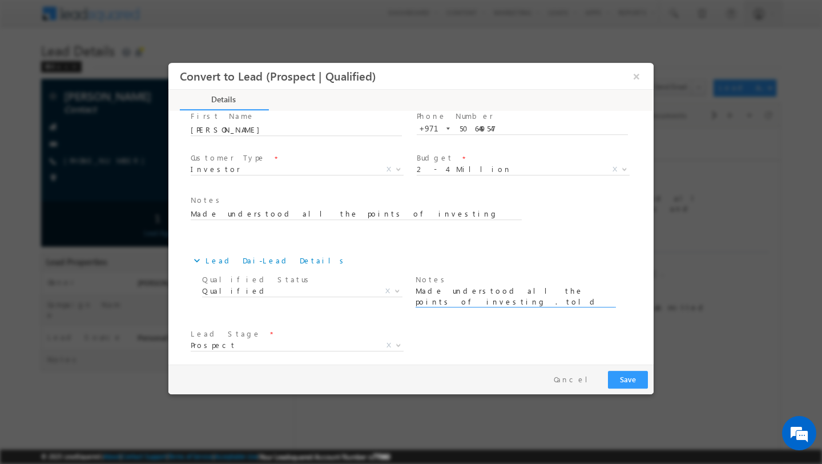
scroll to position [44, 0]
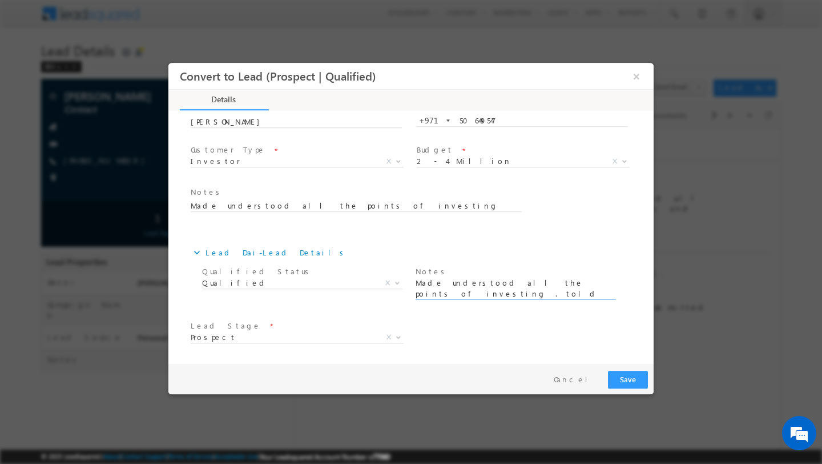
type textarea "Made understood all the points of investing . told to discuss and come back aga…"
click at [624, 379] on button "Save" at bounding box center [628, 380] width 40 height 18
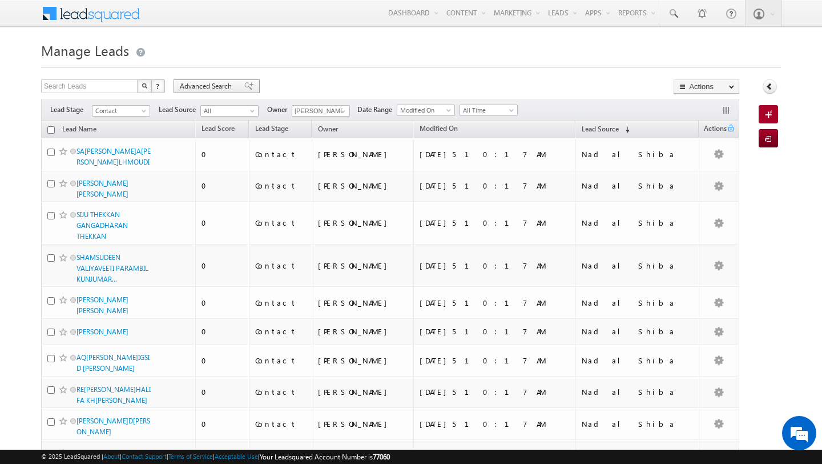
click at [212, 90] on span "Advanced Search" at bounding box center [207, 86] width 55 height 10
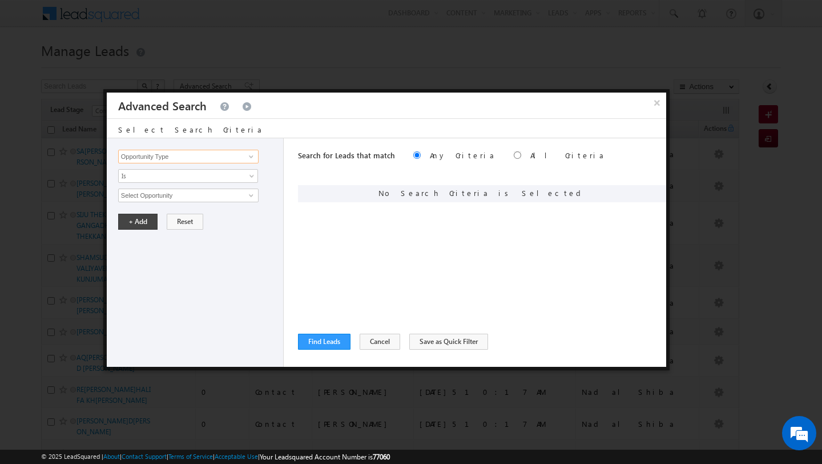
click at [202, 159] on input "Opportunity Type" at bounding box center [188, 157] width 140 height 14
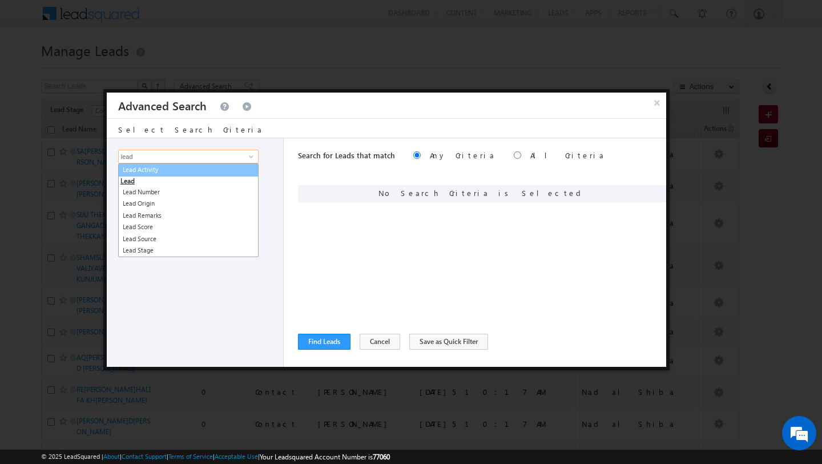
click at [163, 167] on link "Lead Activity" at bounding box center [188, 169] width 140 height 13
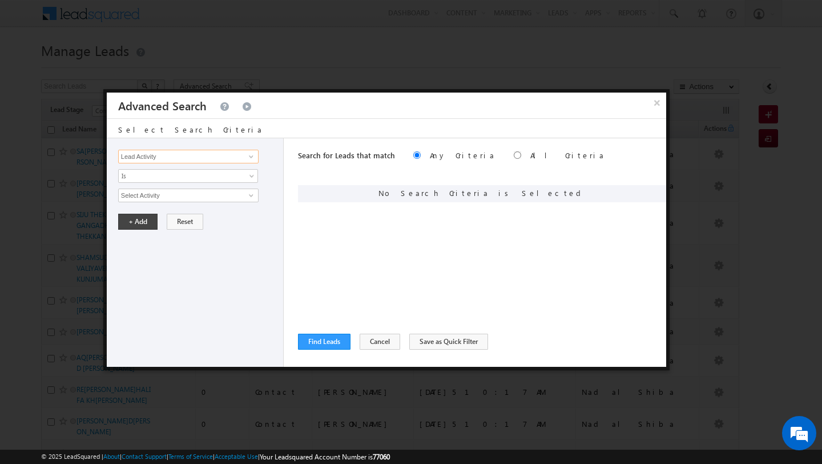
type input "Lead Activity"
click at [163, 167] on div "Opportunity Type Lead Activity Task Sales Group Prospect Id Address 1 Address 2…" at bounding box center [195, 252] width 177 height 228
click at [164, 175] on span "Is" at bounding box center [181, 176] width 124 height 10
click at [166, 200] on link "Is Not" at bounding box center [188, 201] width 139 height 10
click at [186, 198] on input "Select Activity" at bounding box center [188, 195] width 140 height 14
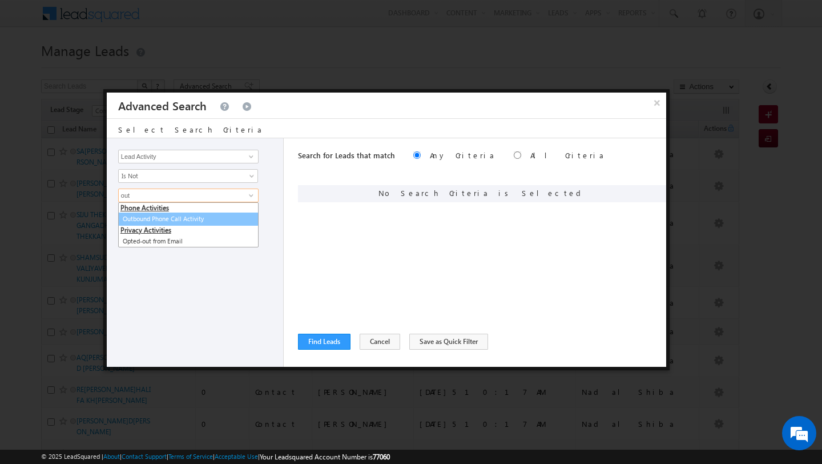
click at [173, 218] on link "Outbound Phone Call Activity" at bounding box center [188, 218] width 140 height 13
type input "Outbound Phone Call Activity"
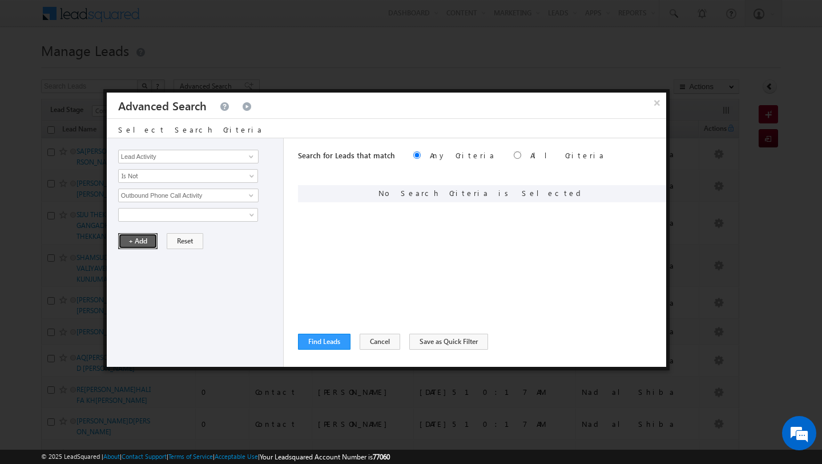
click at [150, 244] on button "+ Add" at bounding box center [137, 241] width 39 height 16
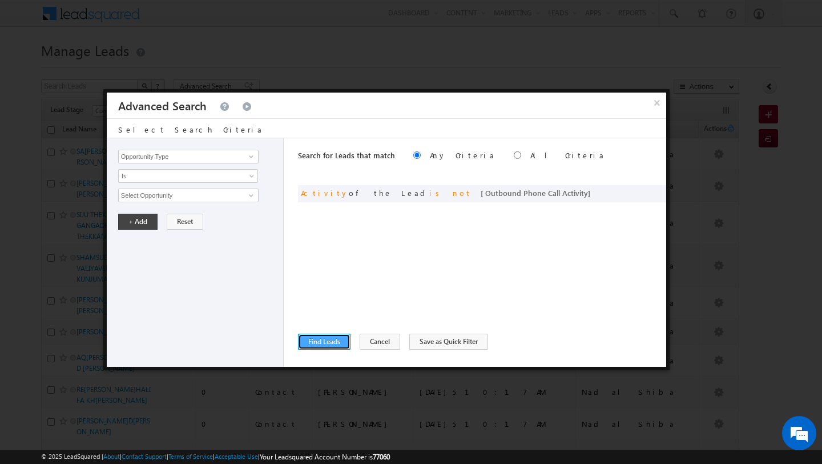
click at [328, 341] on button "Find Leads" at bounding box center [324, 342] width 53 height 16
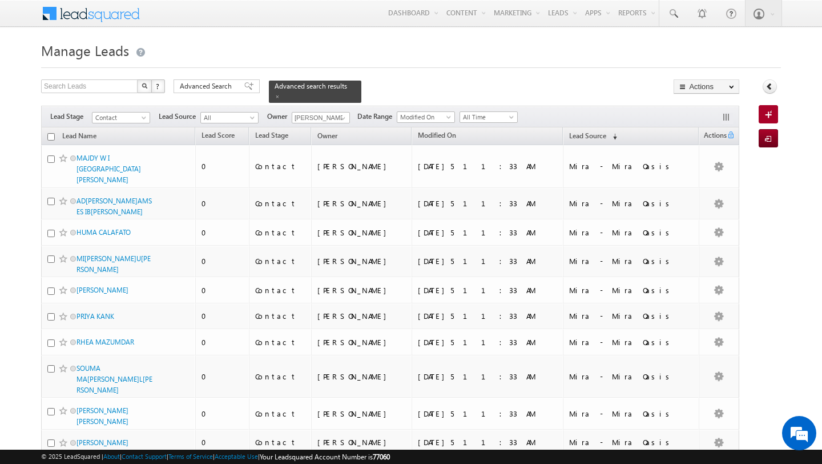
click at [53, 138] on input "checkbox" at bounding box center [50, 136] width 7 height 7
checkbox input "true"
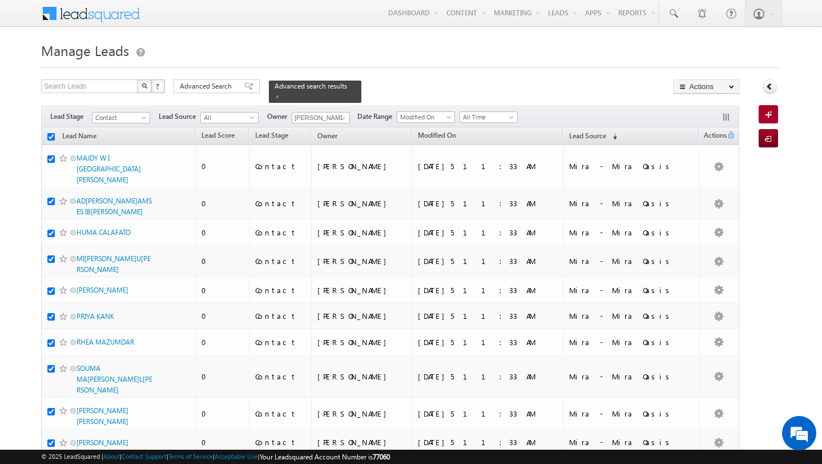
checkbox input "true"
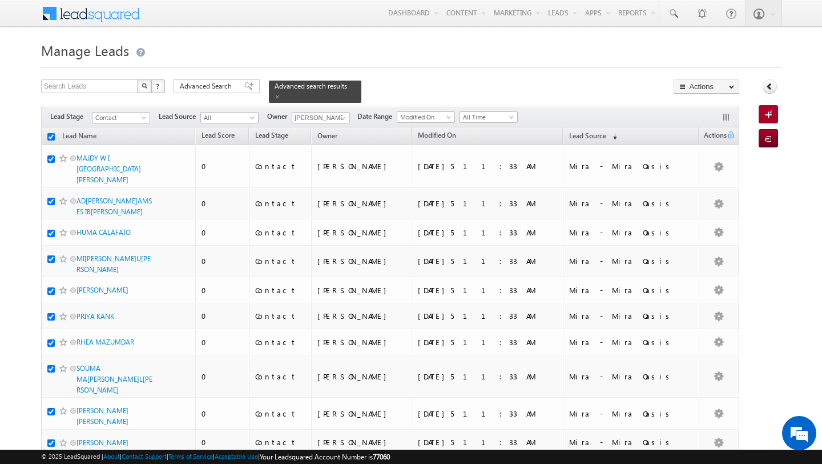
checkbox input "true"
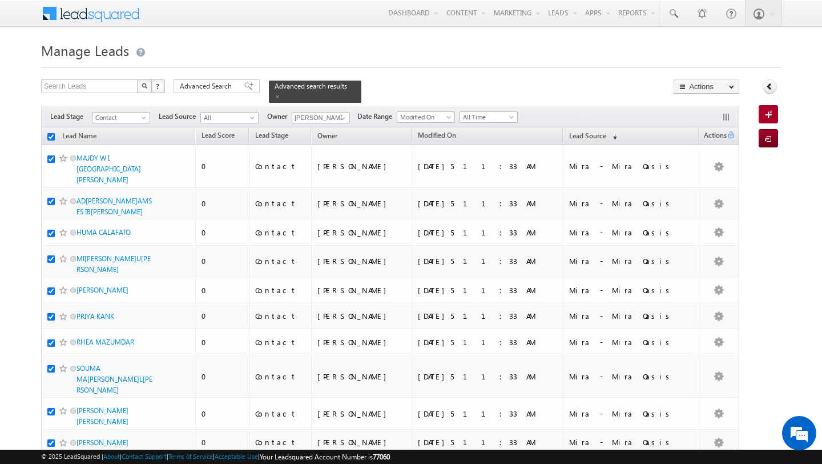
checkbox input "true"
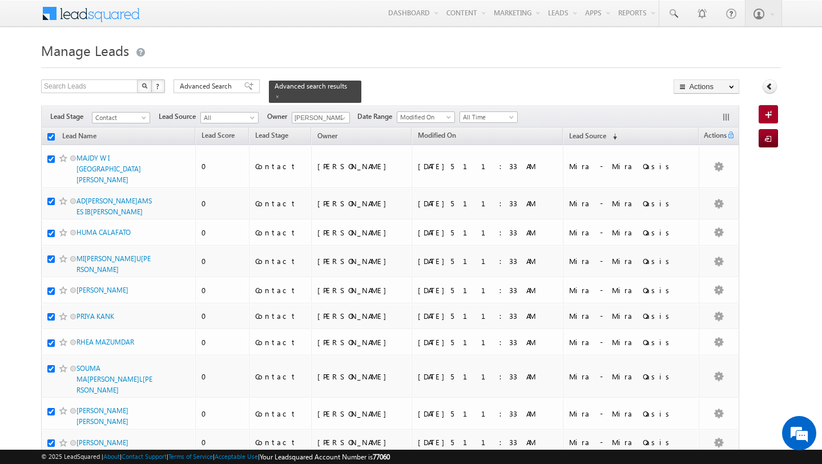
checkbox input "true"
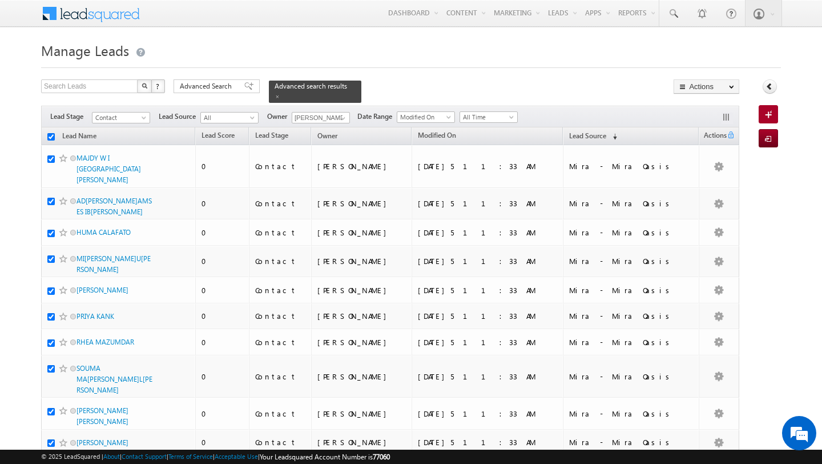
checkbox input "true"
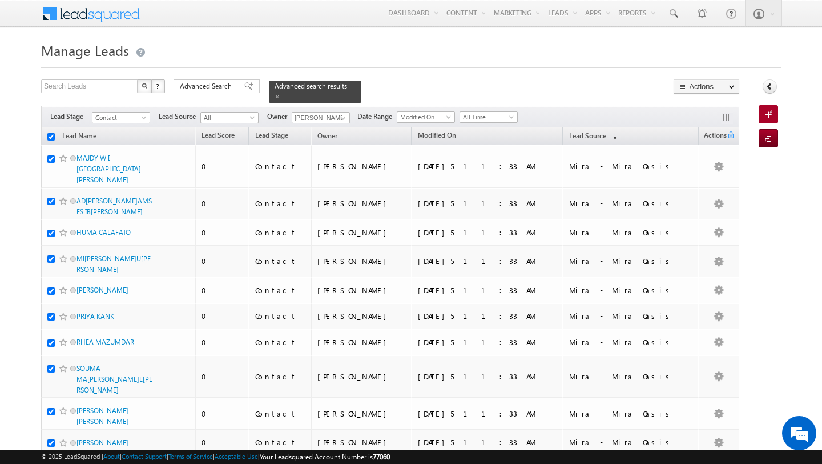
checkbox input "true"
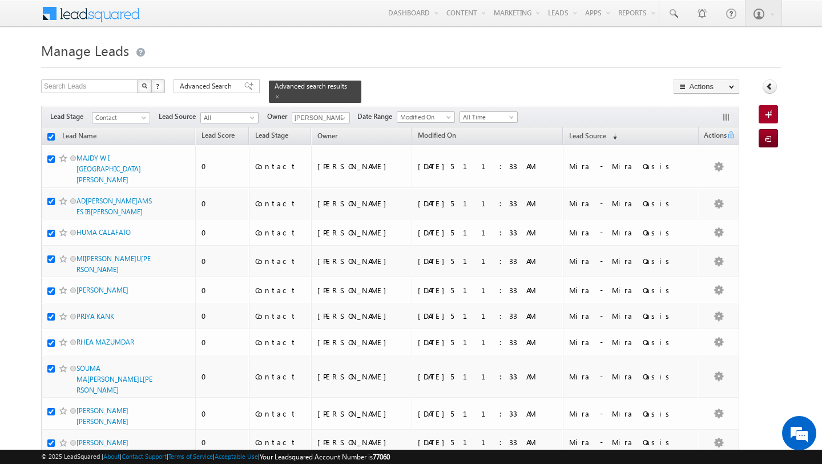
checkbox input "true"
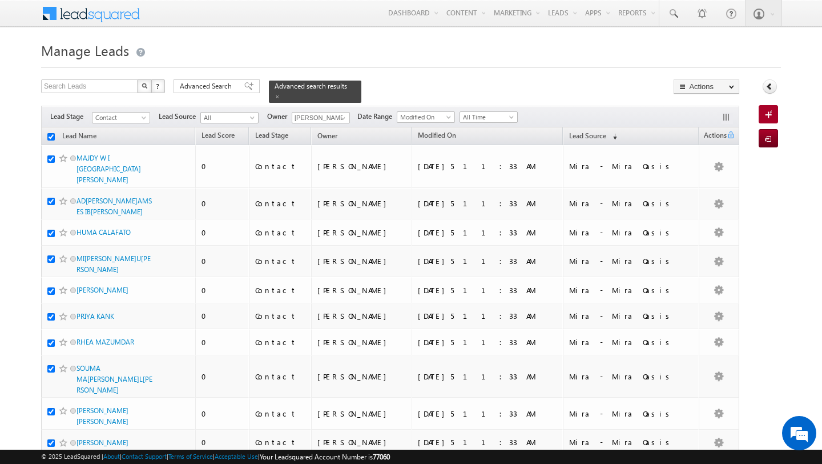
checkbox input "true"
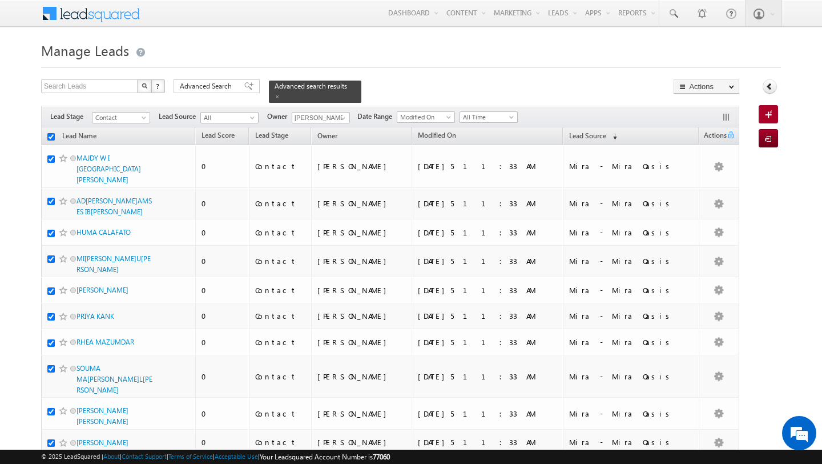
checkbox input "true"
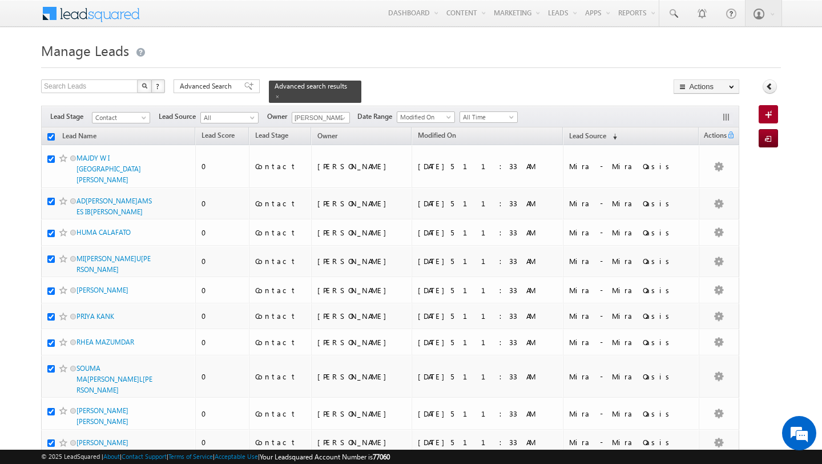
checkbox input "true"
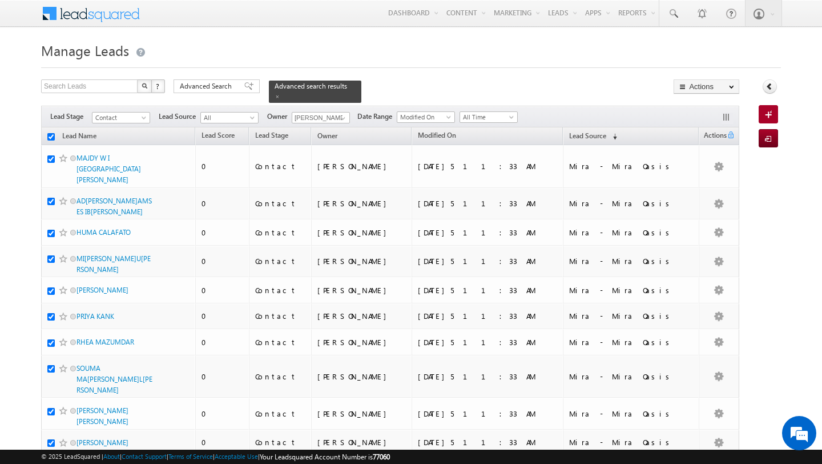
checkbox input "true"
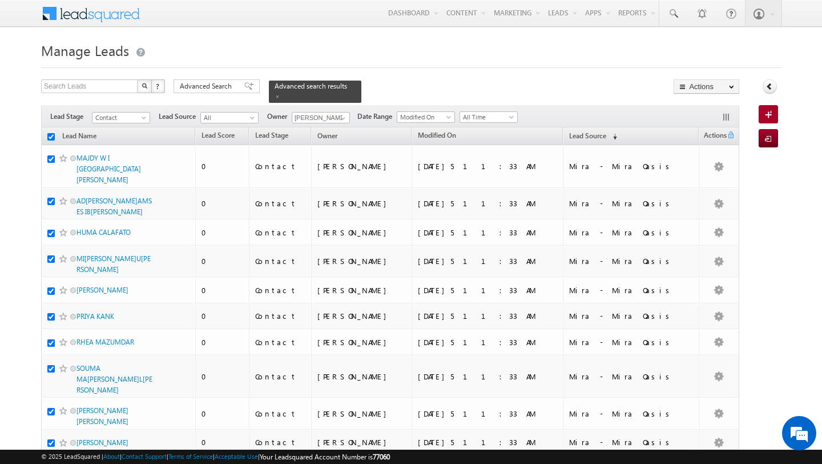
checkbox input "true"
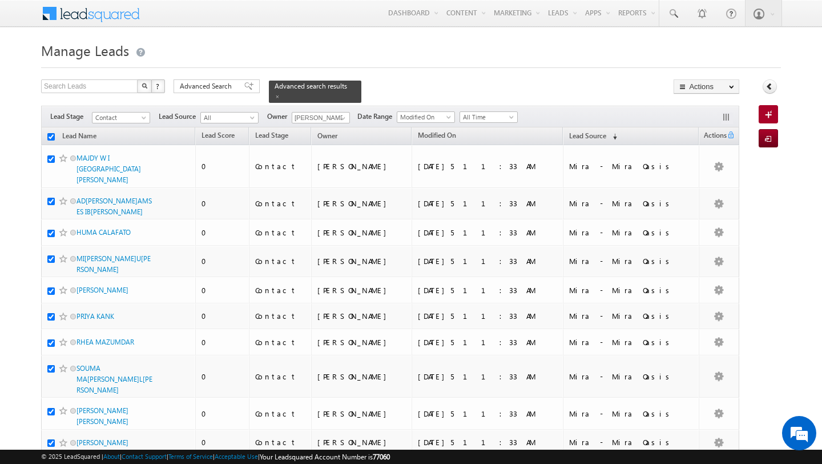
checkbox input "true"
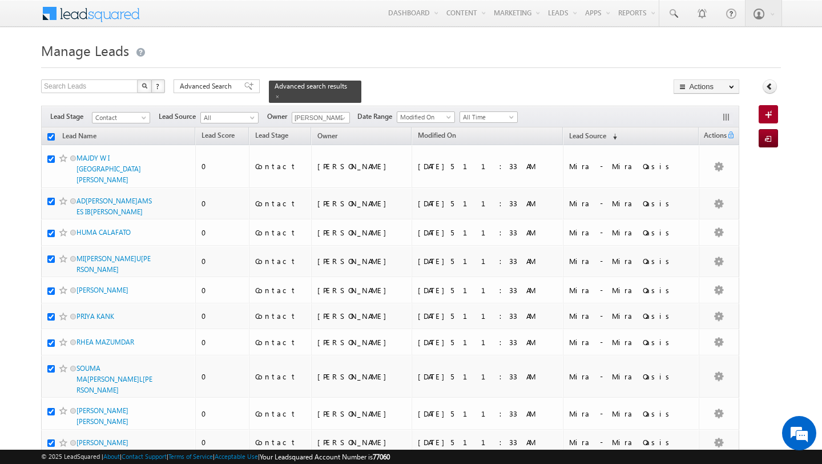
checkbox input "true"
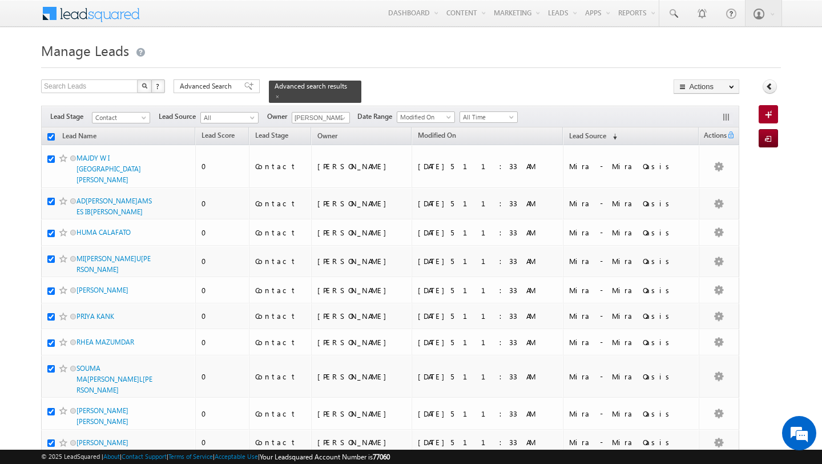
checkbox input "true"
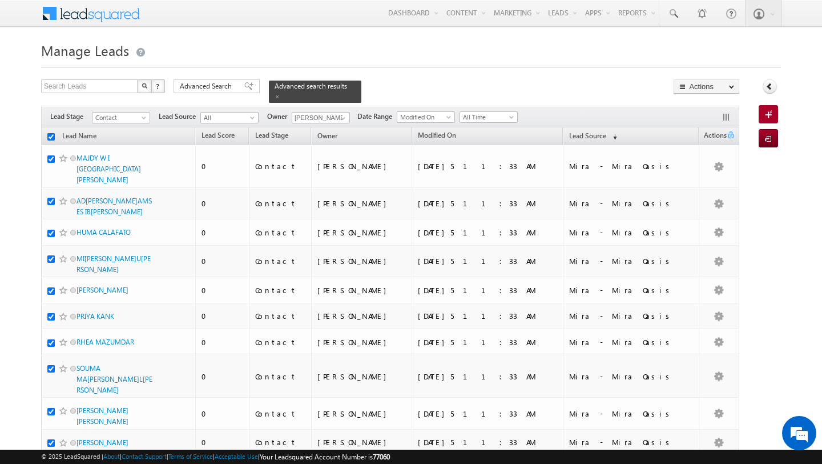
checkbox input "true"
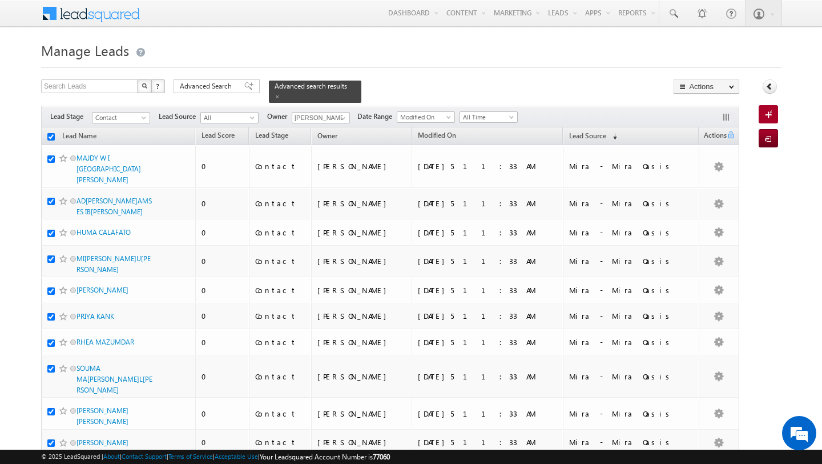
checkbox input "true"
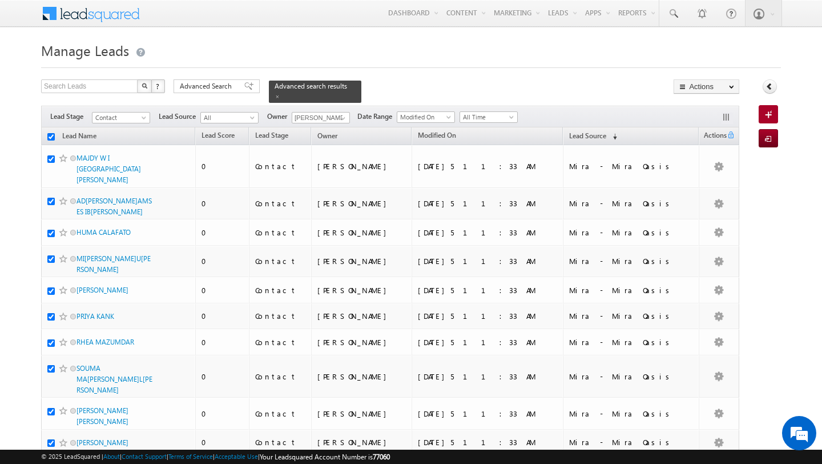
checkbox input "true"
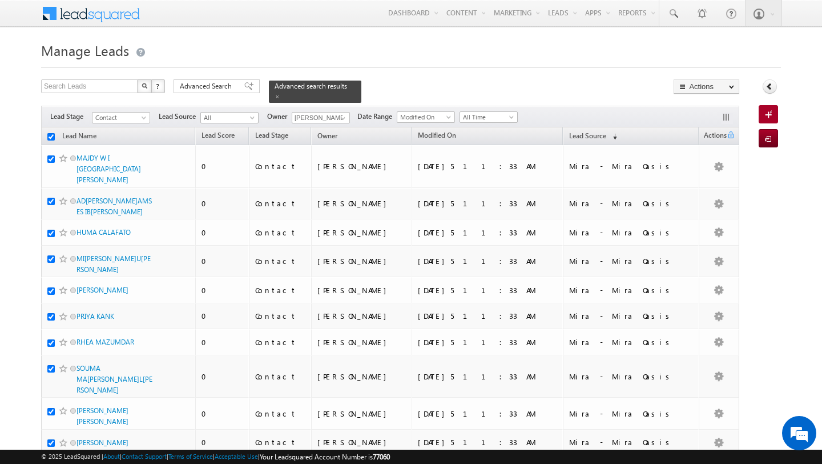
checkbox input "true"
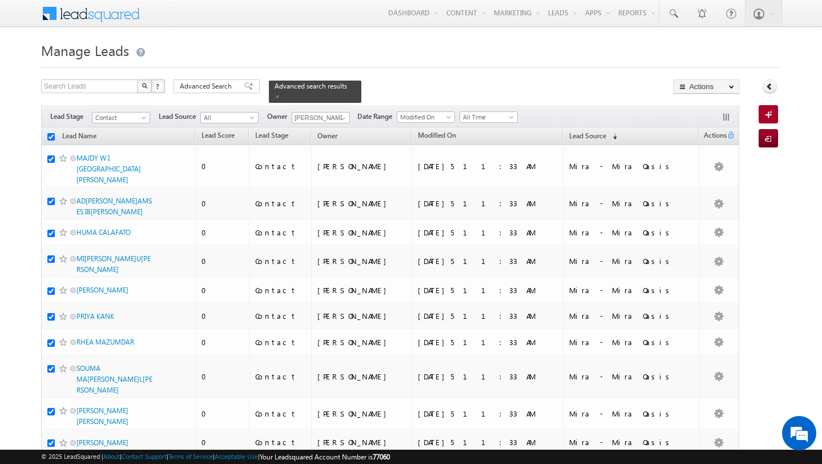
checkbox input "true"
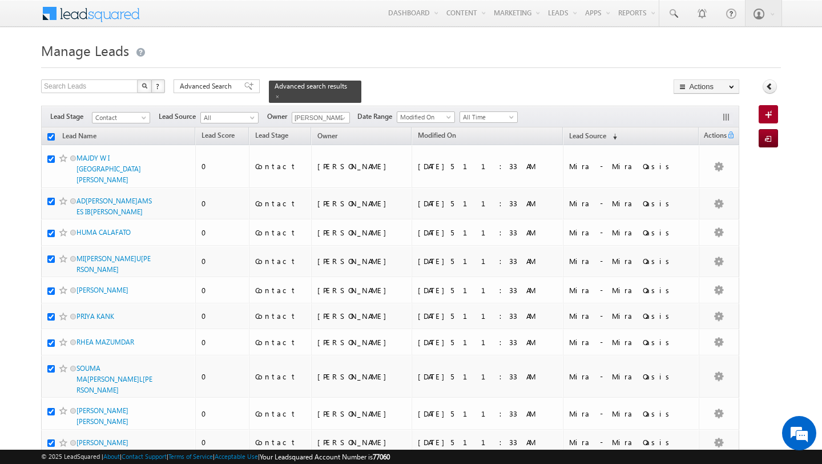
checkbox input "true"
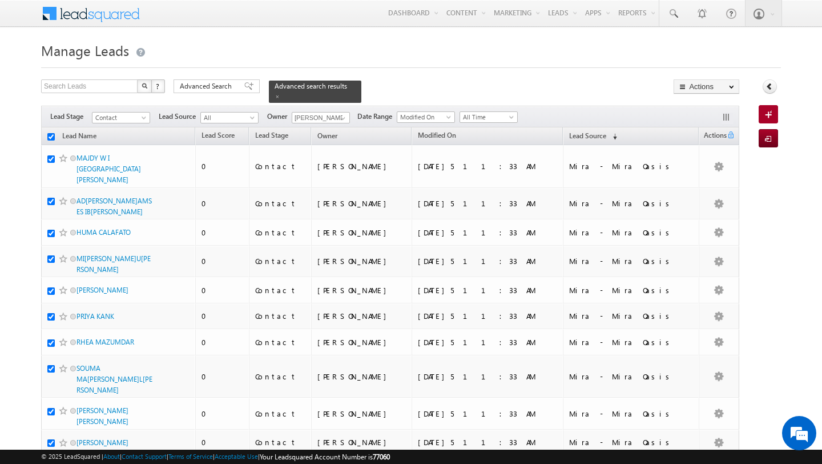
checkbox input "true"
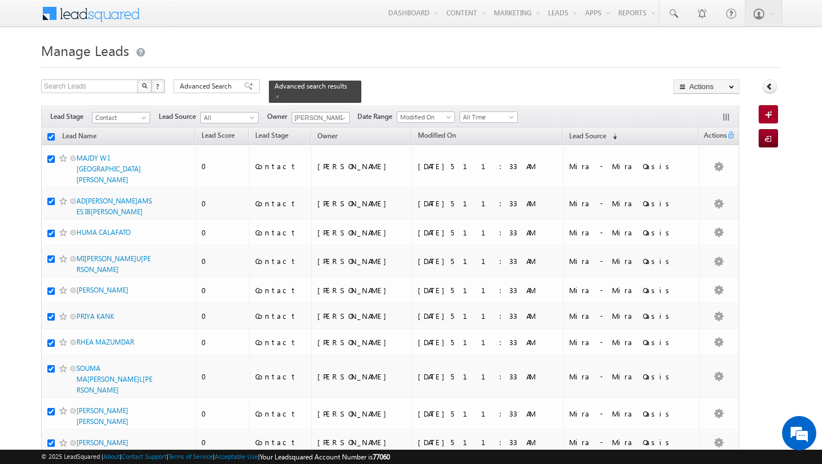
checkbox input "true"
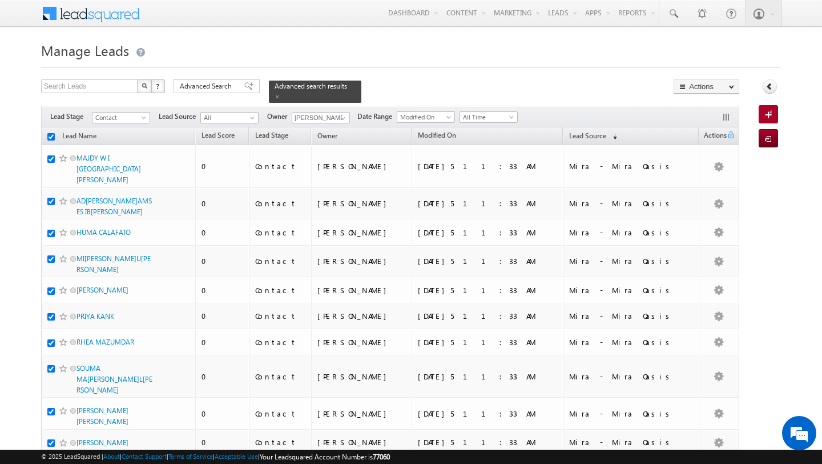
checkbox input "true"
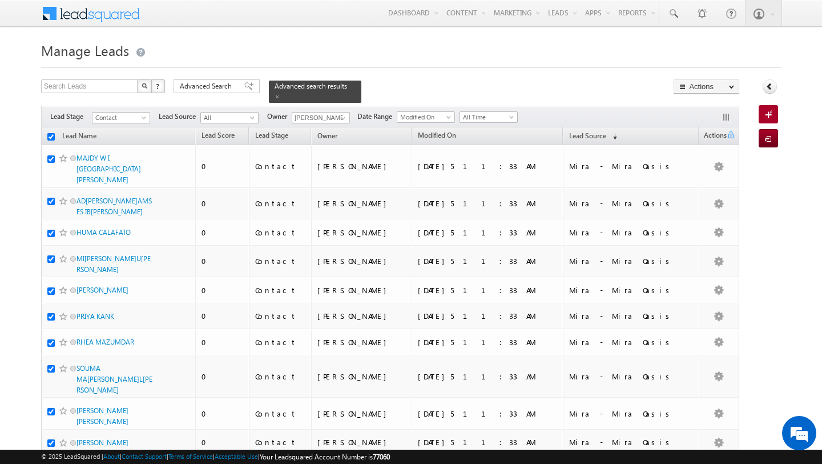
checkbox input "true"
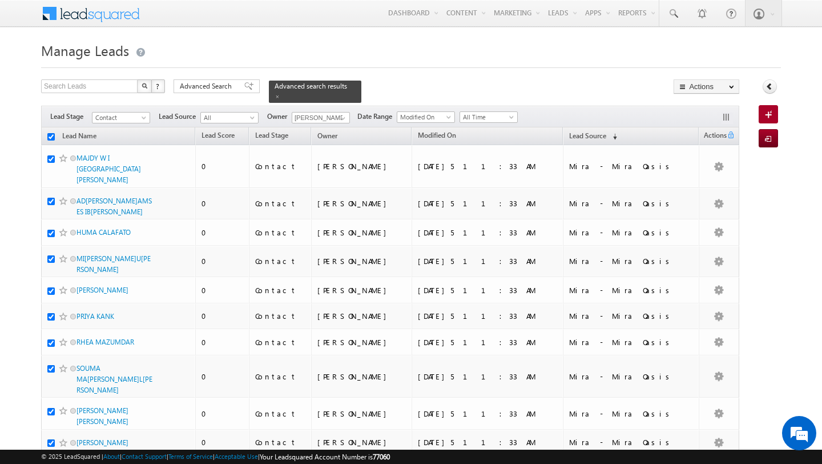
checkbox input "true"
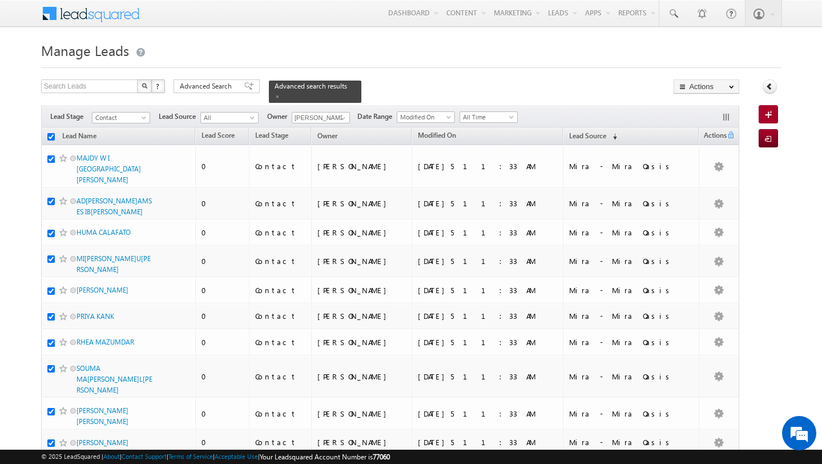
checkbox input "true"
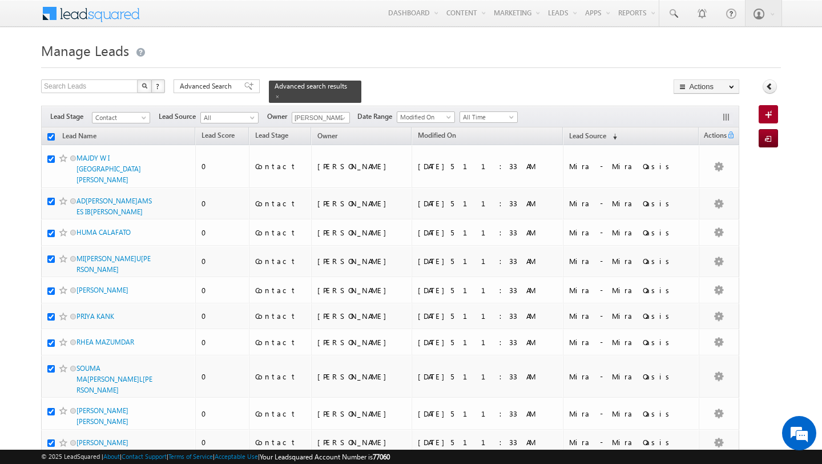
checkbox input "true"
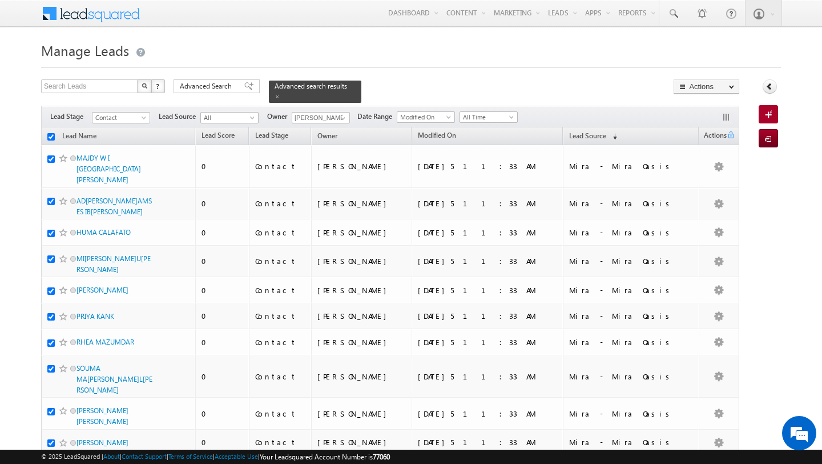
checkbox input "true"
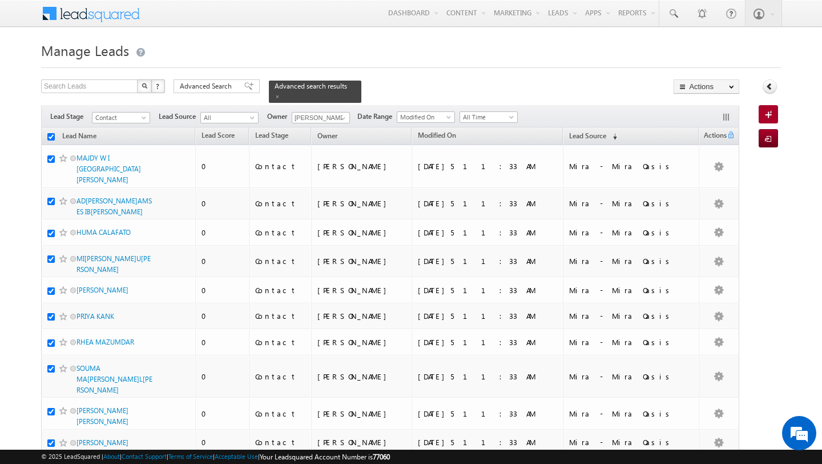
checkbox input "true"
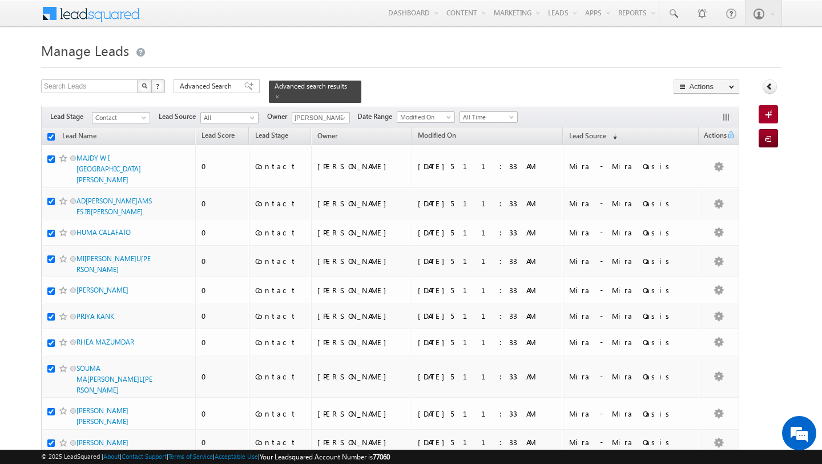
checkbox input "true"
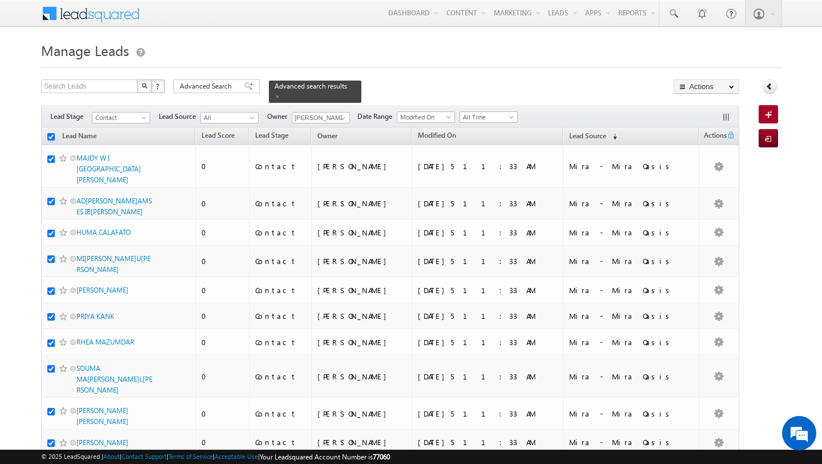
checkbox input "true"
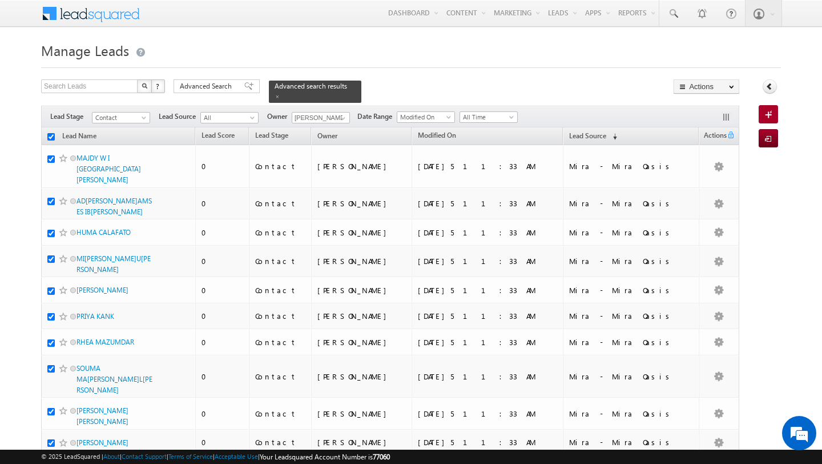
checkbox input "true"
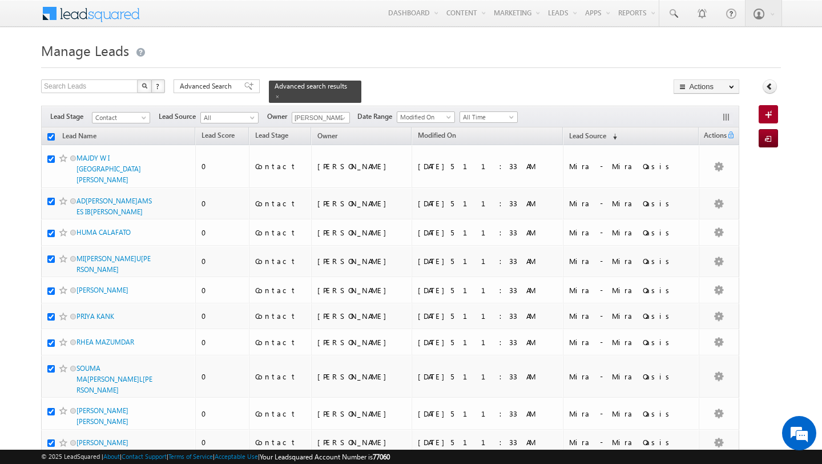
checkbox input "true"
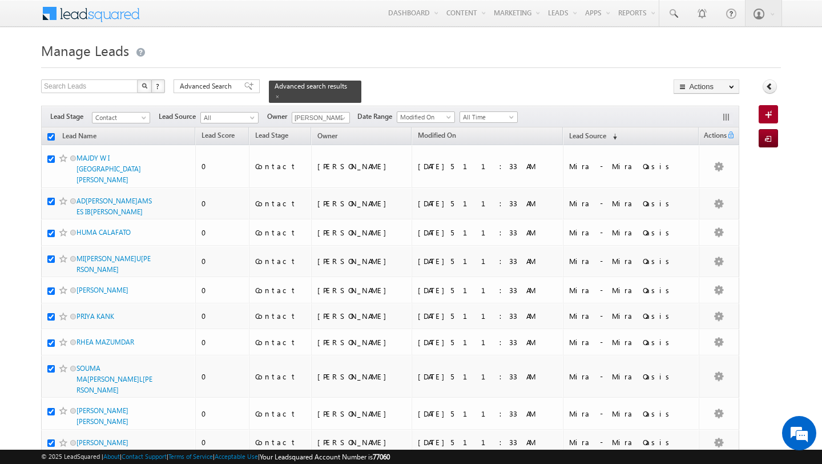
checkbox input "true"
click at [226, 83] on span "Advanced Search" at bounding box center [207, 86] width 55 height 10
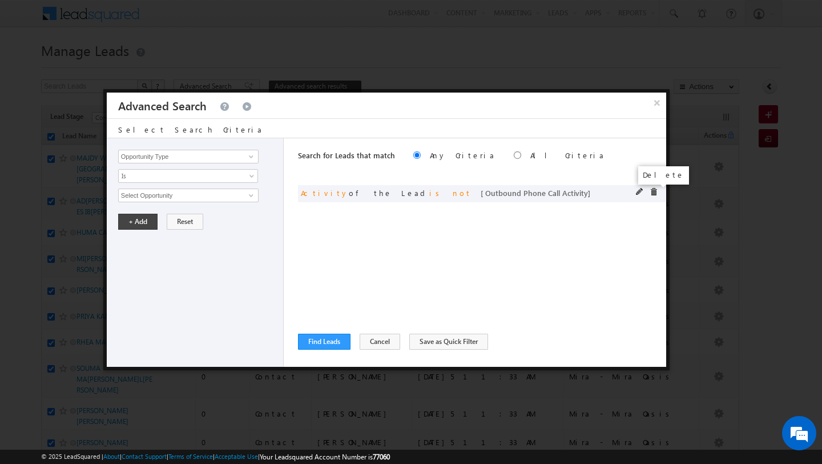
click at [655, 192] on span at bounding box center [654, 192] width 8 height 8
click at [385, 344] on button "Cancel" at bounding box center [380, 342] width 41 height 16
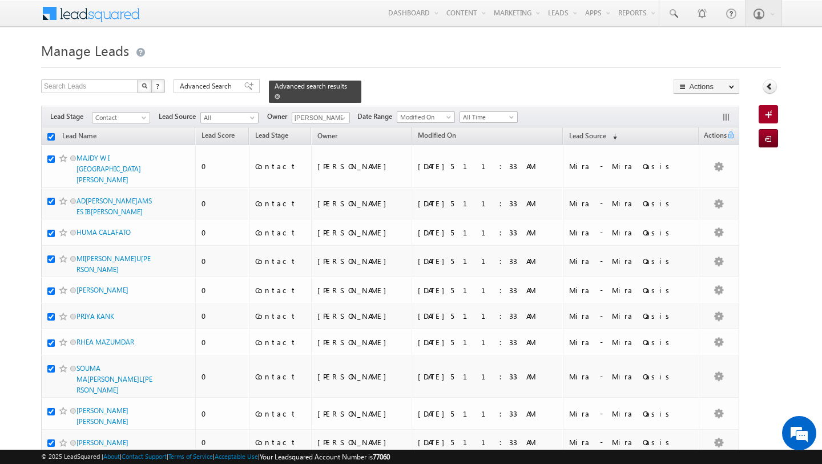
click at [275, 97] on span at bounding box center [278, 97] width 6 height 6
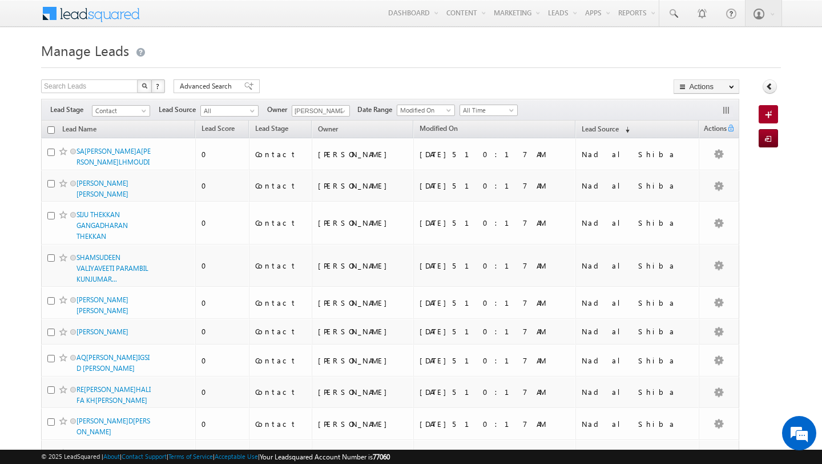
click at [53, 130] on input "checkbox" at bounding box center [50, 129] width 7 height 7
checkbox input "true"
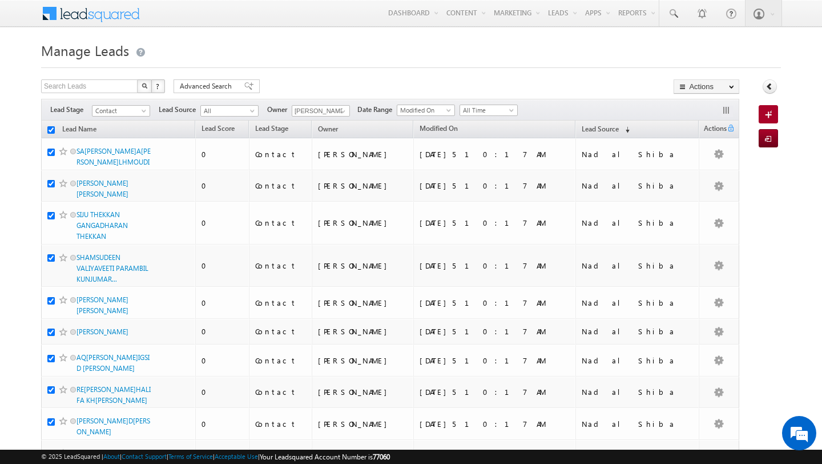
checkbox input "true"
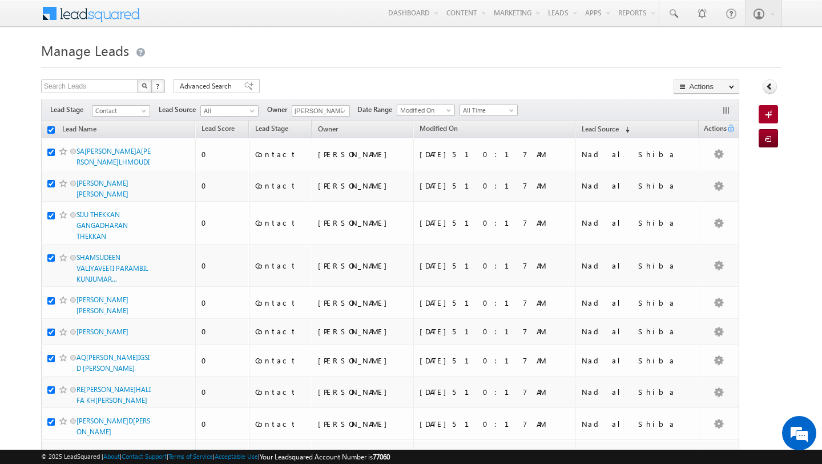
checkbox input "true"
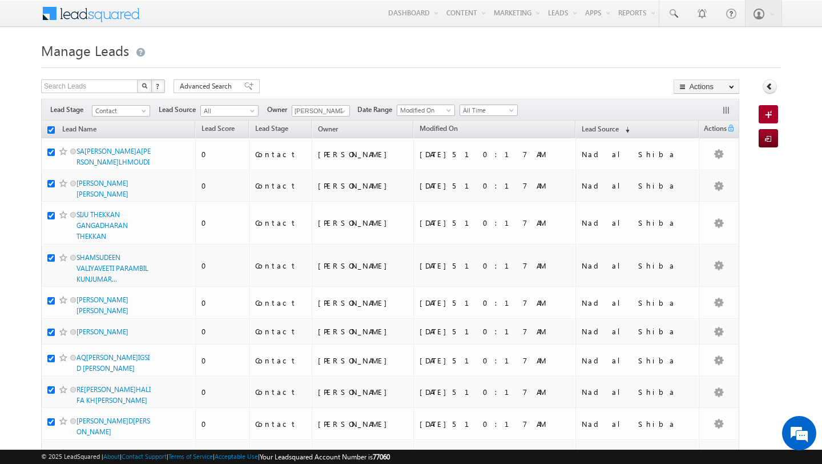
checkbox input "true"
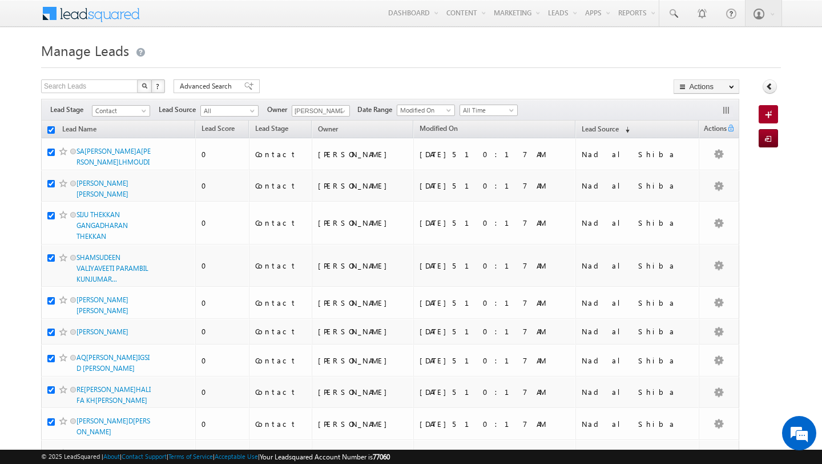
checkbox input "true"
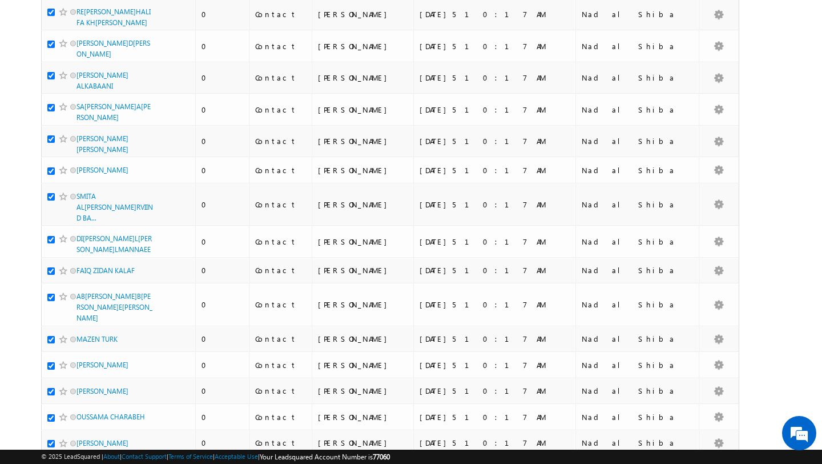
scroll to position [82, 0]
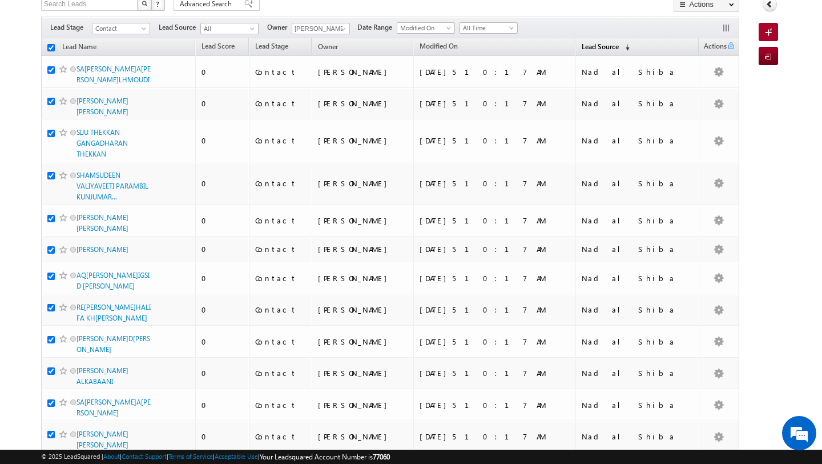
click at [619, 48] on span "Lead Source" at bounding box center [600, 46] width 37 height 9
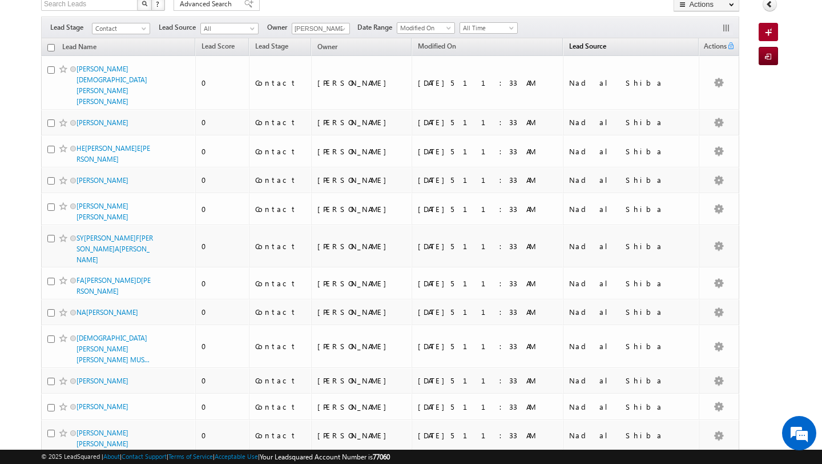
click at [607, 48] on span "Lead Source" at bounding box center [587, 46] width 37 height 9
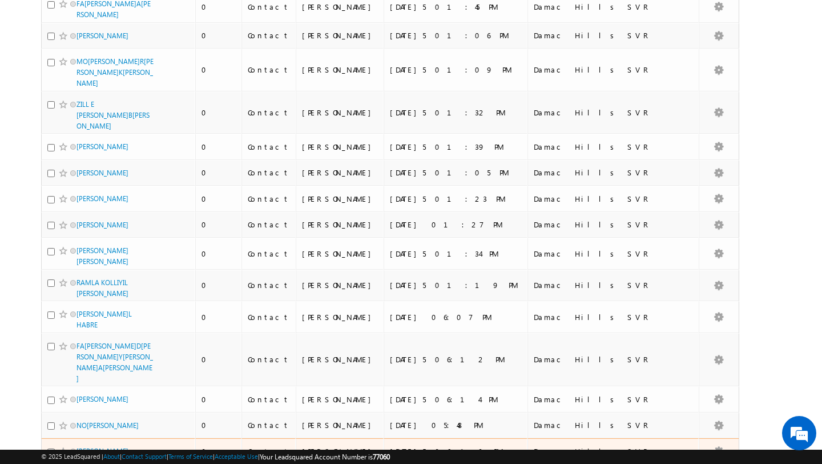
scroll to position [0, 0]
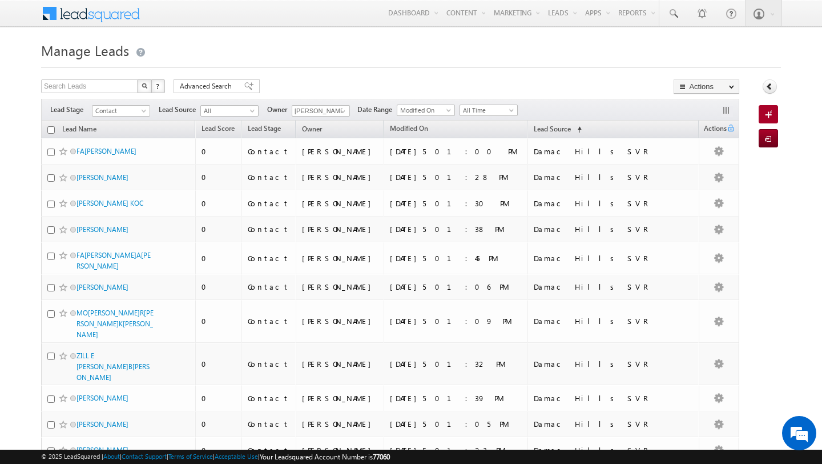
click at [51, 131] on input "checkbox" at bounding box center [50, 129] width 7 height 7
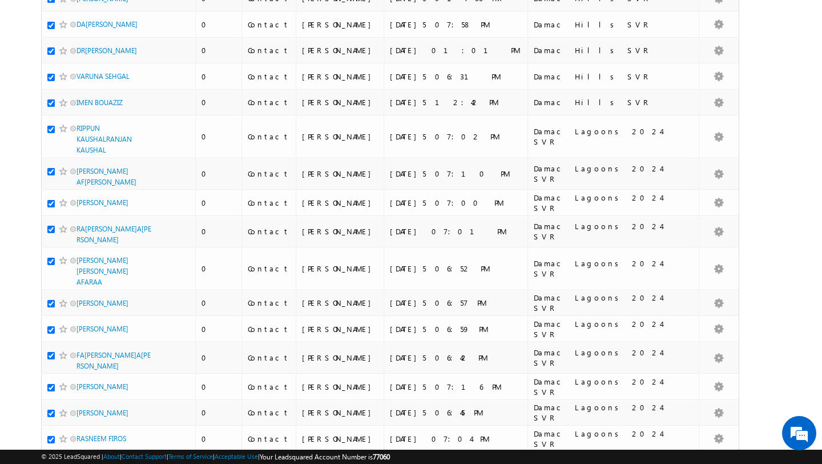
scroll to position [824, 0]
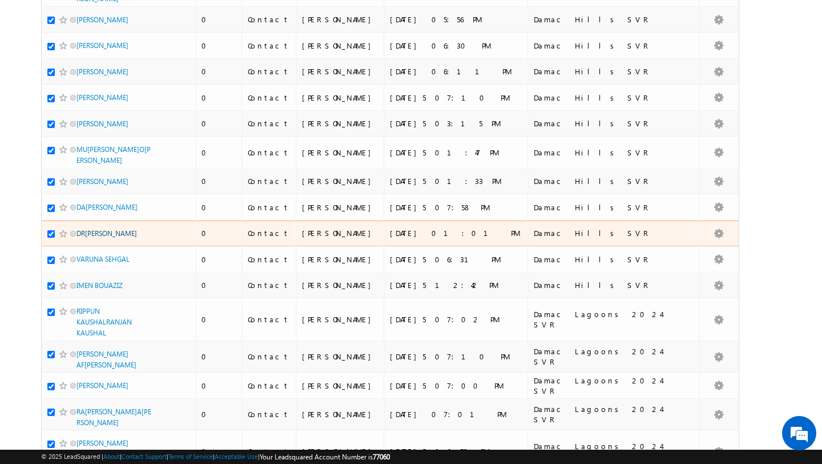
click at [109, 229] on link "[PERSON_NAME]" at bounding box center [107, 233] width 61 height 9
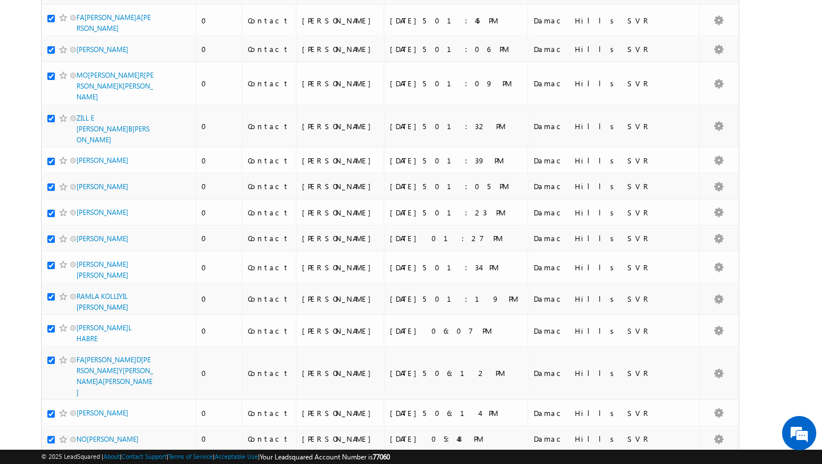
scroll to position [0, 0]
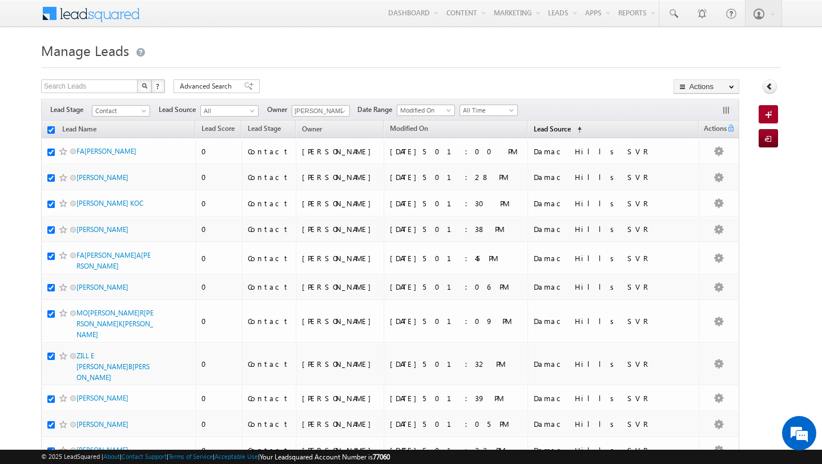
click at [571, 130] on span "Lead Source" at bounding box center [552, 129] width 37 height 9
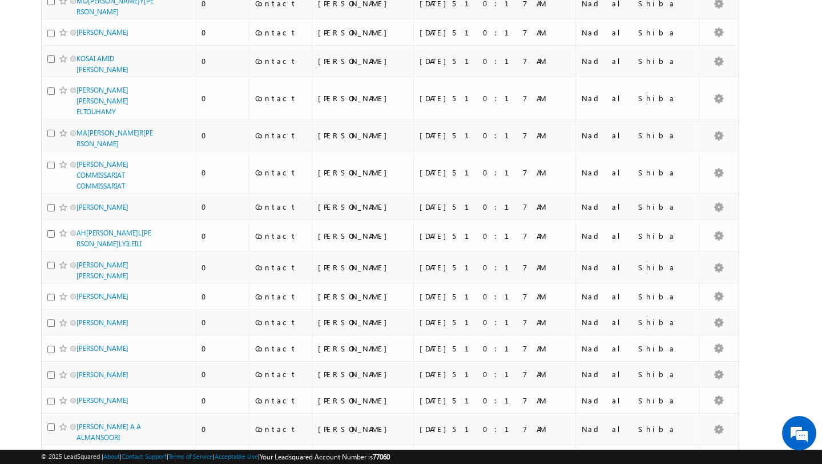
scroll to position [5868, 0]
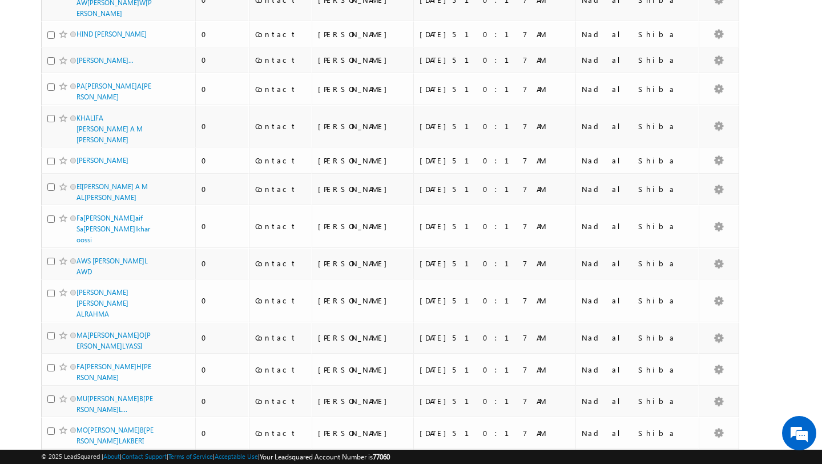
scroll to position [0, 0]
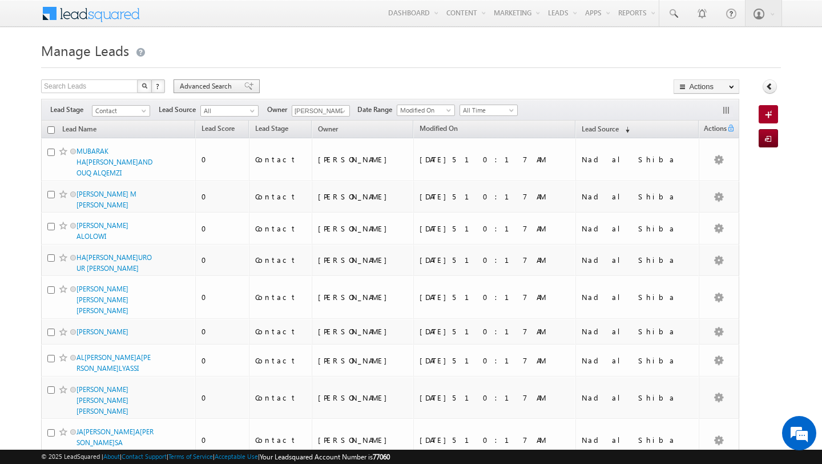
click at [198, 88] on span "Advanced Search" at bounding box center [207, 86] width 55 height 10
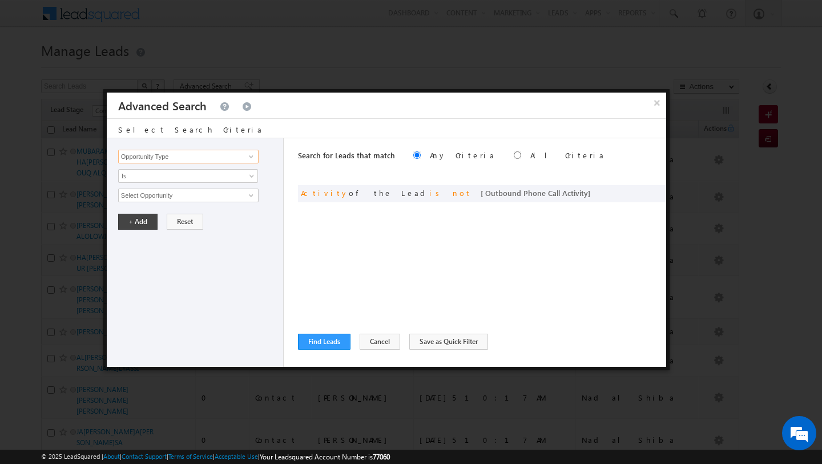
click at [203, 159] on input "Opportunity Type" at bounding box center [188, 157] width 140 height 14
click at [325, 333] on div "Search for Leads that match Any Criteria All Criteria Note that the current tri…" at bounding box center [482, 252] width 368 height 228
click at [327, 340] on button "Find Leads" at bounding box center [324, 342] width 53 height 16
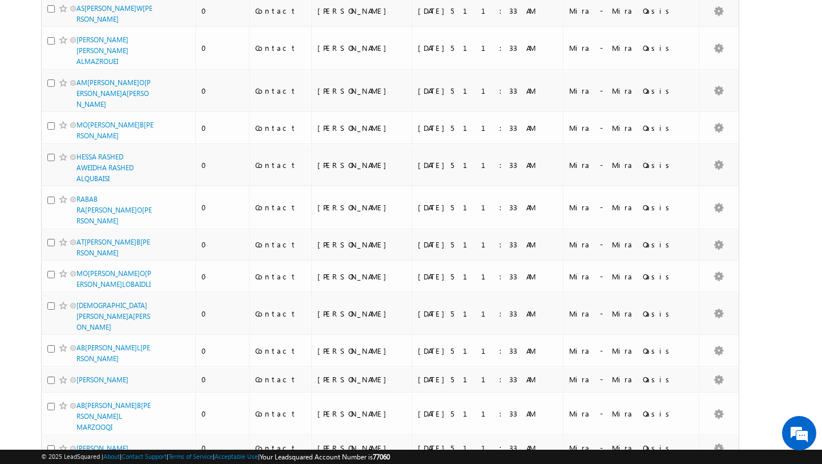
scroll to position [5097, 0]
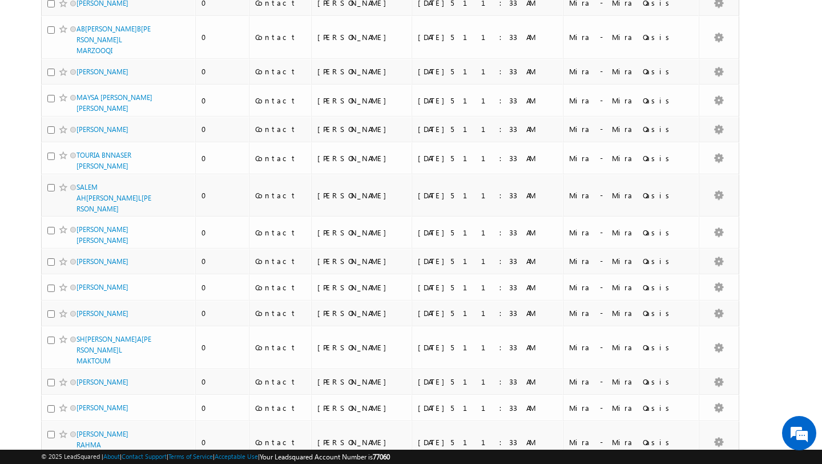
click at [85, 440] on li "100" at bounding box center [80, 442] width 27 height 11
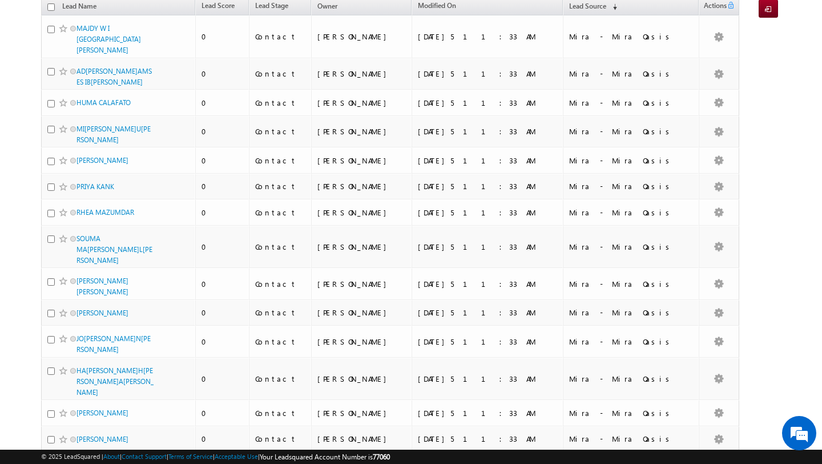
scroll to position [0, 0]
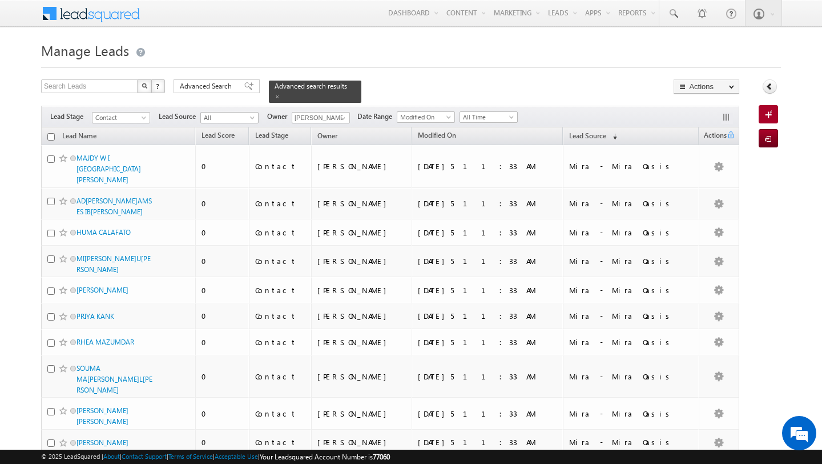
click at [48, 138] on input "checkbox" at bounding box center [50, 136] width 7 height 7
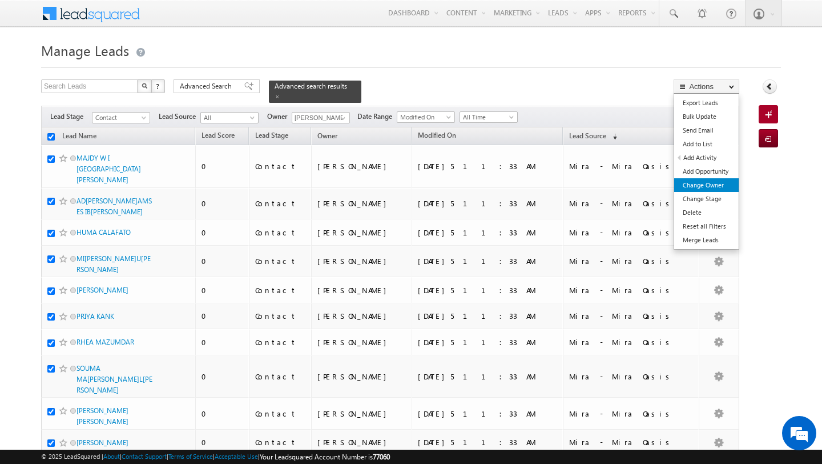
click at [714, 182] on link "Change Owner" at bounding box center [706, 185] width 65 height 14
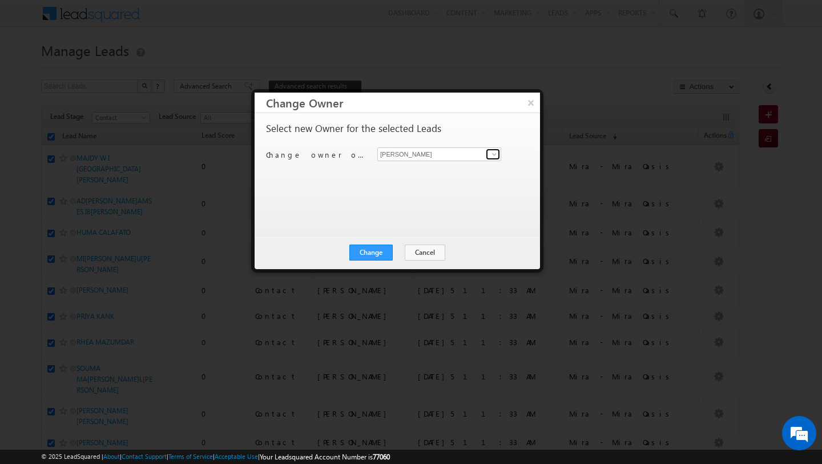
click at [492, 154] on span at bounding box center [494, 154] width 9 height 9
click at [435, 166] on link "Pratyush kuanr pratyush.kuanr@indglobal.ae" at bounding box center [440, 172] width 124 height 22
click at [367, 194] on div "Select new Owner for the selected Leads Change owner of 100 leads to Shubham Tr…" at bounding box center [396, 168] width 260 height 91
click at [368, 250] on button "Change" at bounding box center [371, 252] width 43 height 16
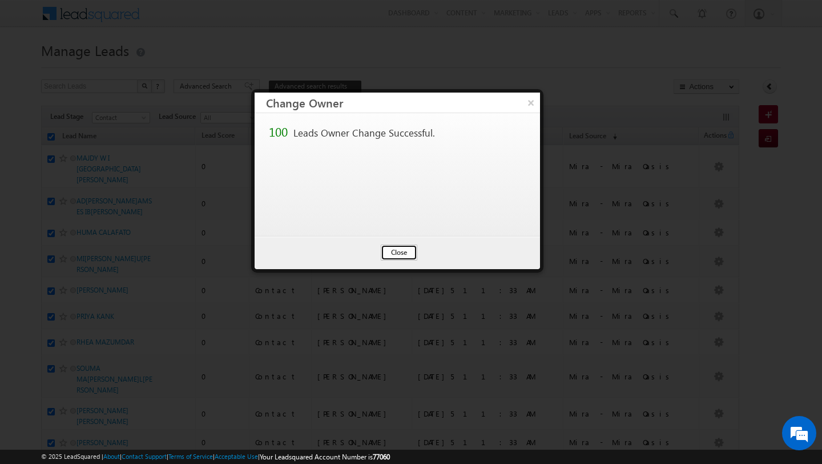
click at [400, 253] on button "Close" at bounding box center [399, 252] width 37 height 16
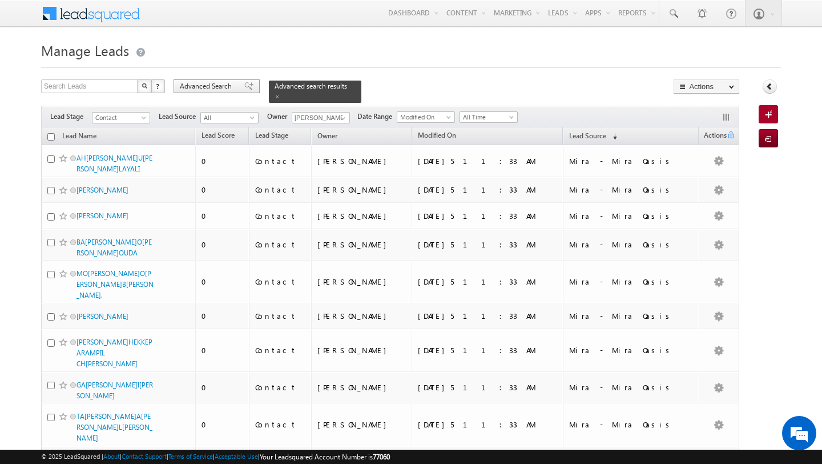
click at [210, 89] on span "Advanced Search" at bounding box center [207, 86] width 55 height 10
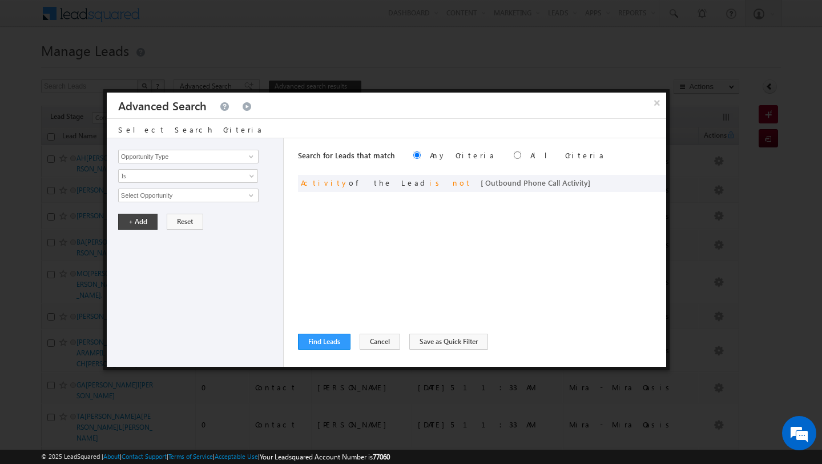
click at [328, 330] on div "Search for Leads that match Any Criteria All Criteria Note that the current tri…" at bounding box center [482, 252] width 368 height 228
click at [327, 347] on button "Find Leads" at bounding box center [324, 342] width 53 height 16
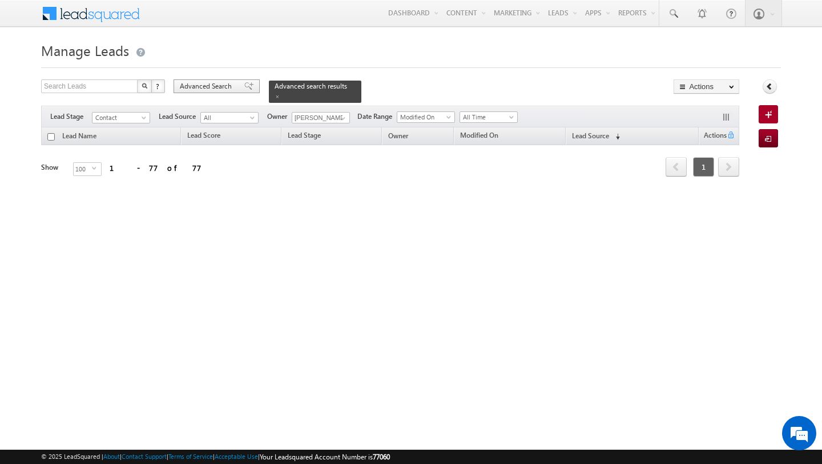
click at [205, 86] on span "Advanced Search" at bounding box center [207, 86] width 55 height 10
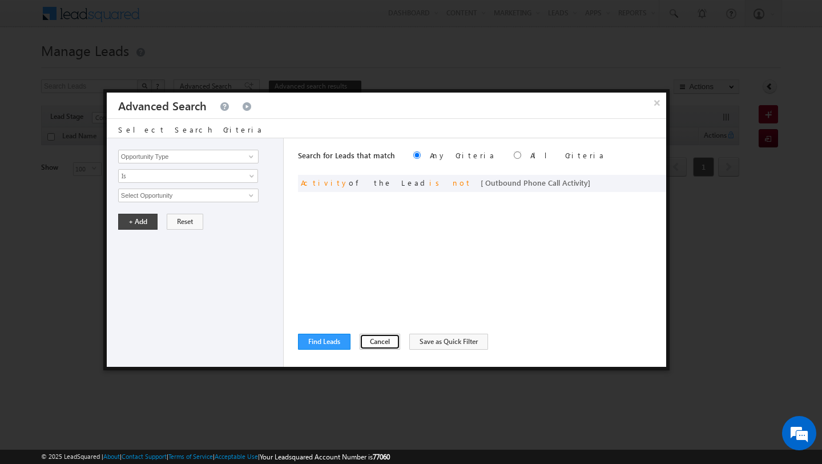
click at [376, 343] on button "Cancel" at bounding box center [380, 342] width 41 height 16
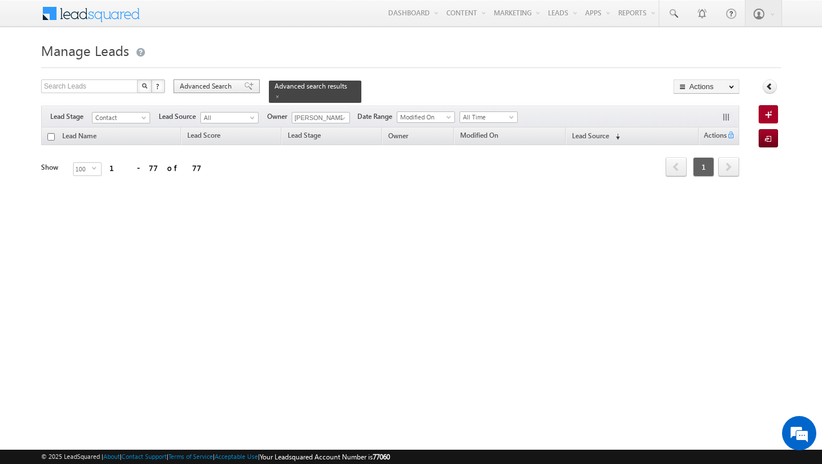
click at [220, 91] on span "Advanced Search" at bounding box center [207, 86] width 55 height 10
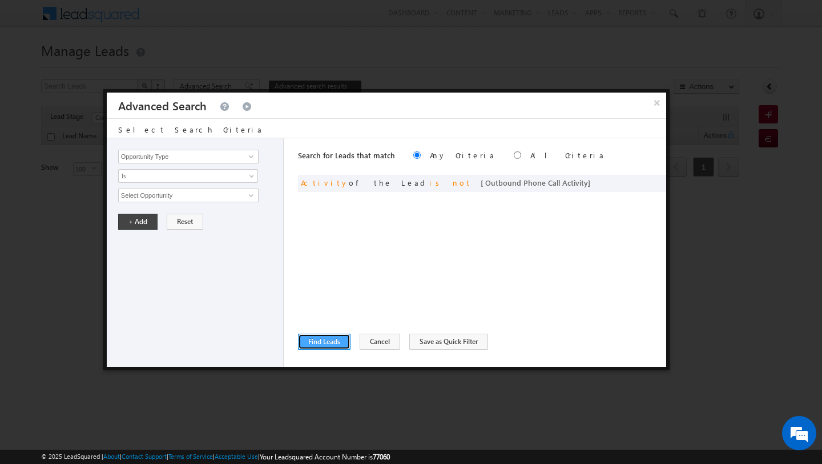
click at [326, 343] on button "Find Leads" at bounding box center [324, 342] width 53 height 16
